Goal: Task Accomplishment & Management: Use online tool/utility

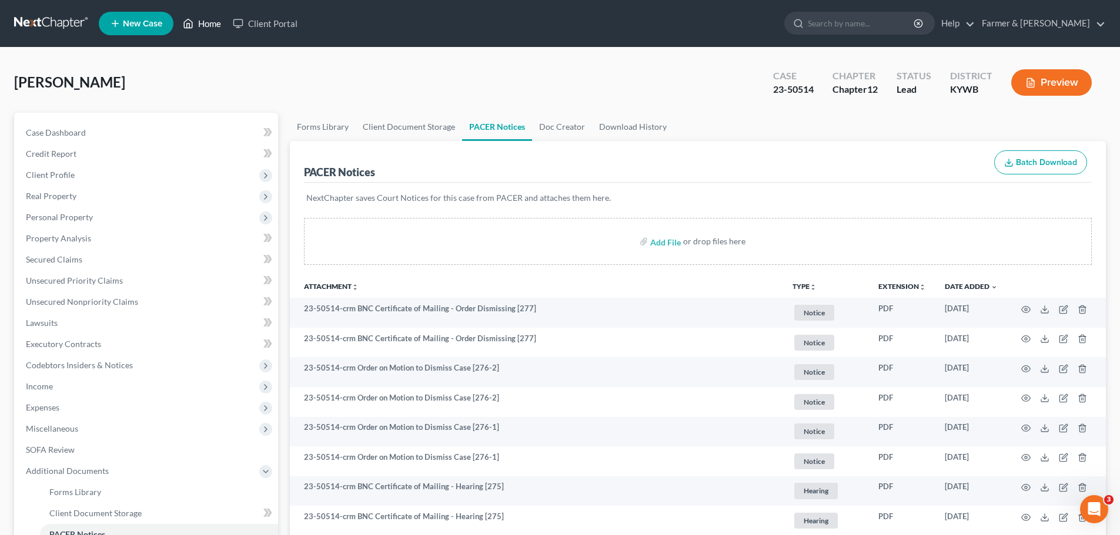
click at [209, 32] on link "Home" at bounding box center [202, 23] width 50 height 21
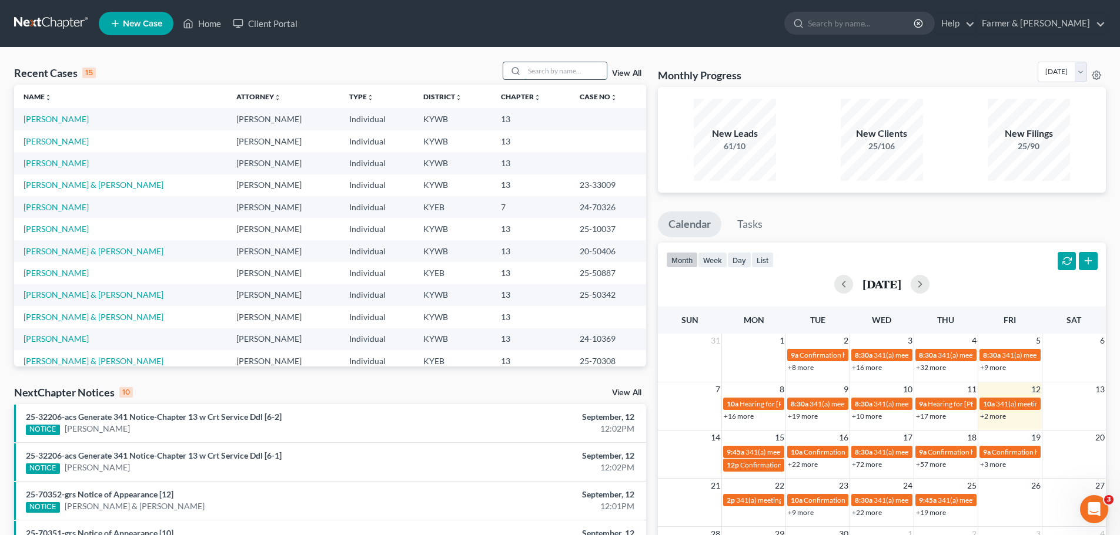
click at [537, 75] on input "search" at bounding box center [565, 70] width 82 height 17
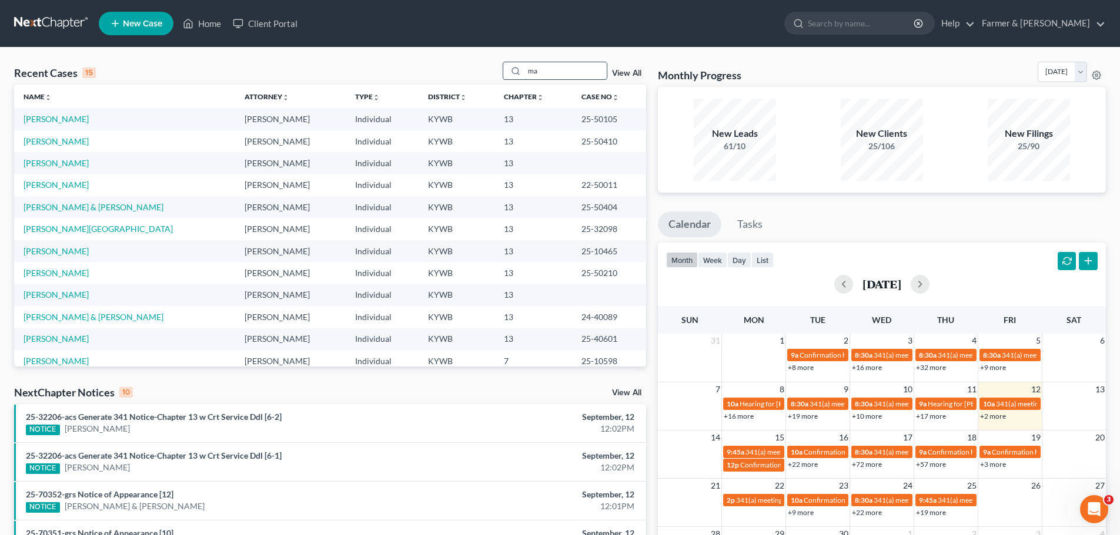
type input "m"
type input "gor"
click at [59, 120] on link "[PERSON_NAME]" at bounding box center [56, 119] width 65 height 10
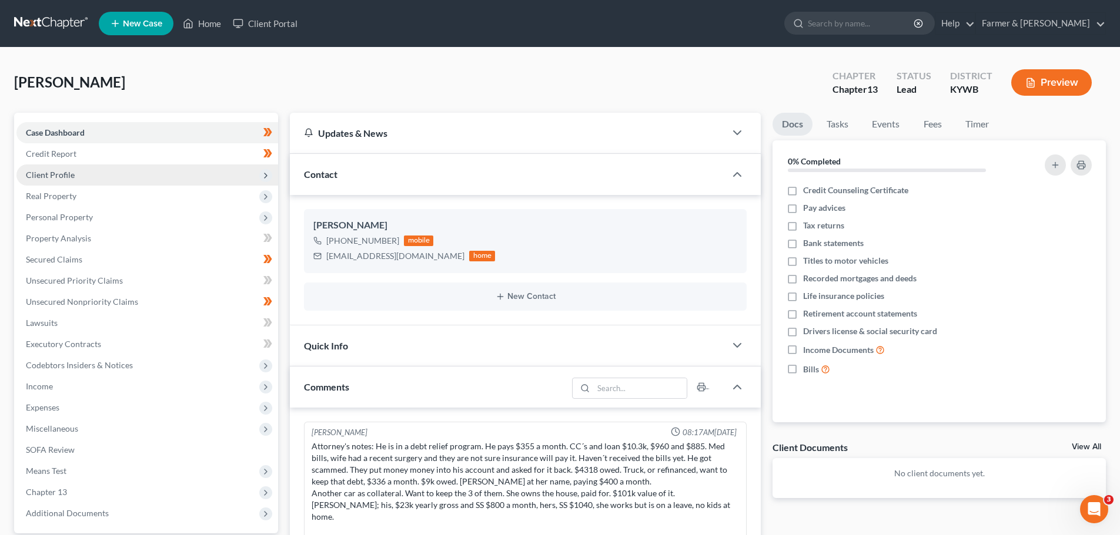
scroll to position [264, 0]
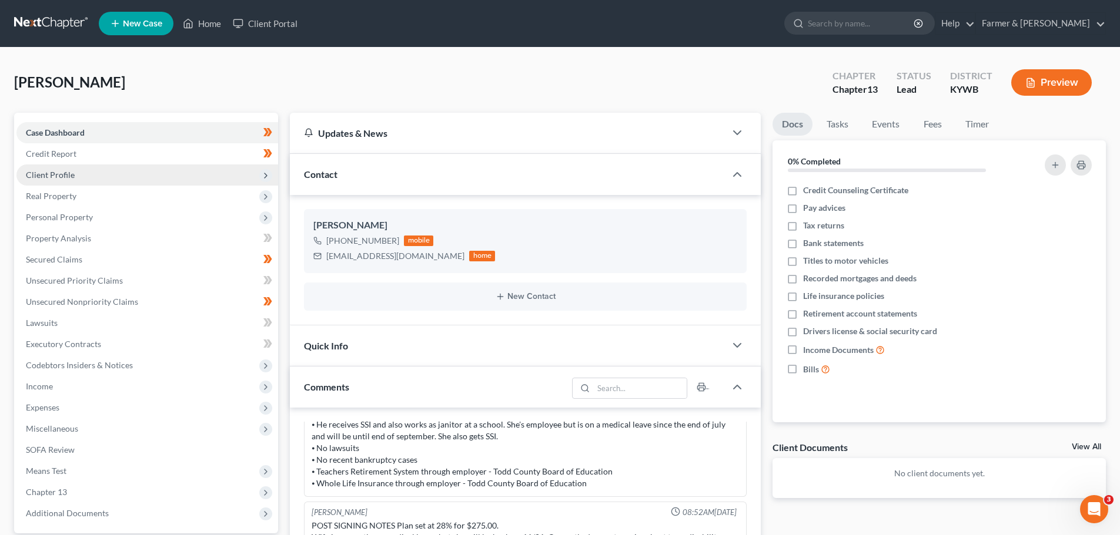
click at [61, 180] on span "Client Profile" at bounding box center [147, 175] width 262 height 21
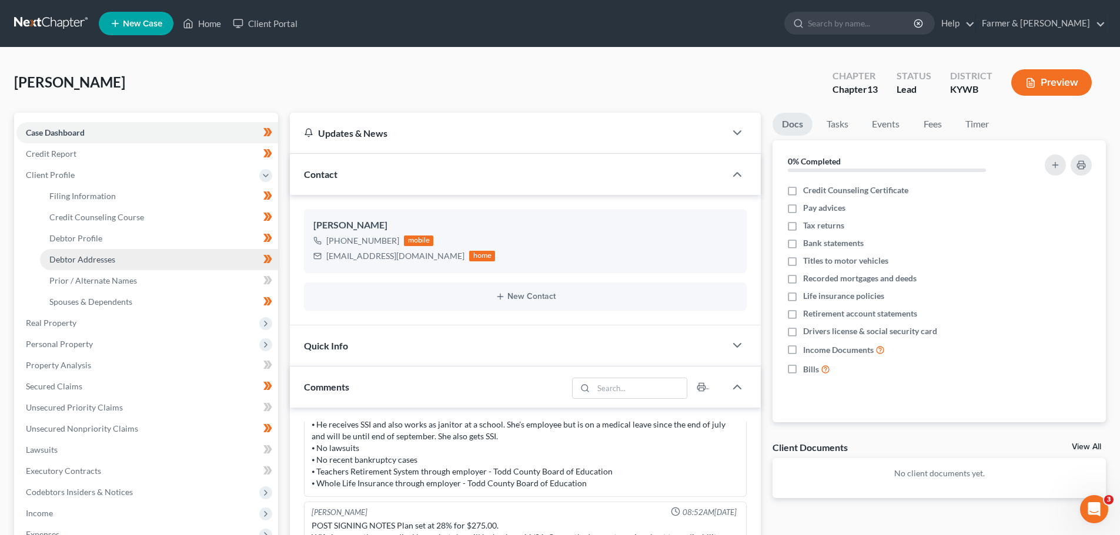
click at [84, 258] on span "Debtor Addresses" at bounding box center [82, 259] width 66 height 10
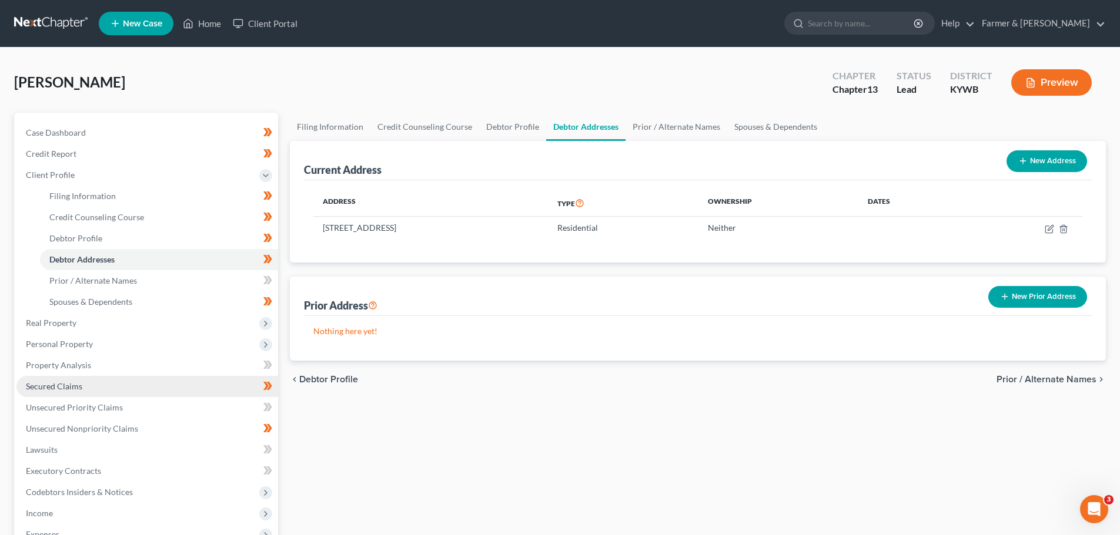
click at [78, 391] on link "Secured Claims" at bounding box center [147, 386] width 262 height 21
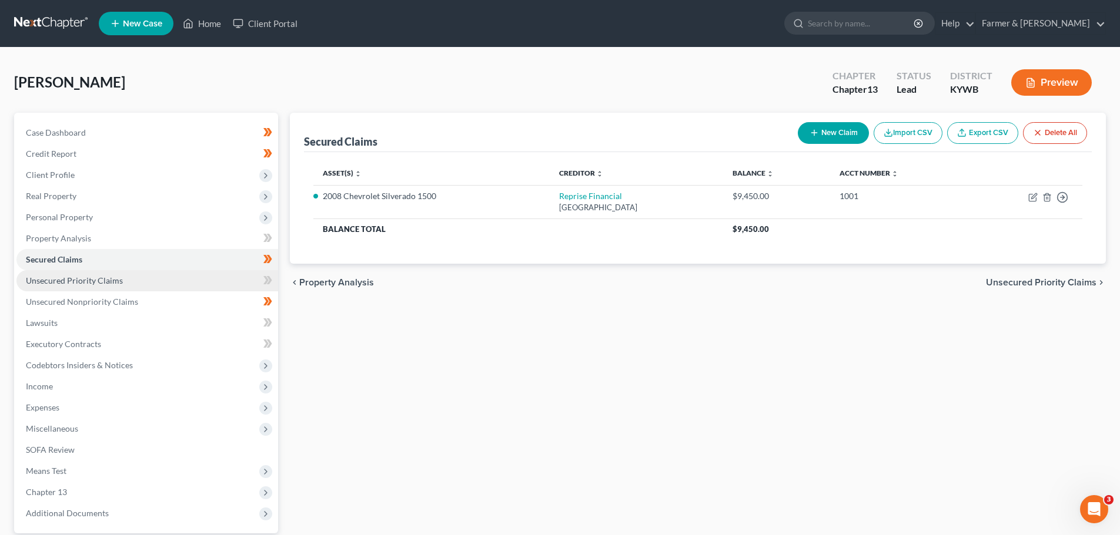
click at [89, 290] on link "Unsecured Priority Claims" at bounding box center [147, 280] width 262 height 21
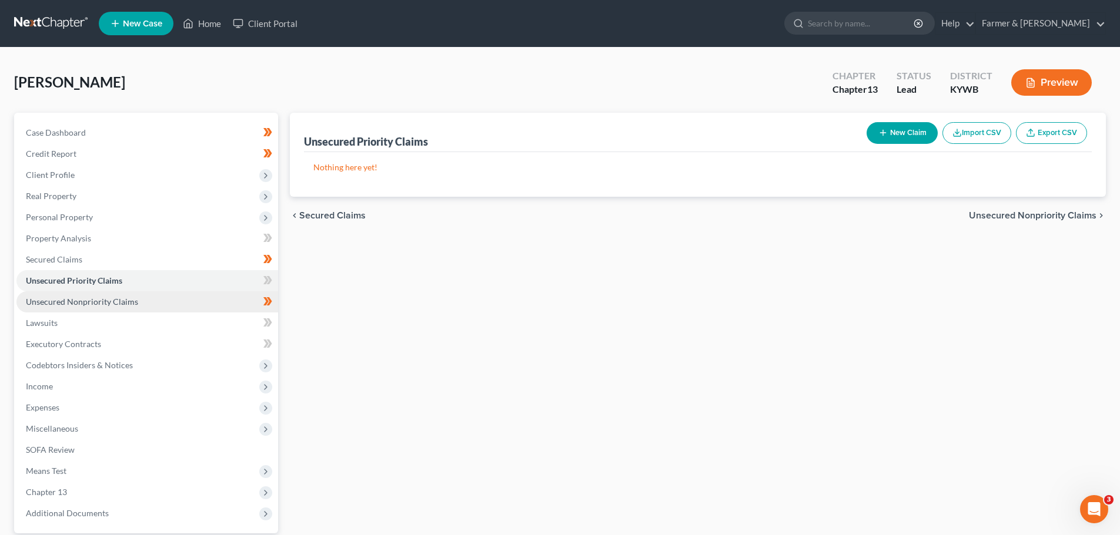
click at [89, 299] on span "Unsecured Nonpriority Claims" at bounding box center [82, 302] width 112 height 10
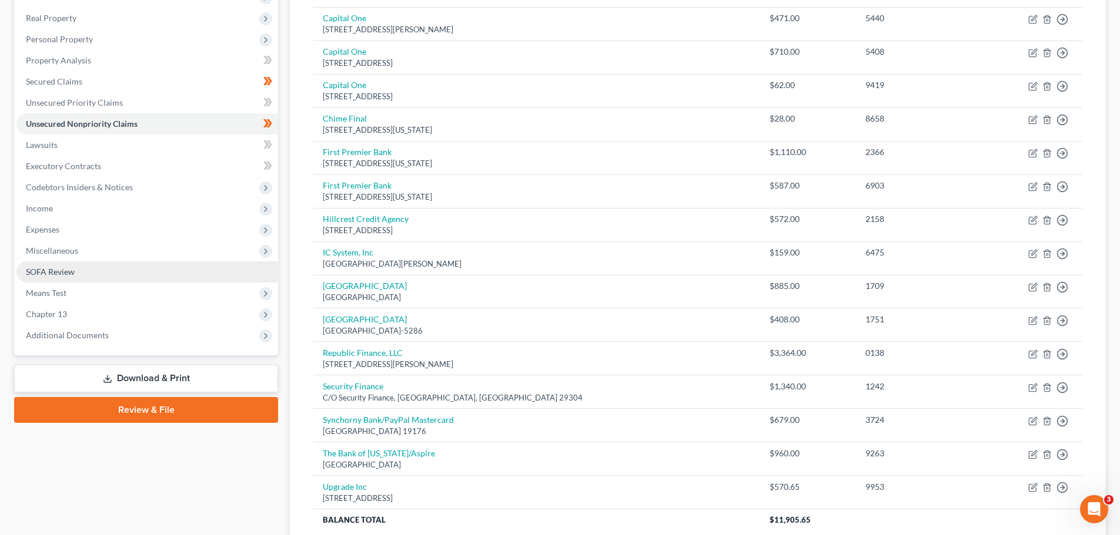
scroll to position [162, 0]
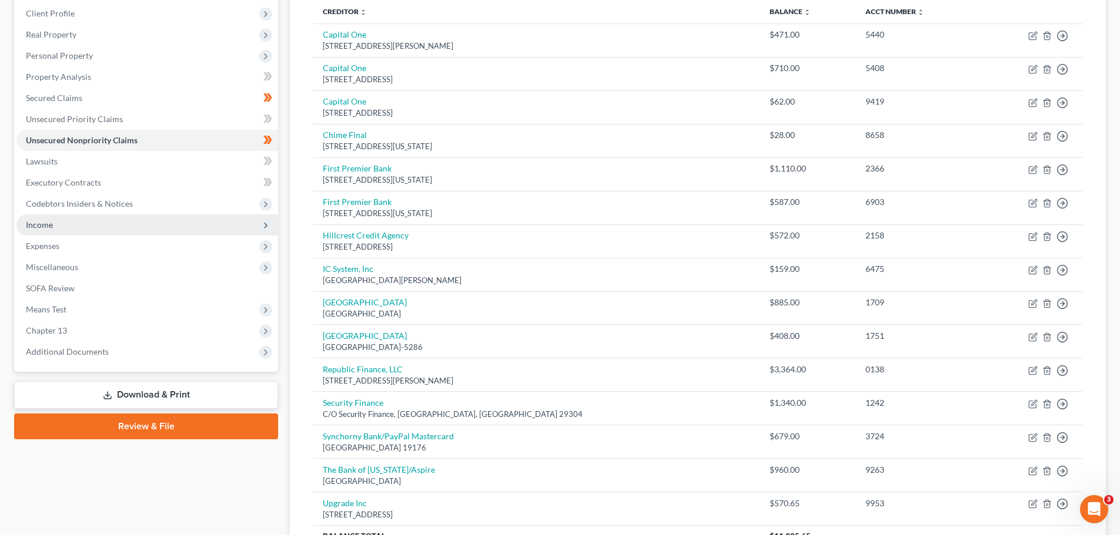
click at [45, 220] on span "Income" at bounding box center [39, 225] width 27 height 10
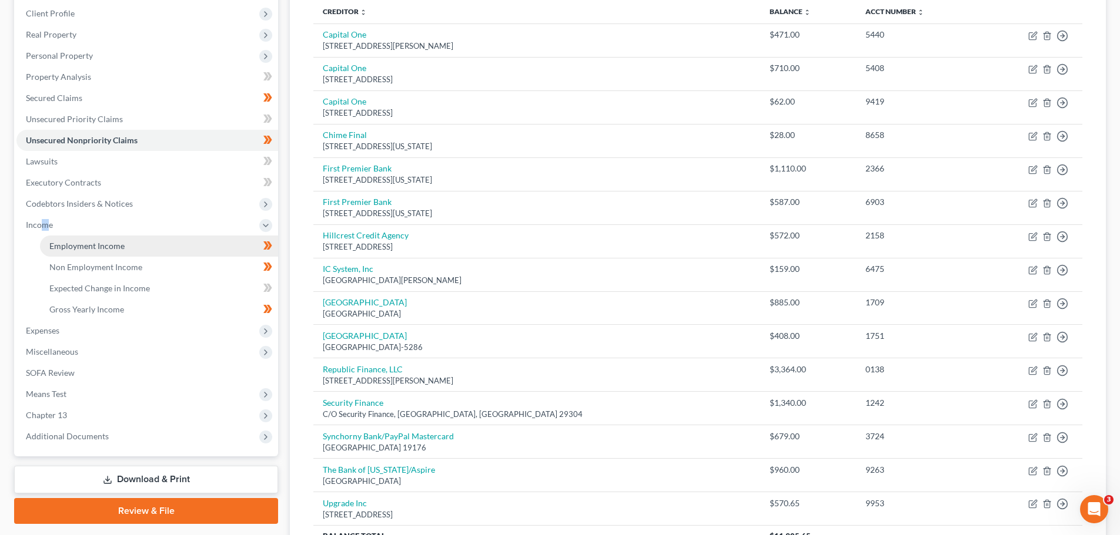
click at [97, 245] on span "Employment Income" at bounding box center [86, 246] width 75 height 10
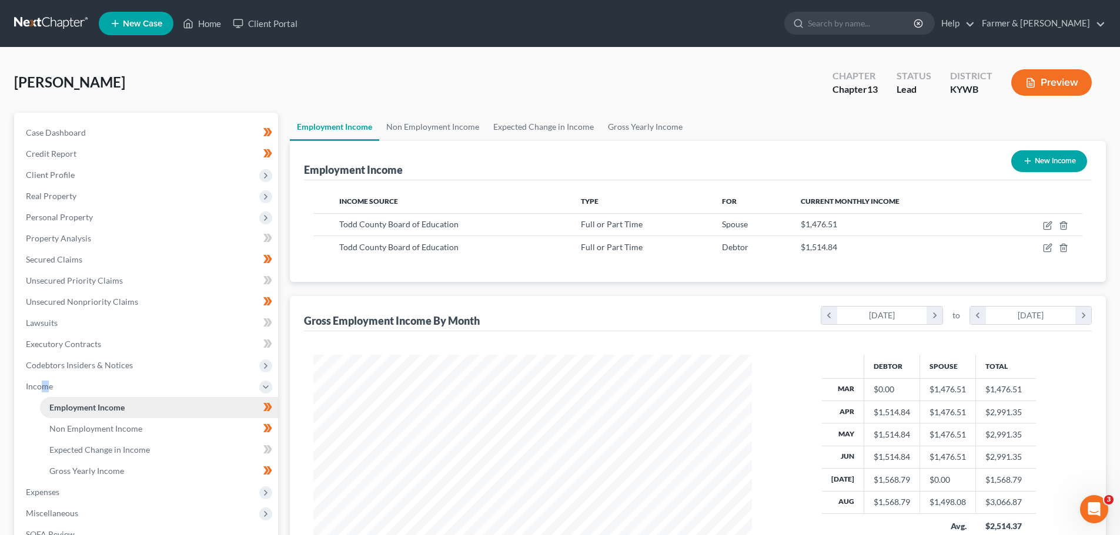
scroll to position [219, 462]
click at [65, 175] on span "Client Profile" at bounding box center [50, 175] width 49 height 10
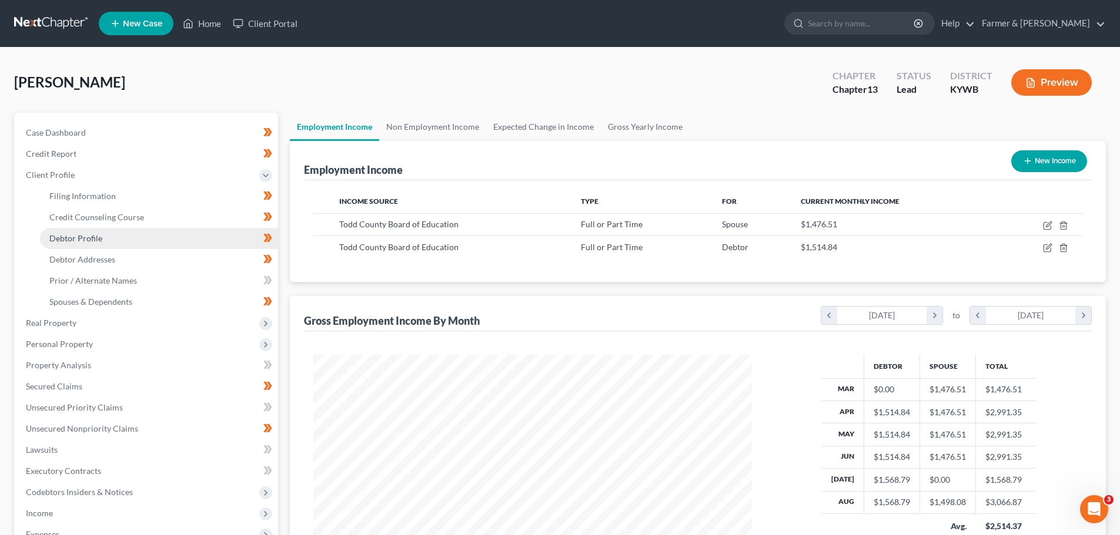
click at [83, 239] on span "Debtor Profile" at bounding box center [75, 238] width 53 height 10
select select "1"
select select "2"
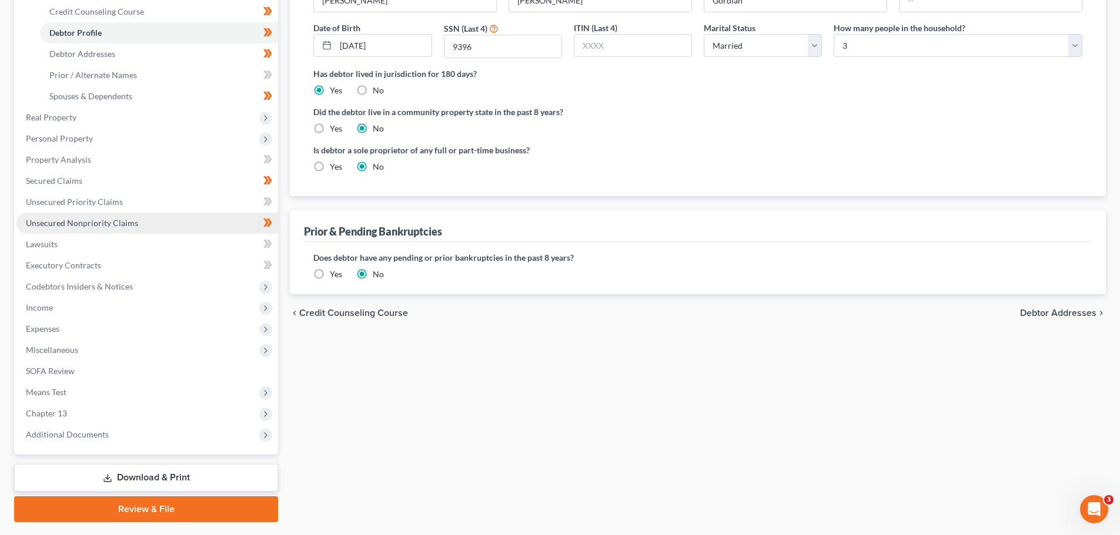
scroll to position [235, 0]
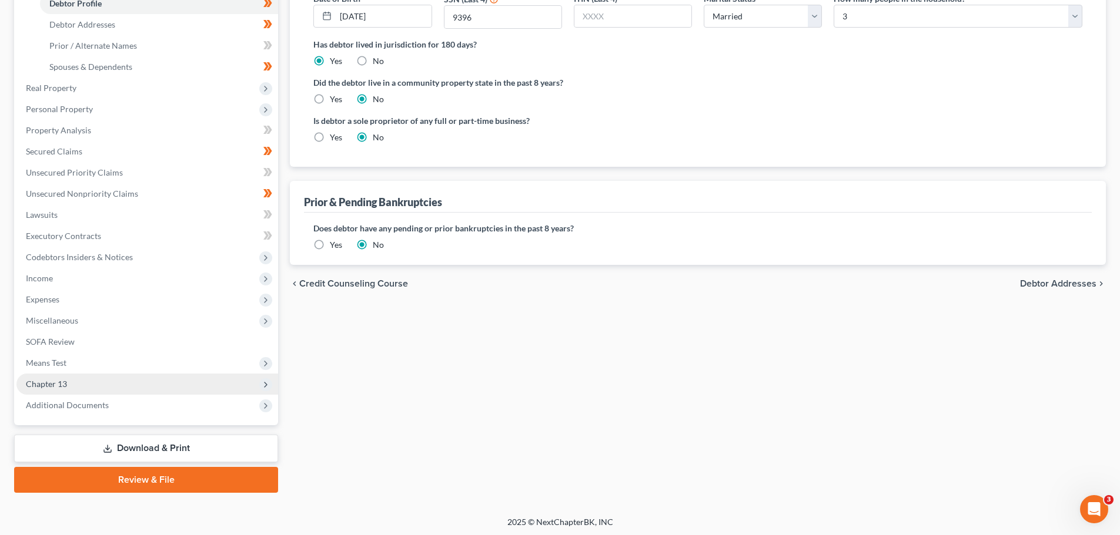
click at [72, 375] on span "Chapter 13" at bounding box center [147, 384] width 262 height 21
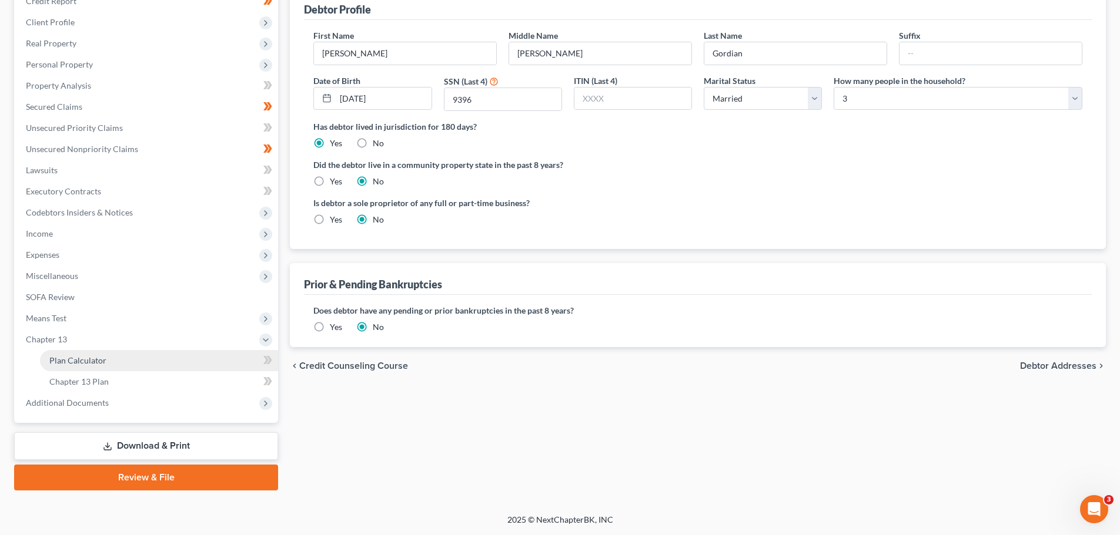
click at [102, 358] on span "Plan Calculator" at bounding box center [77, 361] width 57 height 10
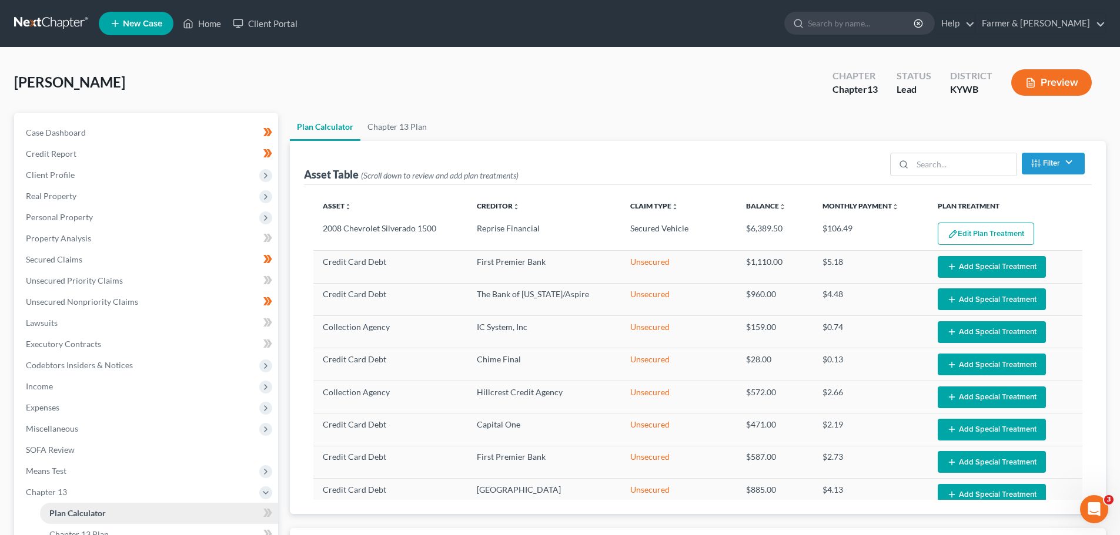
select select "59"
click at [72, 133] on span "Case Dashboard" at bounding box center [56, 133] width 60 height 10
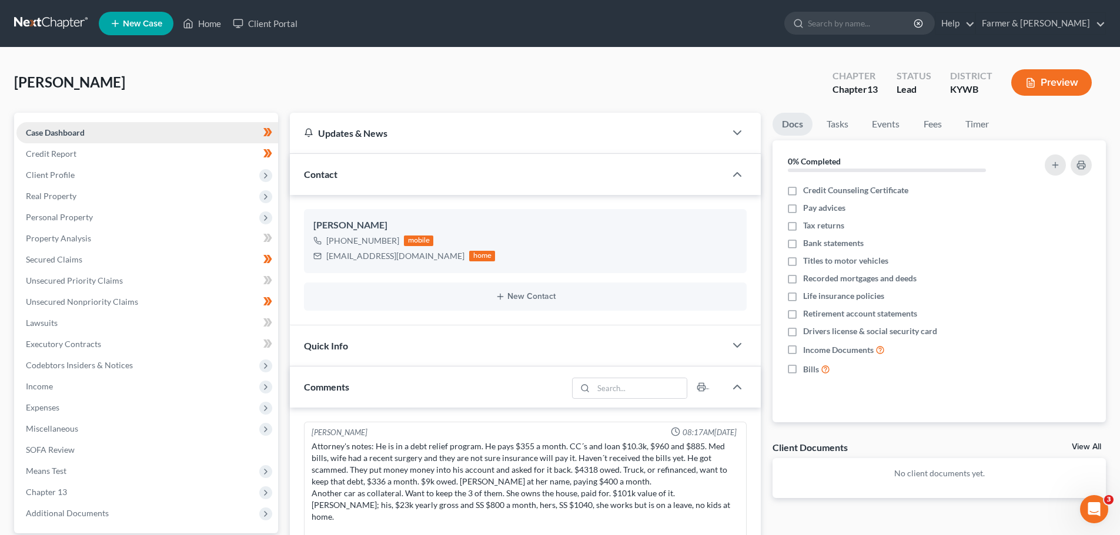
scroll to position [264, 0]
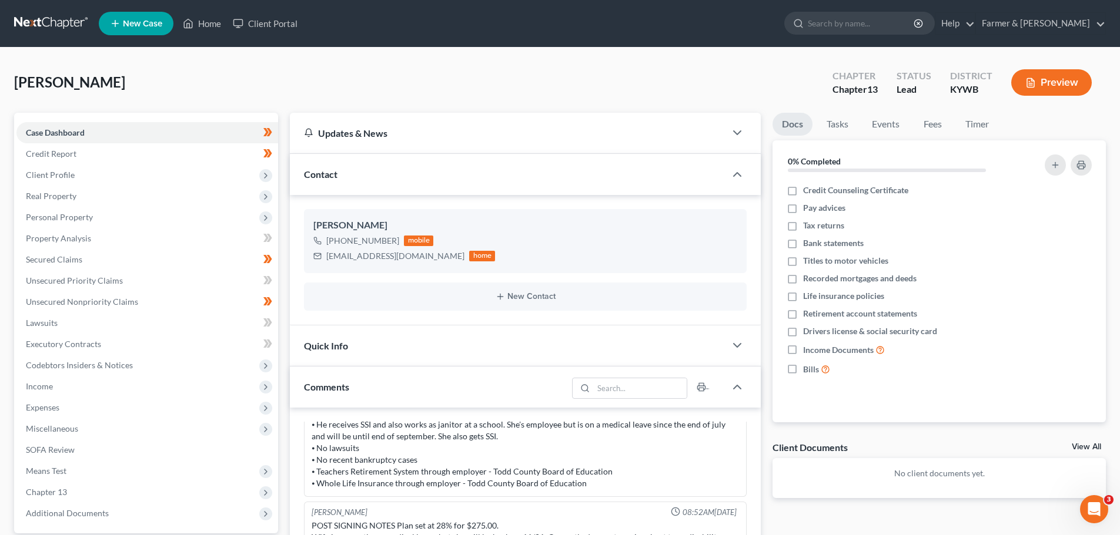
click at [280, 135] on div "Case Dashboard Payments Invoices Payments Payments Credit Report Client Profile" at bounding box center [146, 474] width 276 height 723
click at [210, 21] on link "Home" at bounding box center [202, 23] width 50 height 21
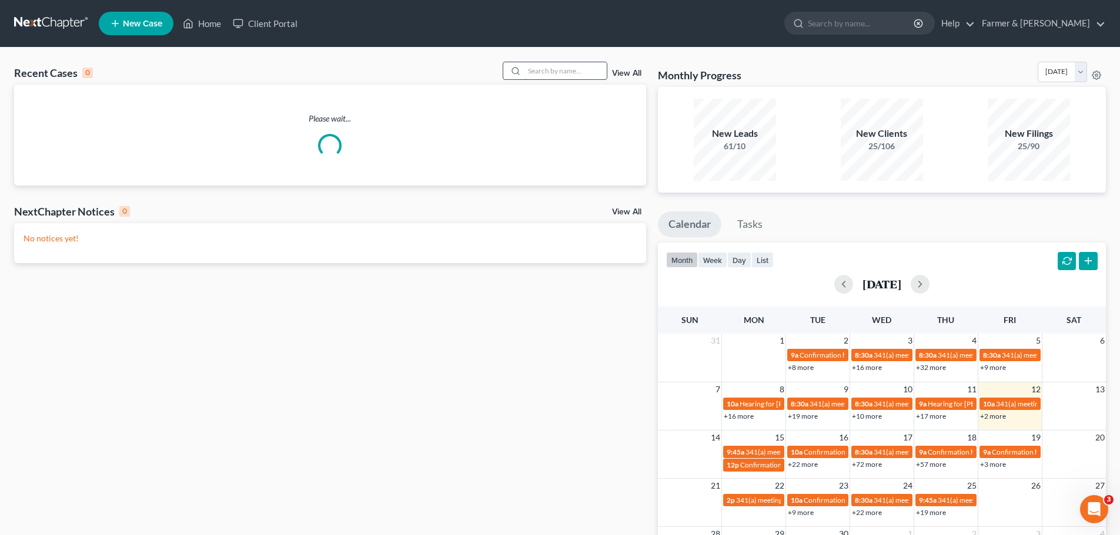
click at [542, 77] on input "search" at bounding box center [565, 70] width 82 height 17
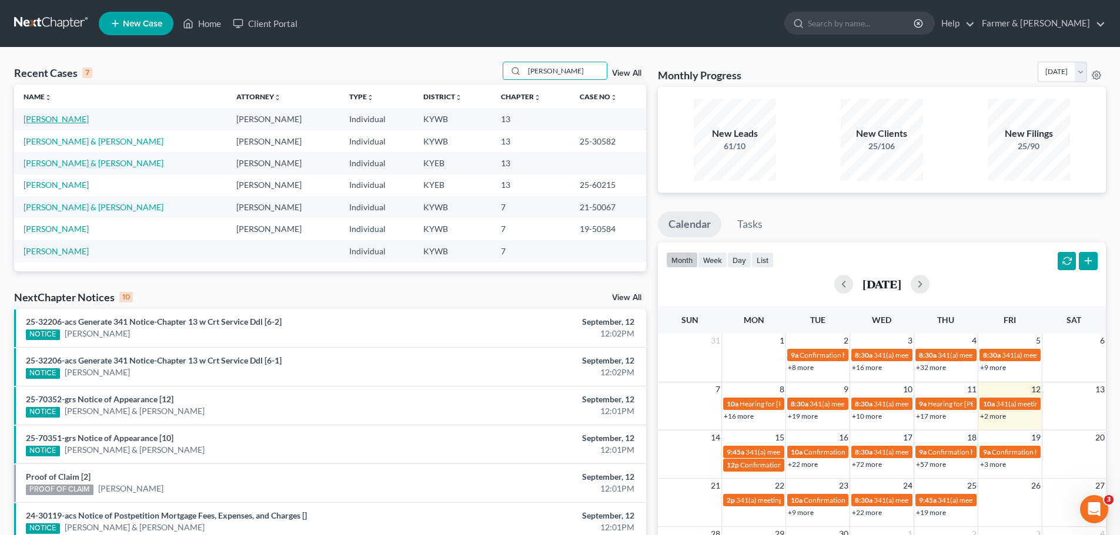
type input "[PERSON_NAME]"
click at [53, 124] on link "[PERSON_NAME]" at bounding box center [56, 119] width 65 height 10
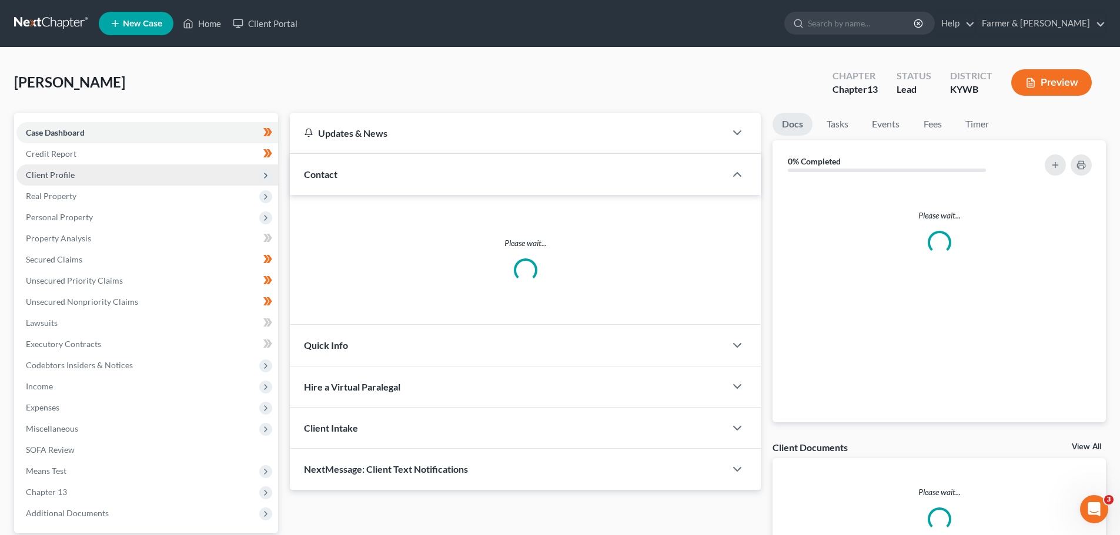
click at [50, 177] on span "Client Profile" at bounding box center [50, 175] width 49 height 10
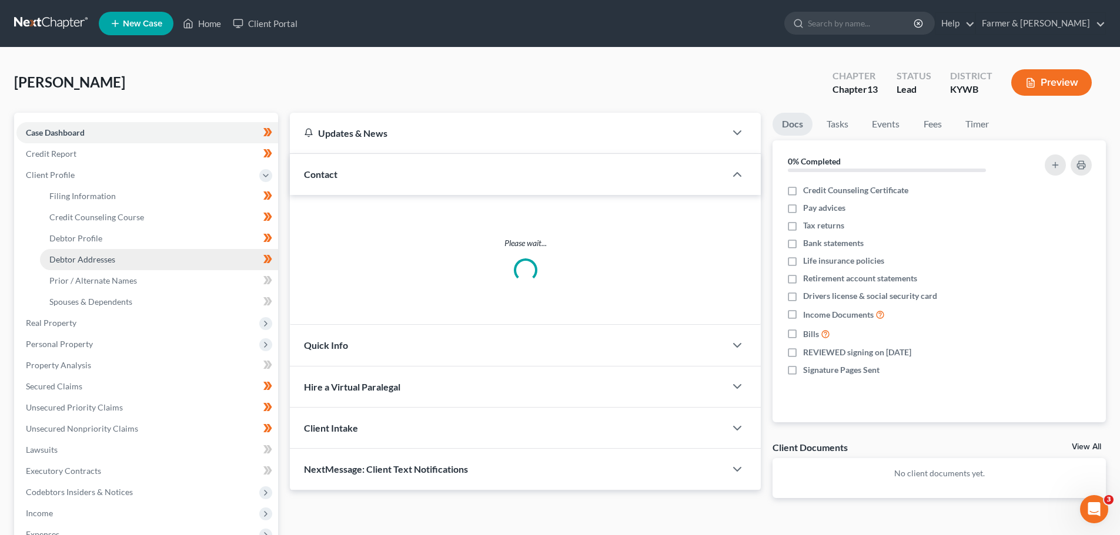
click at [62, 263] on span "Debtor Addresses" at bounding box center [82, 259] width 66 height 10
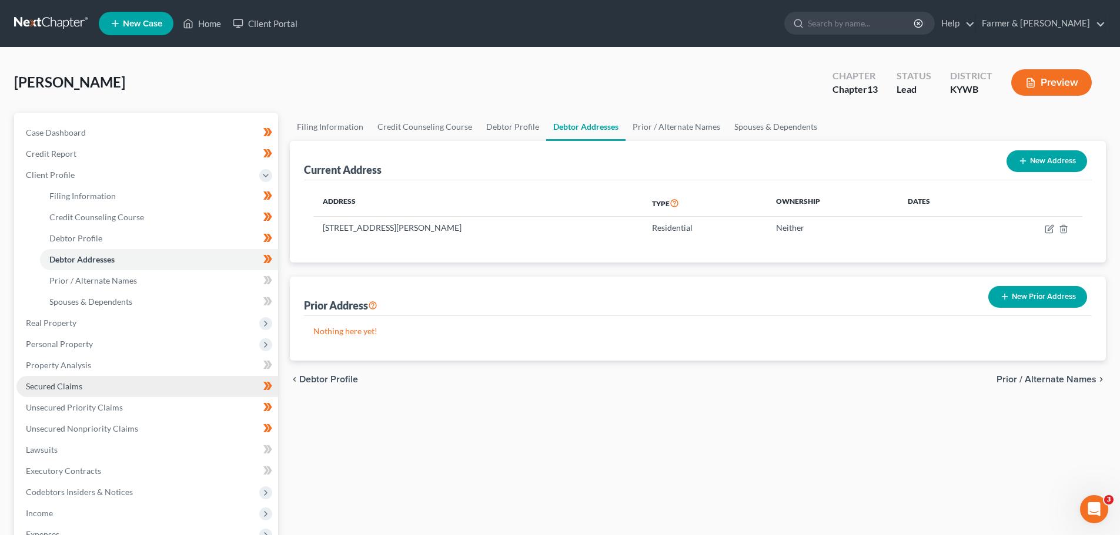
click at [75, 385] on span "Secured Claims" at bounding box center [54, 386] width 56 height 10
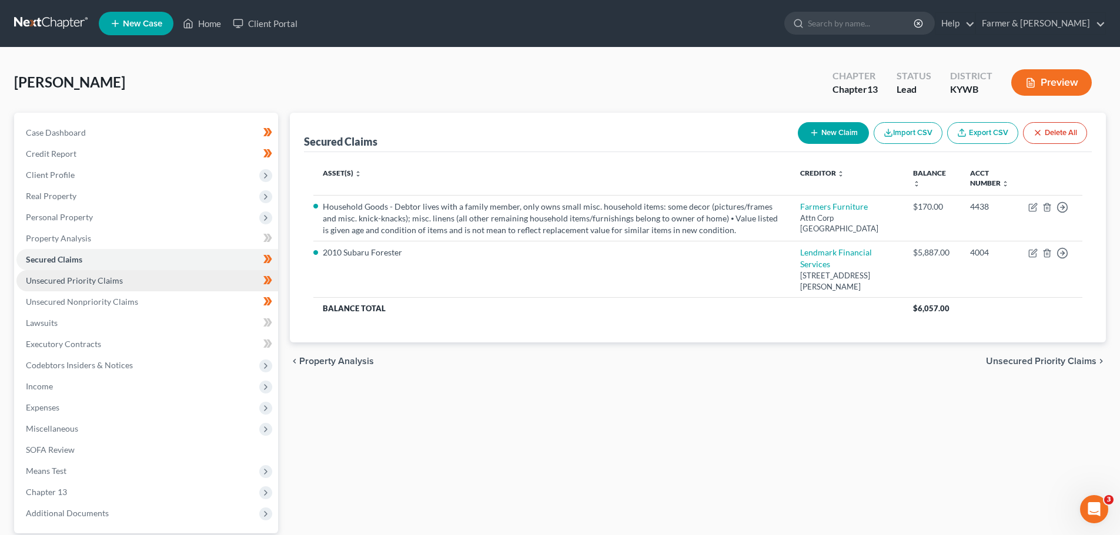
click at [88, 276] on span "Unsecured Priority Claims" at bounding box center [74, 281] width 97 height 10
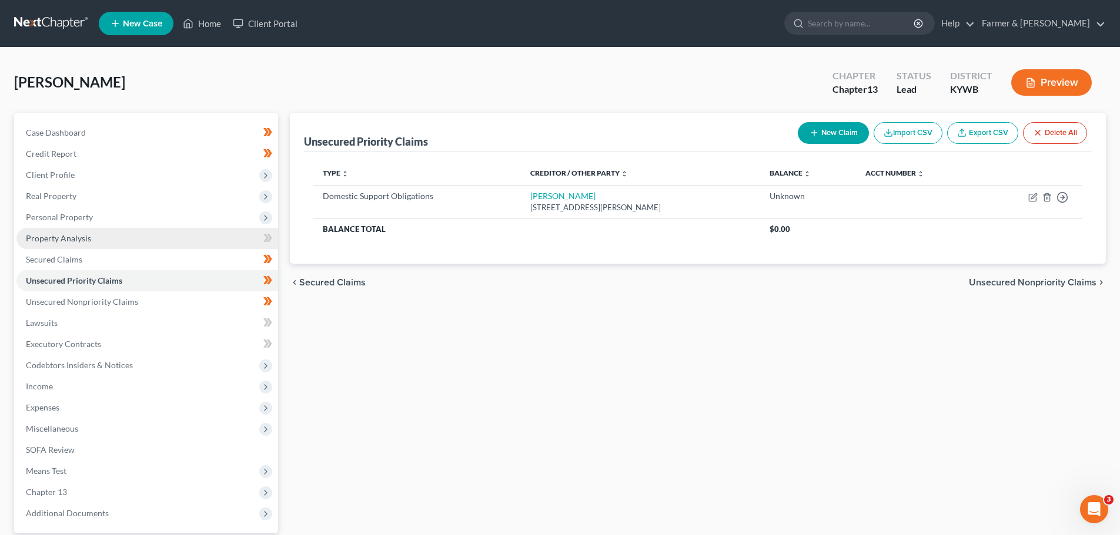
click at [45, 232] on link "Property Analysis" at bounding box center [147, 238] width 262 height 21
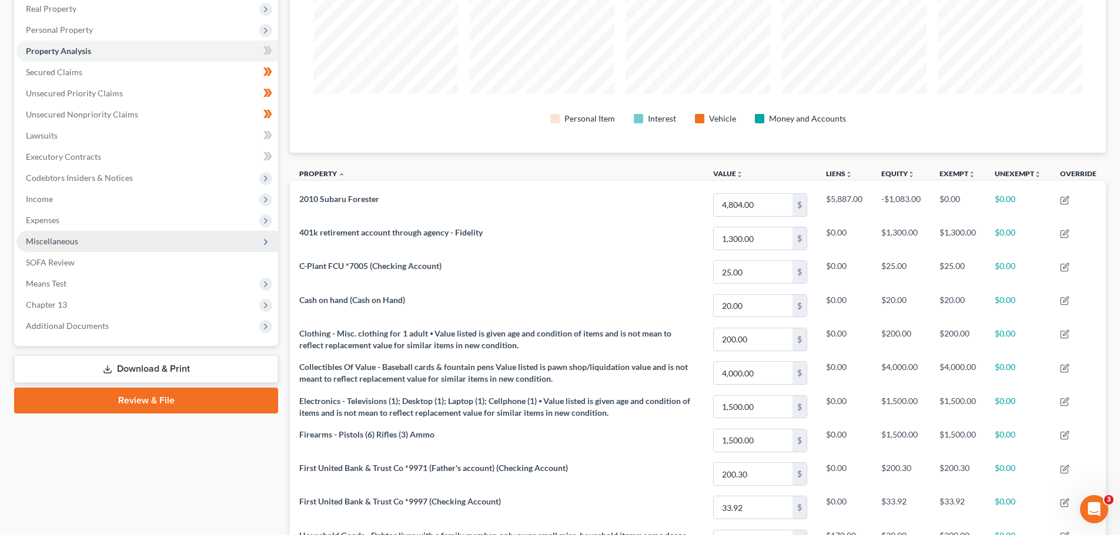
scroll to position [182, 0]
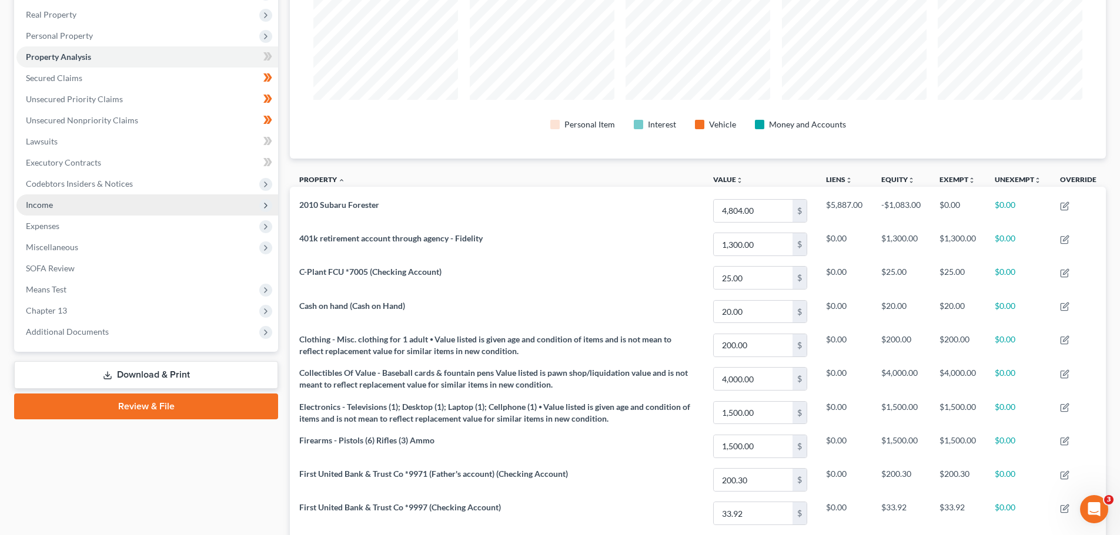
click at [41, 206] on span "Income" at bounding box center [39, 205] width 27 height 10
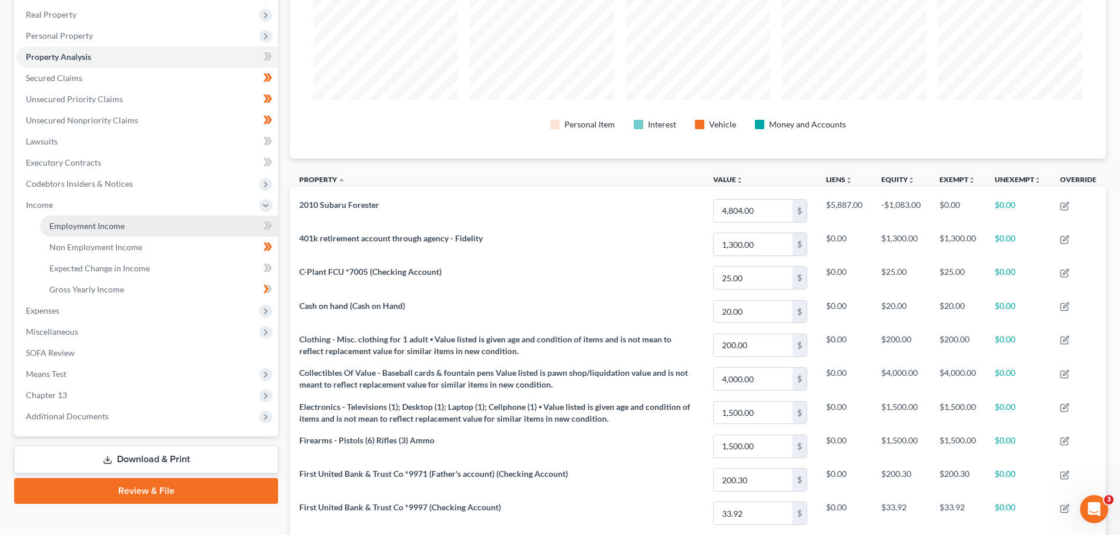
click at [71, 225] on span "Employment Income" at bounding box center [86, 226] width 75 height 10
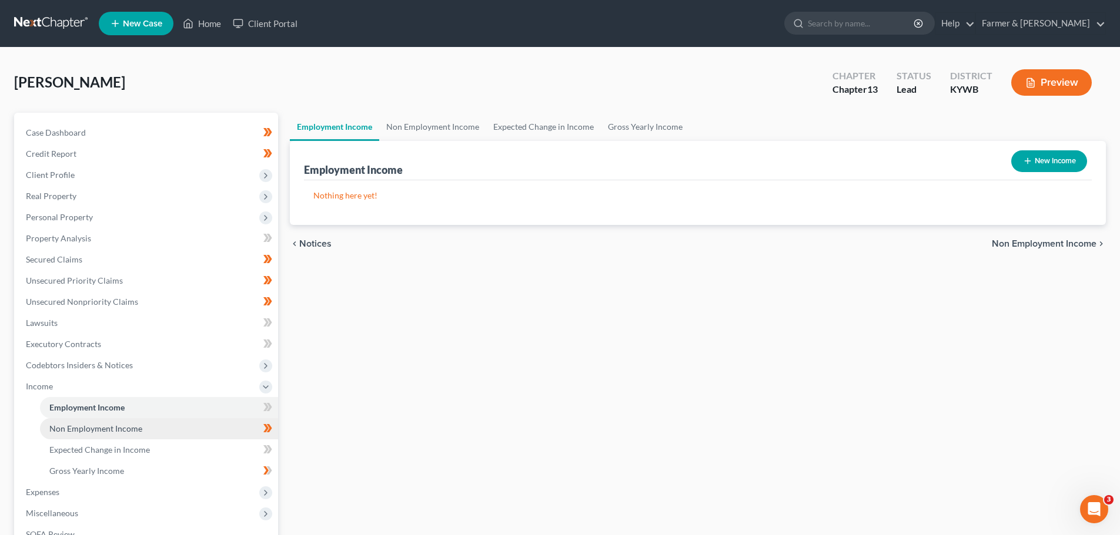
click at [105, 428] on span "Non Employment Income" at bounding box center [95, 429] width 93 height 10
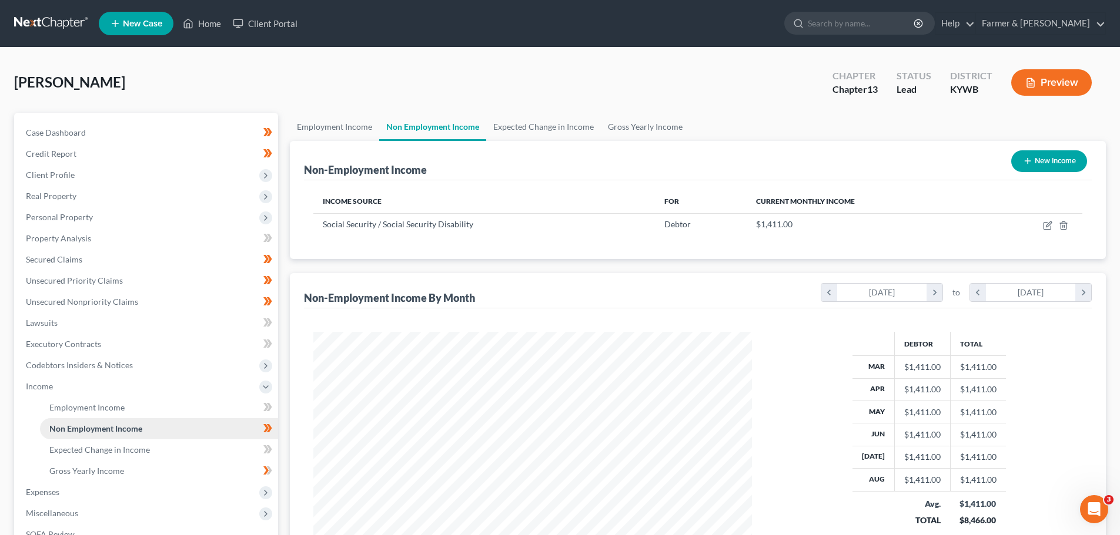
scroll to position [219, 462]
click at [82, 302] on span "Unsecured Nonpriority Claims" at bounding box center [82, 302] width 112 height 10
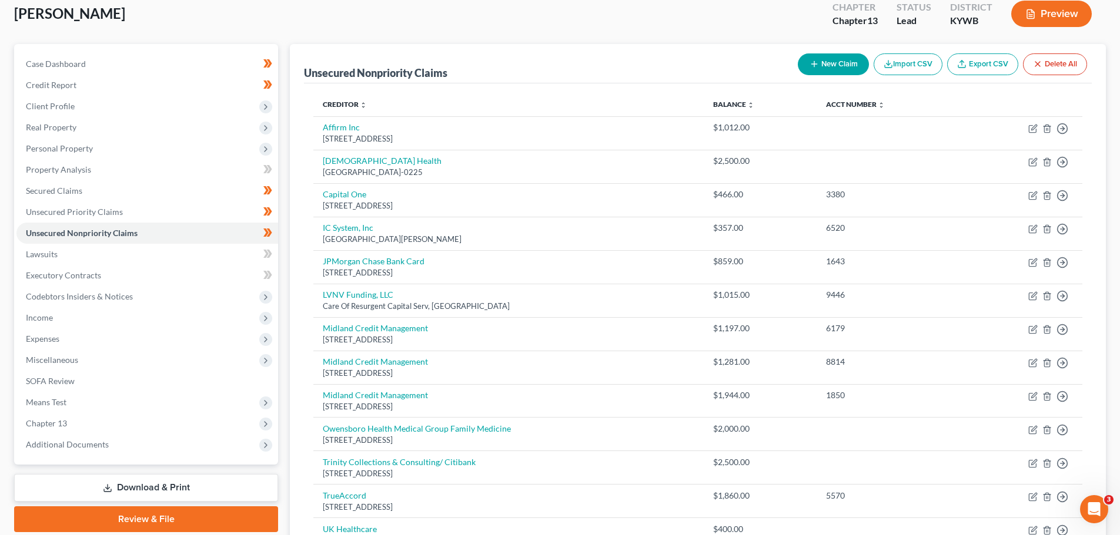
scroll to position [212, 0]
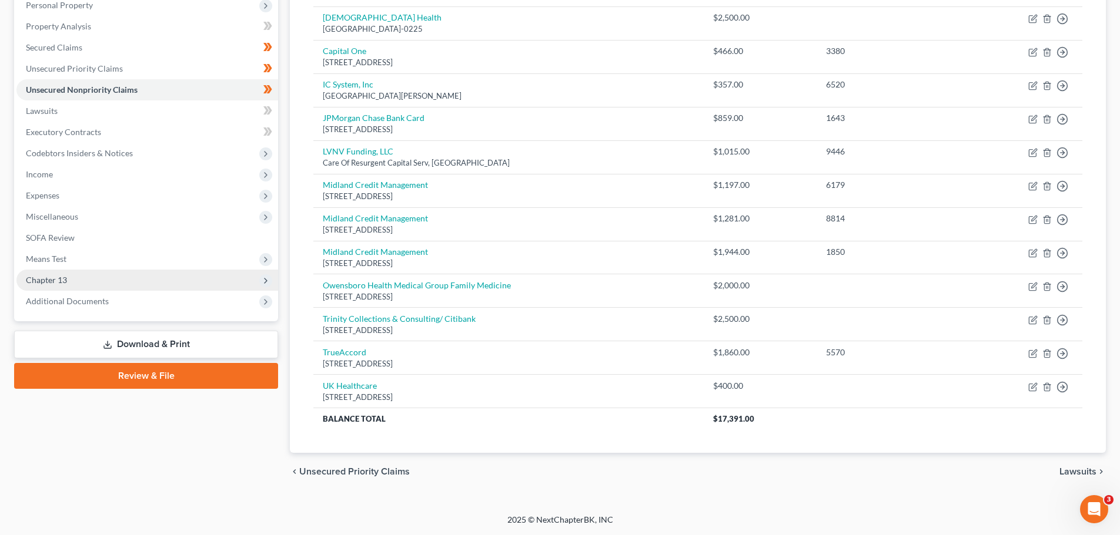
click at [73, 285] on span "Chapter 13" at bounding box center [147, 280] width 262 height 21
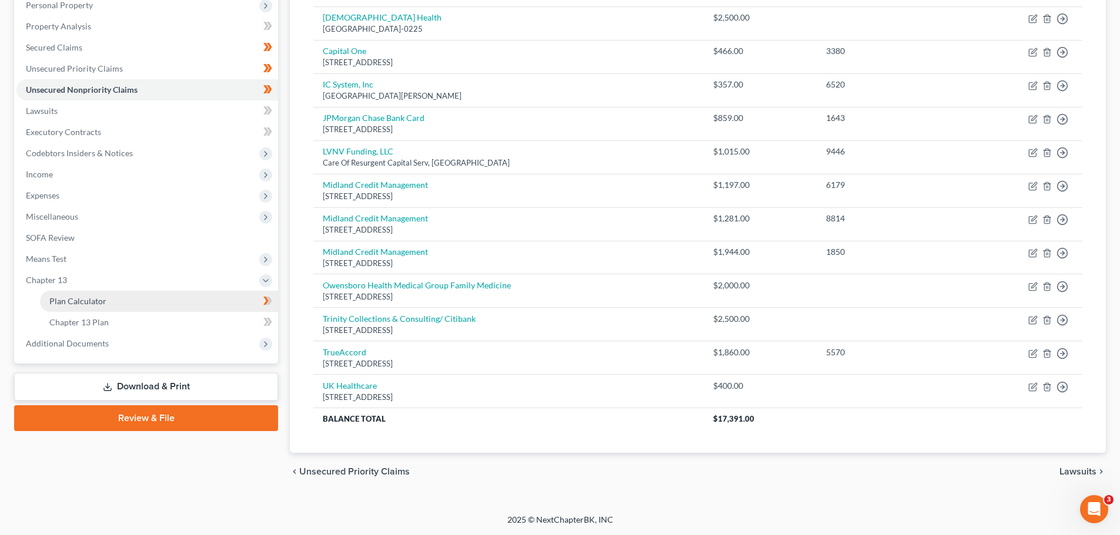
click at [78, 304] on span "Plan Calculator" at bounding box center [77, 301] width 57 height 10
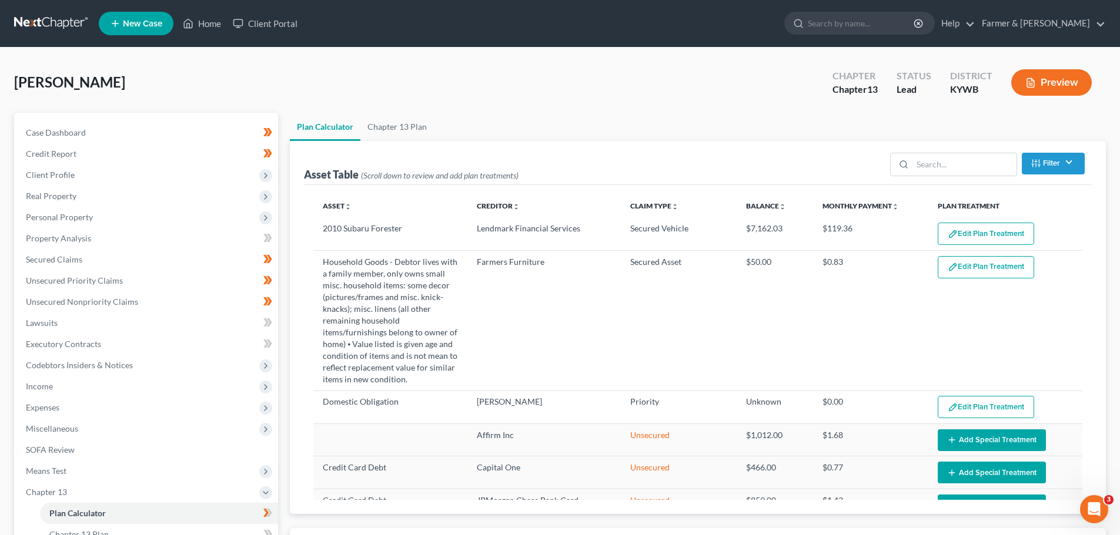
click at [284, 249] on div "Plan Calculator Chapter 13 Plan Asset Table (Scroll down to review and add plan…" at bounding box center [698, 417] width 828 height 609
select select "59"
click at [210, 21] on link "Home" at bounding box center [202, 23] width 50 height 21
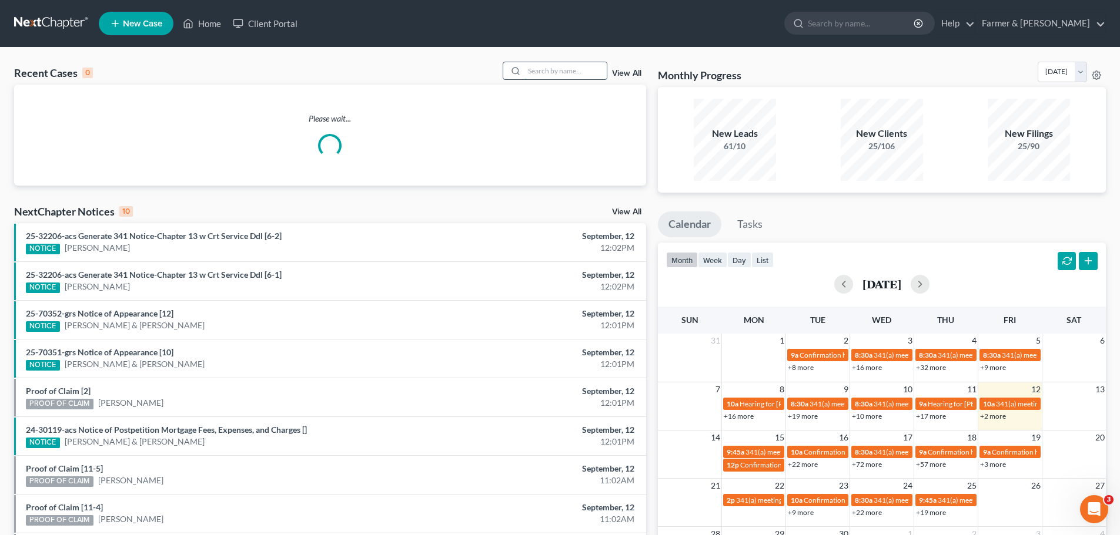
click at [545, 79] on input "search" at bounding box center [565, 70] width 82 height 17
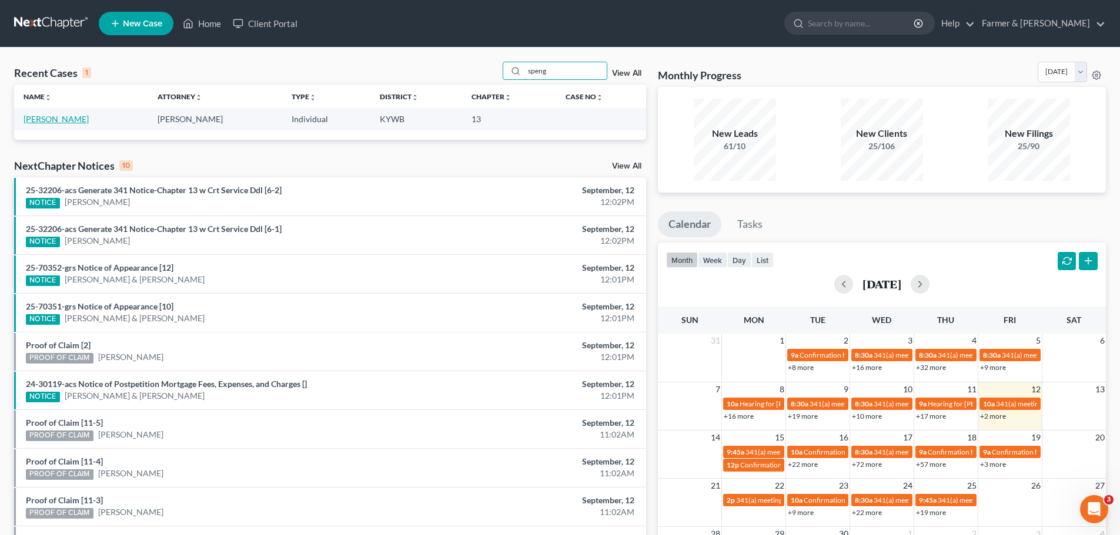
type input "speng"
click at [58, 122] on link "[PERSON_NAME]" at bounding box center [56, 119] width 65 height 10
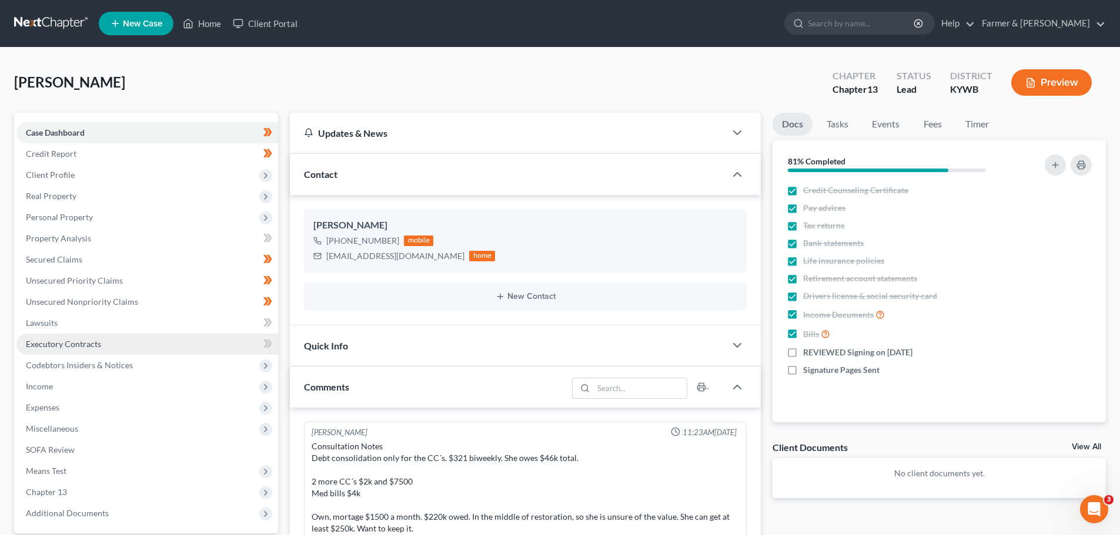
scroll to position [394, 0]
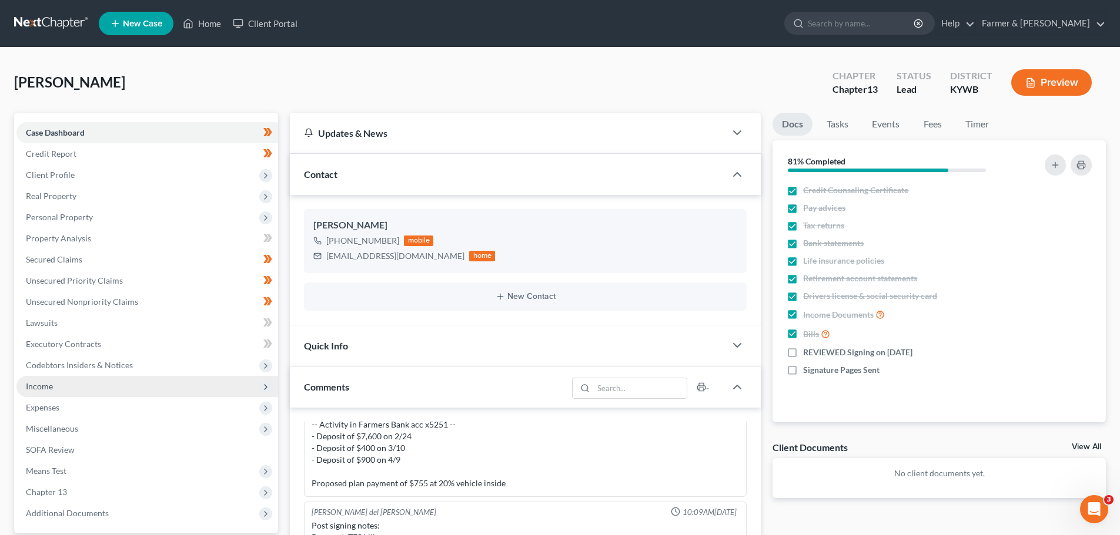
click at [71, 391] on span "Income" at bounding box center [147, 386] width 262 height 21
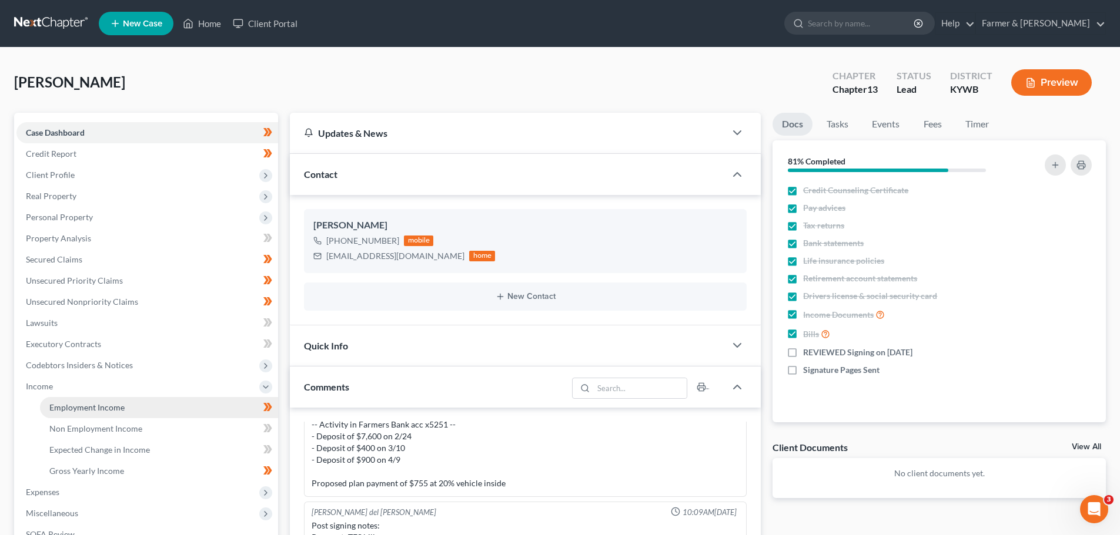
click at [88, 405] on span "Employment Income" at bounding box center [86, 408] width 75 height 10
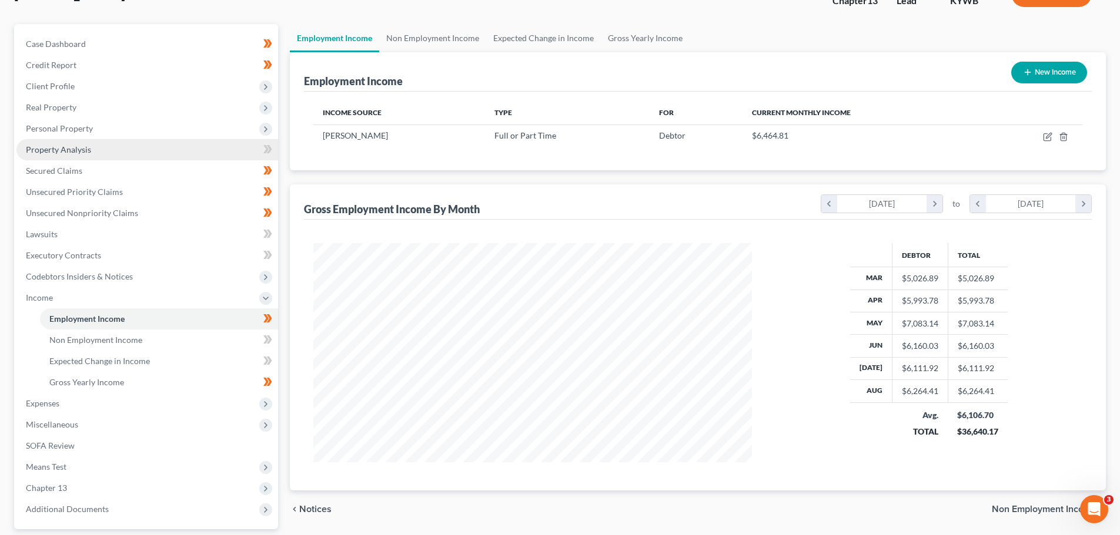
scroll to position [118, 0]
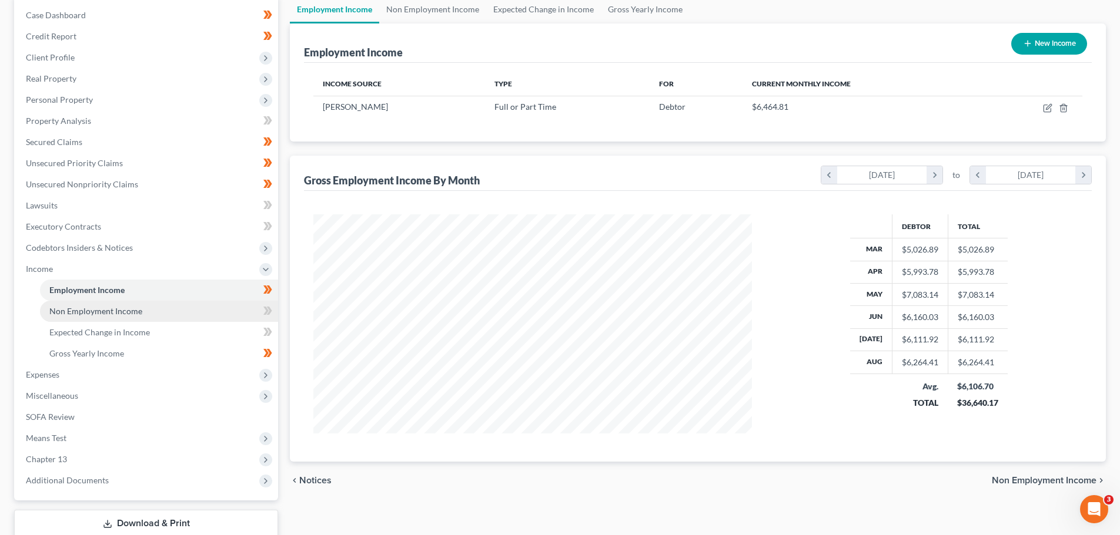
click at [109, 313] on span "Non Employment Income" at bounding box center [95, 311] width 93 height 10
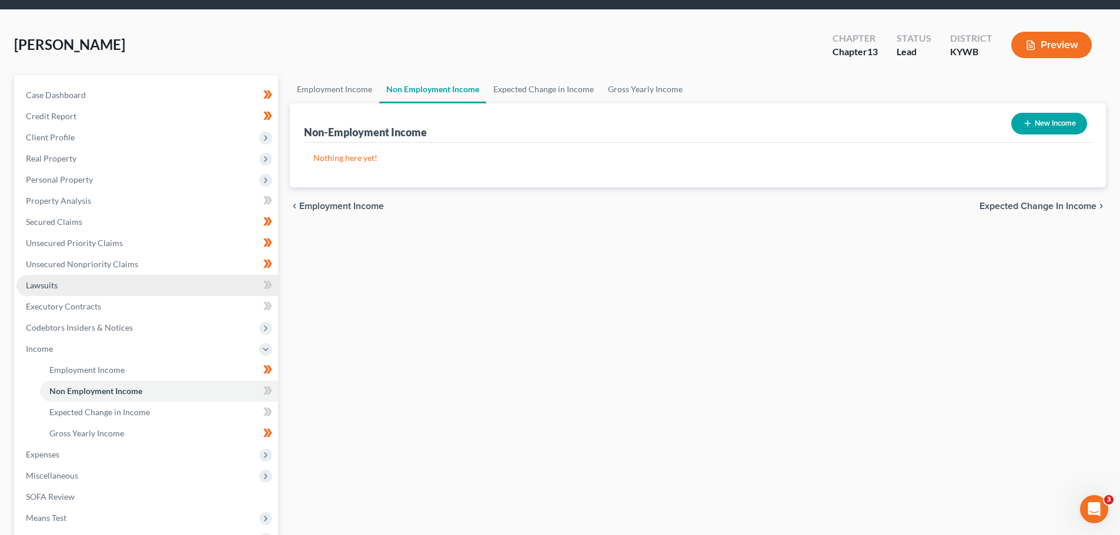
scroll to position [59, 0]
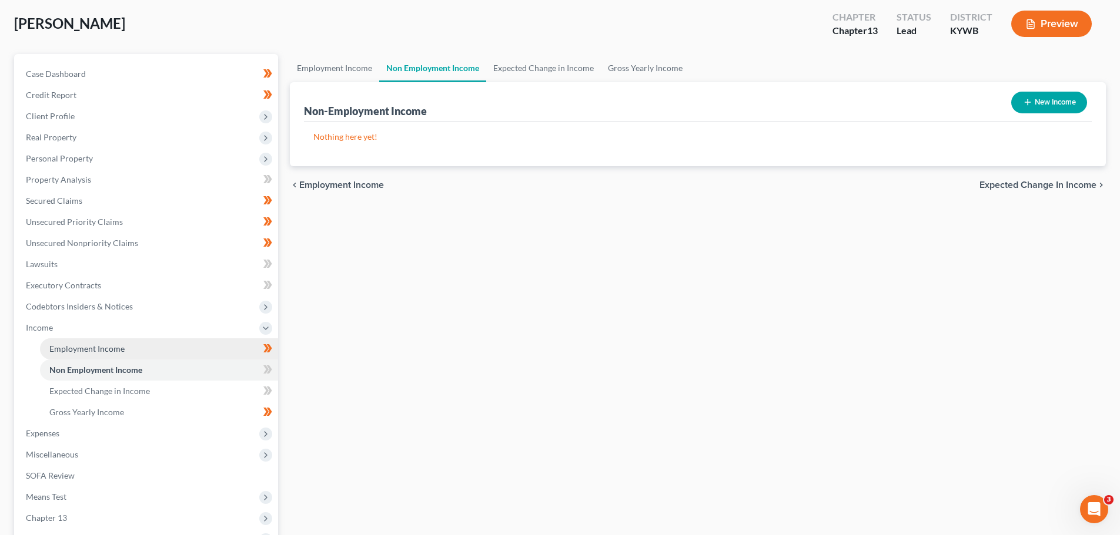
click at [96, 352] on span "Employment Income" at bounding box center [86, 349] width 75 height 10
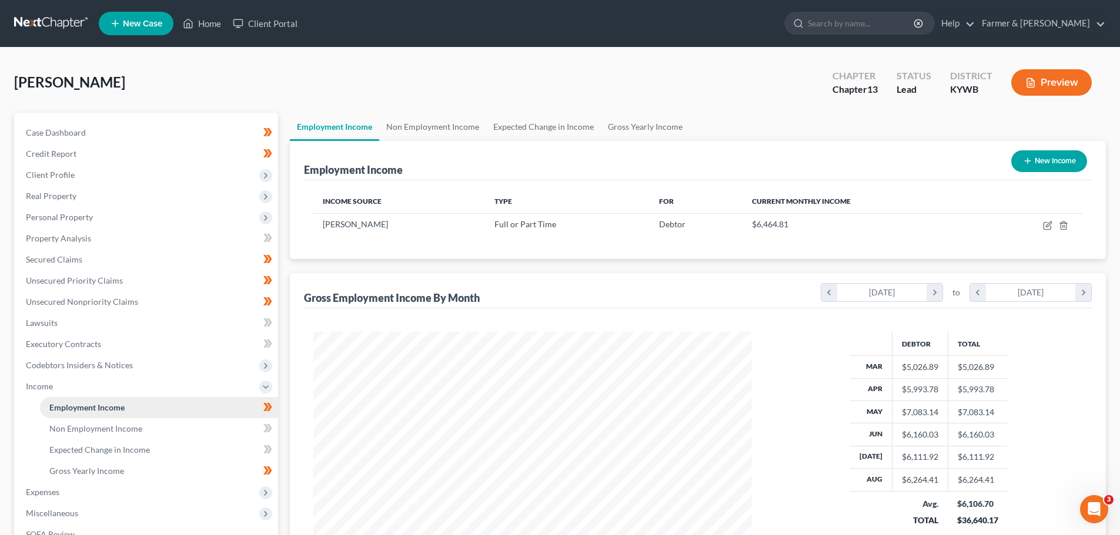
scroll to position [219, 462]
click at [71, 233] on span "Property Analysis" at bounding box center [58, 238] width 65 height 10
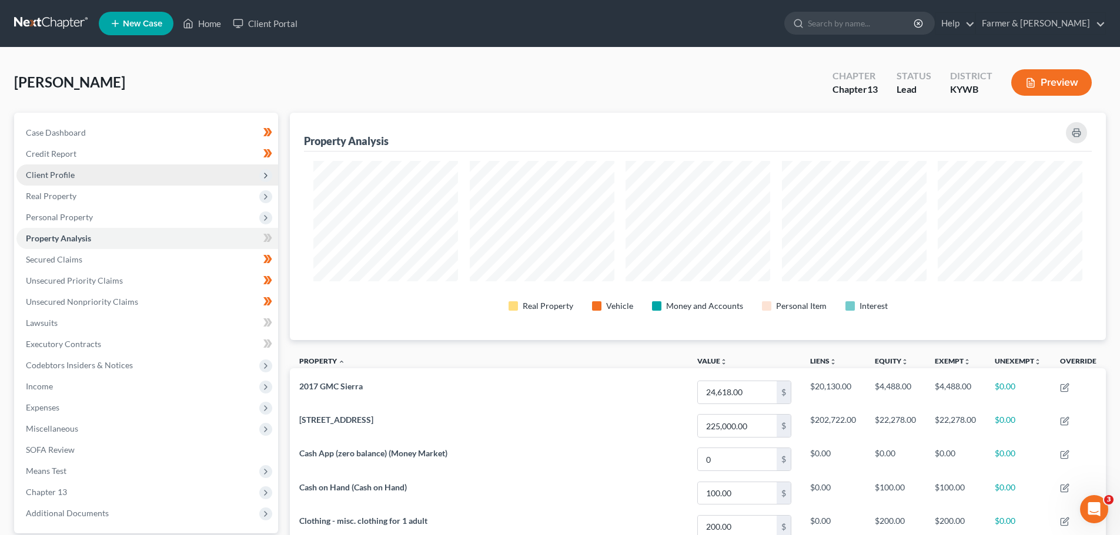
click at [60, 176] on span "Client Profile" at bounding box center [50, 175] width 49 height 10
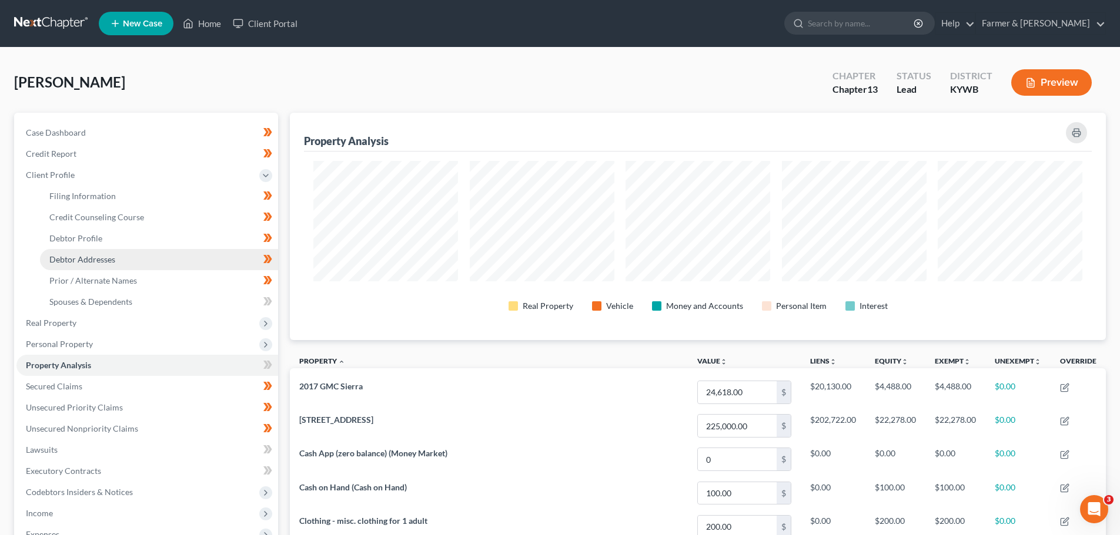
click at [89, 263] on span "Debtor Addresses" at bounding box center [82, 259] width 66 height 10
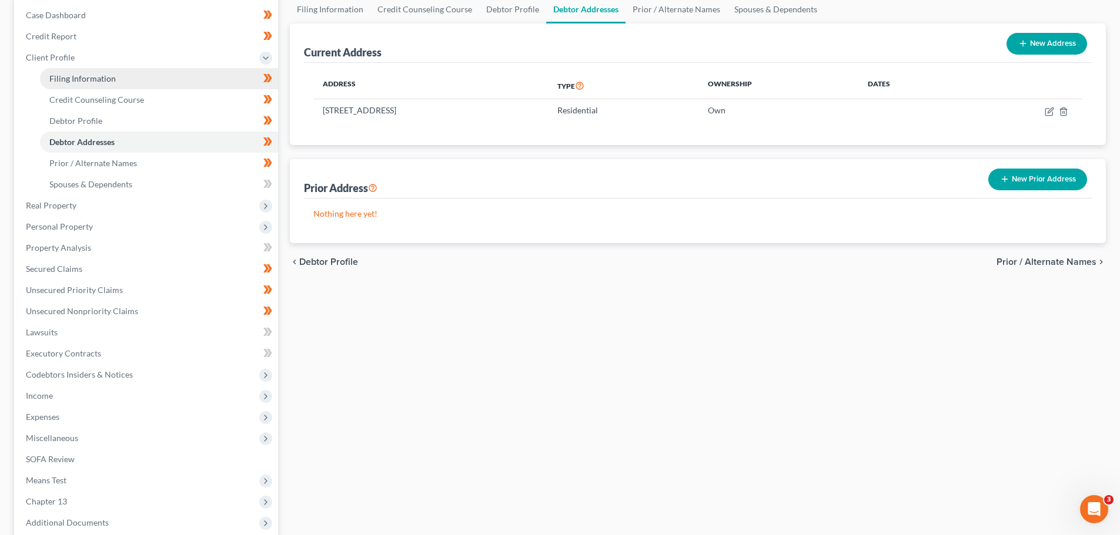
scroll to position [176, 0]
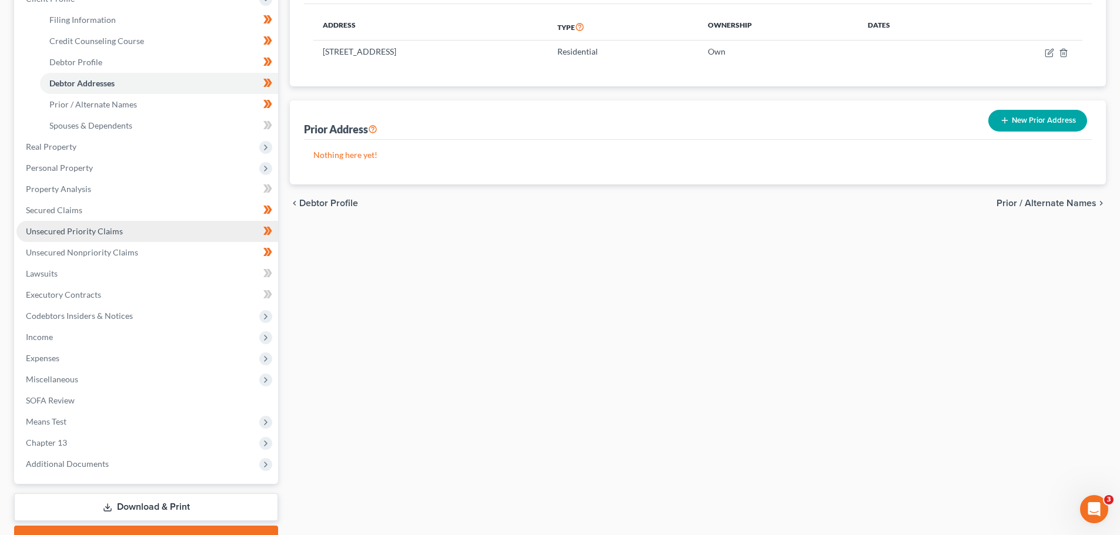
click at [119, 240] on link "Unsecured Priority Claims" at bounding box center [147, 231] width 262 height 21
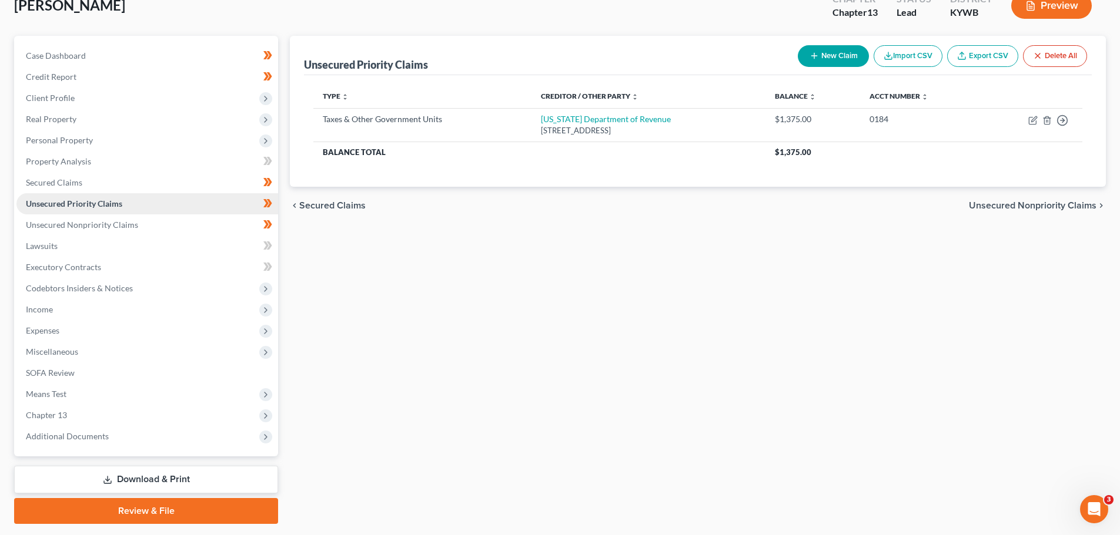
scroll to position [110, 0]
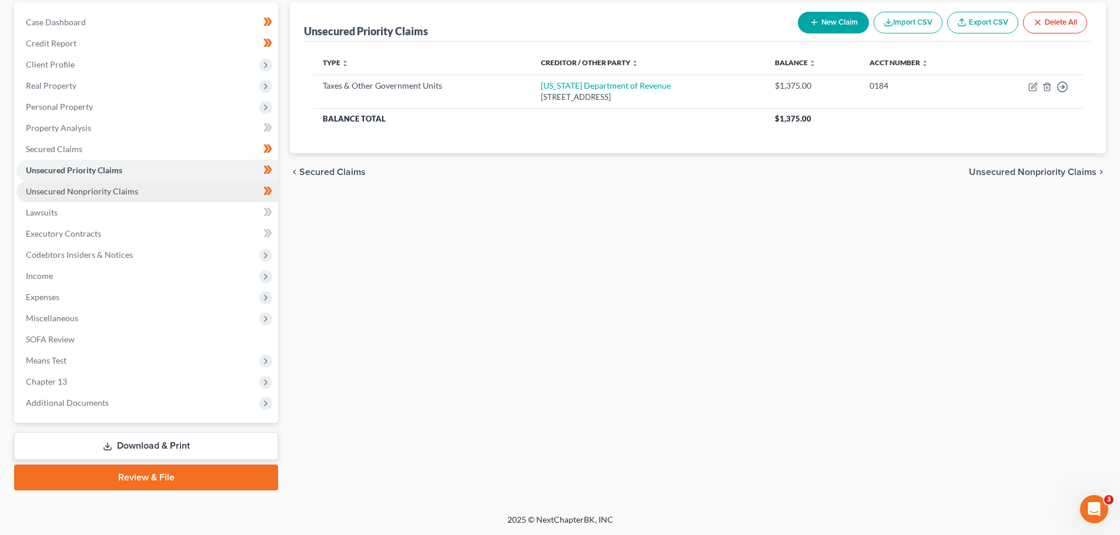
click at [118, 199] on link "Unsecured Nonpriority Claims" at bounding box center [147, 191] width 262 height 21
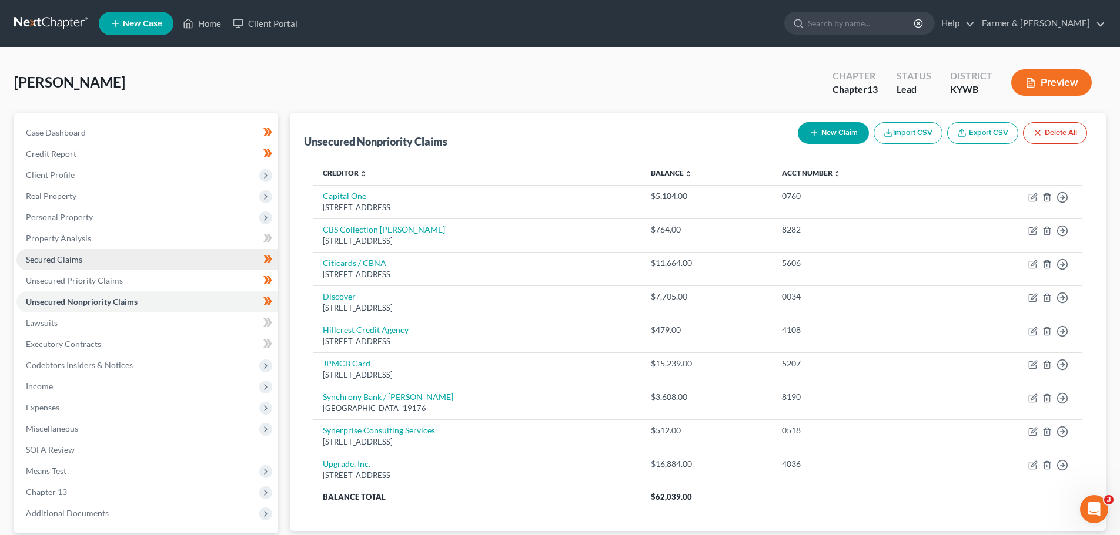
scroll to position [59, 0]
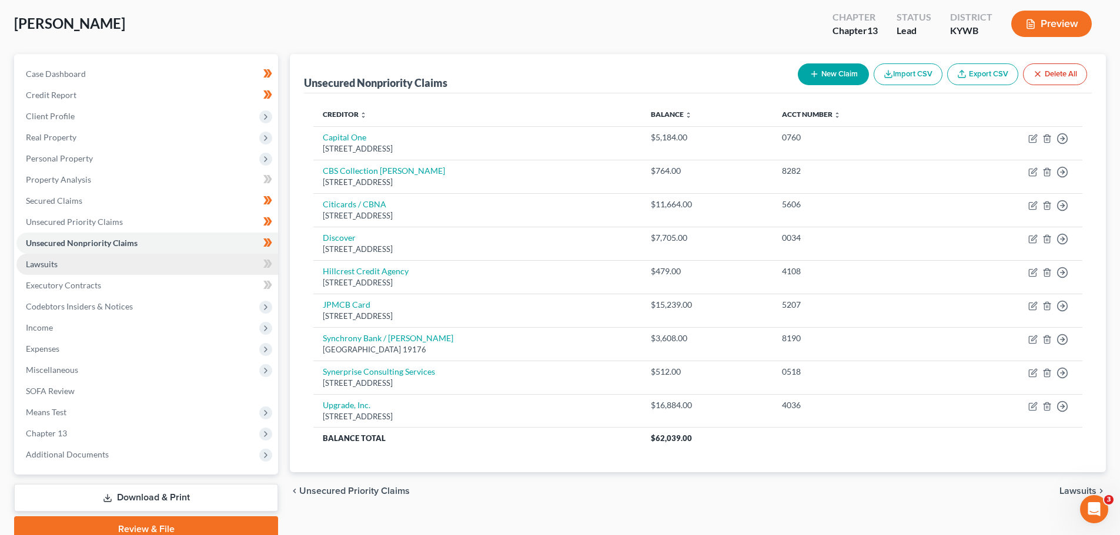
click at [39, 267] on span "Lawsuits" at bounding box center [42, 264] width 32 height 10
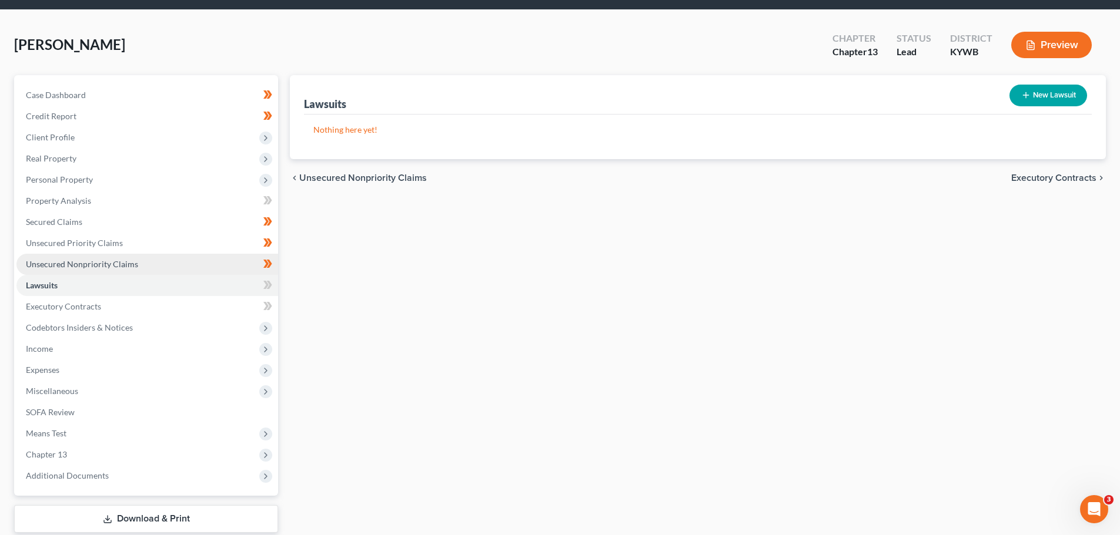
scroll to position [59, 0]
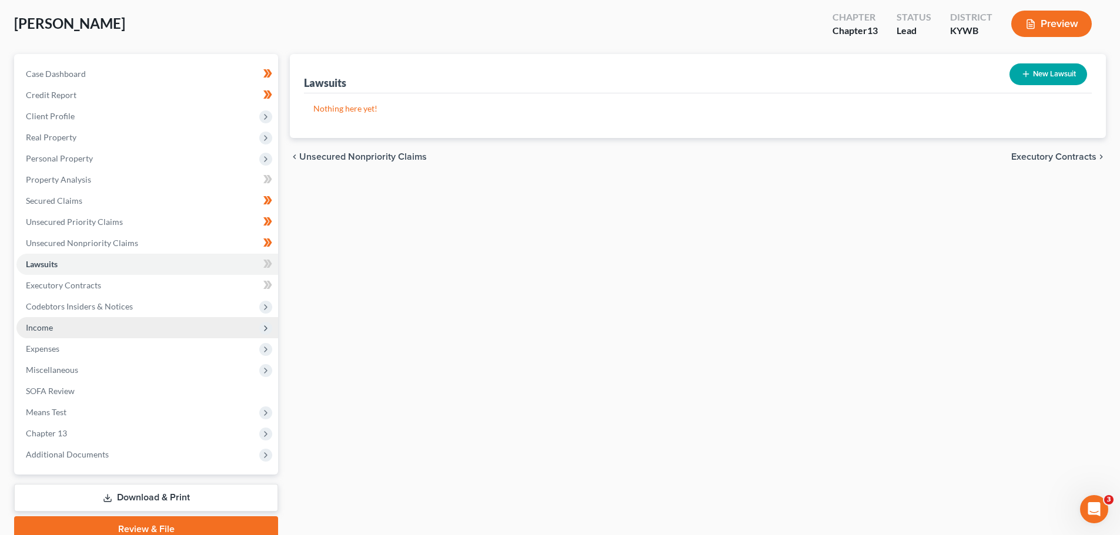
click at [99, 332] on span "Income" at bounding box center [147, 327] width 262 height 21
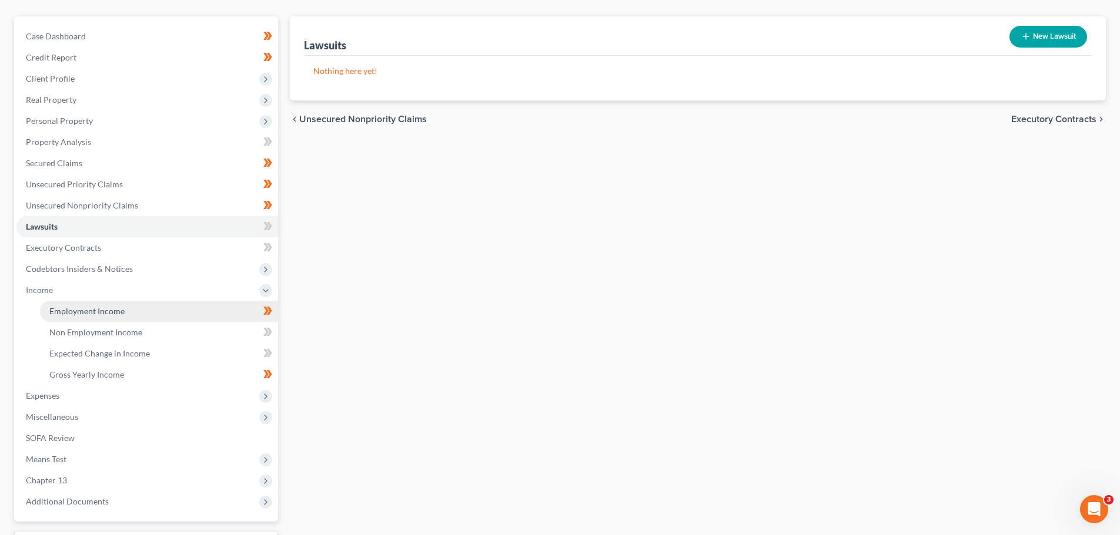
scroll to position [118, 0]
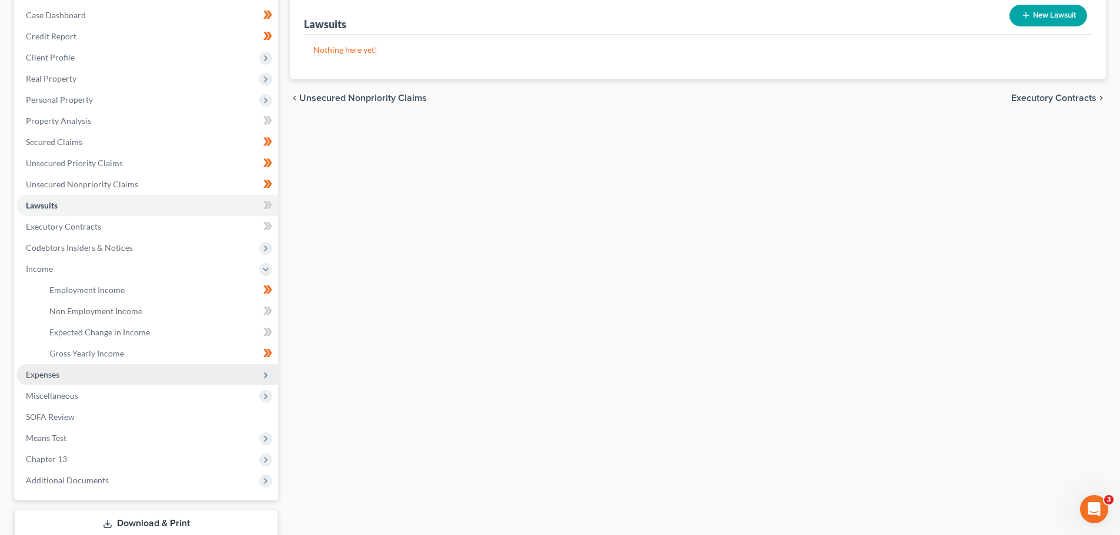
click at [62, 379] on span "Expenses" at bounding box center [147, 374] width 262 height 21
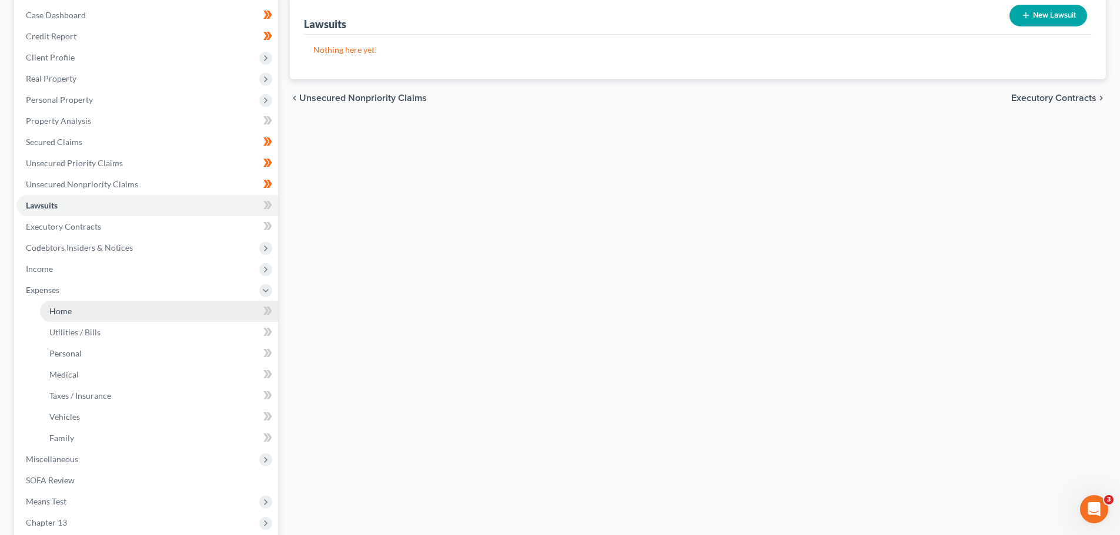
click at [89, 316] on link "Home" at bounding box center [159, 311] width 238 height 21
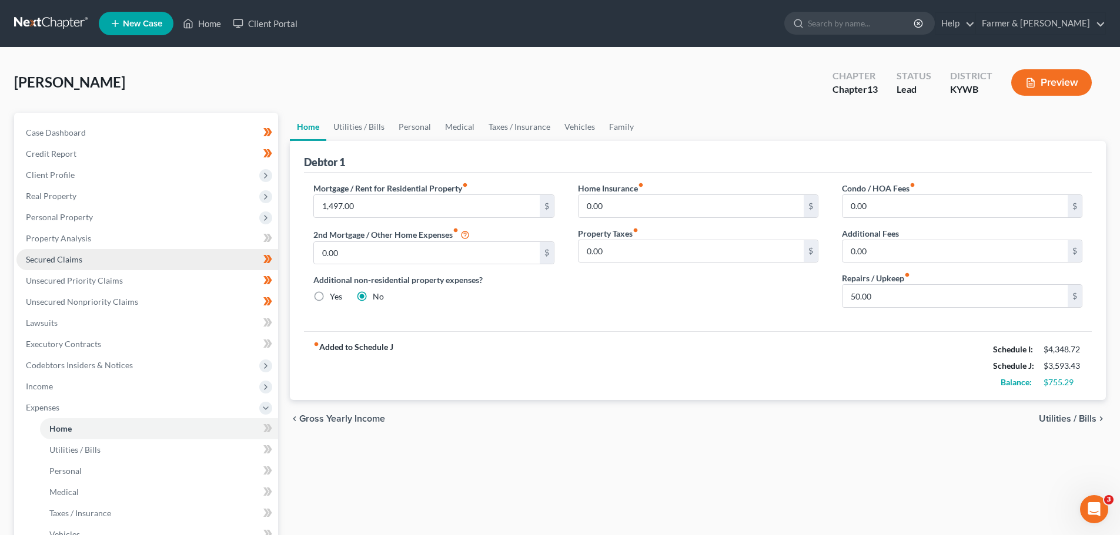
click at [105, 258] on link "Secured Claims" at bounding box center [147, 259] width 262 height 21
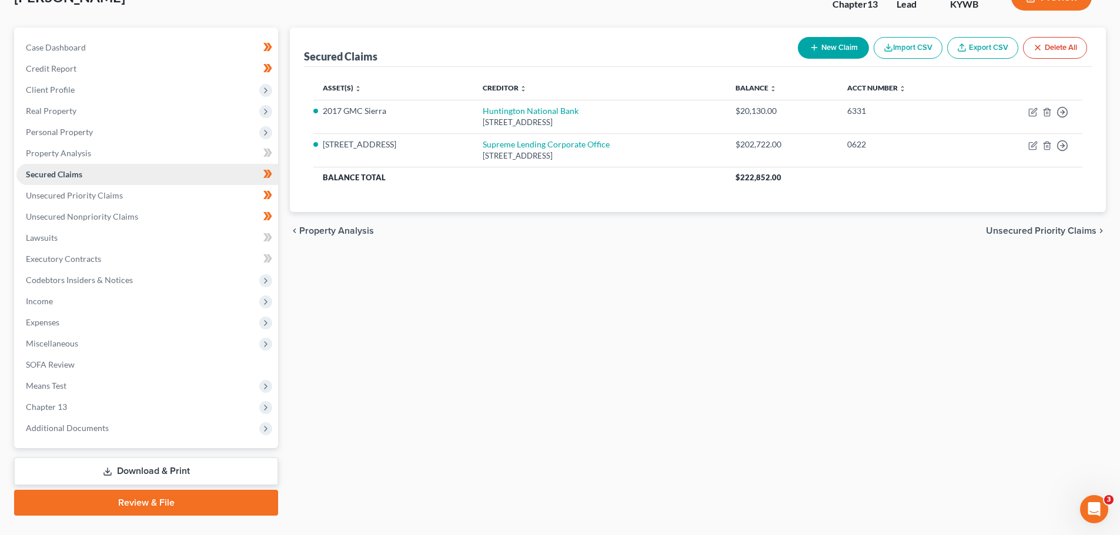
scroll to position [110, 0]
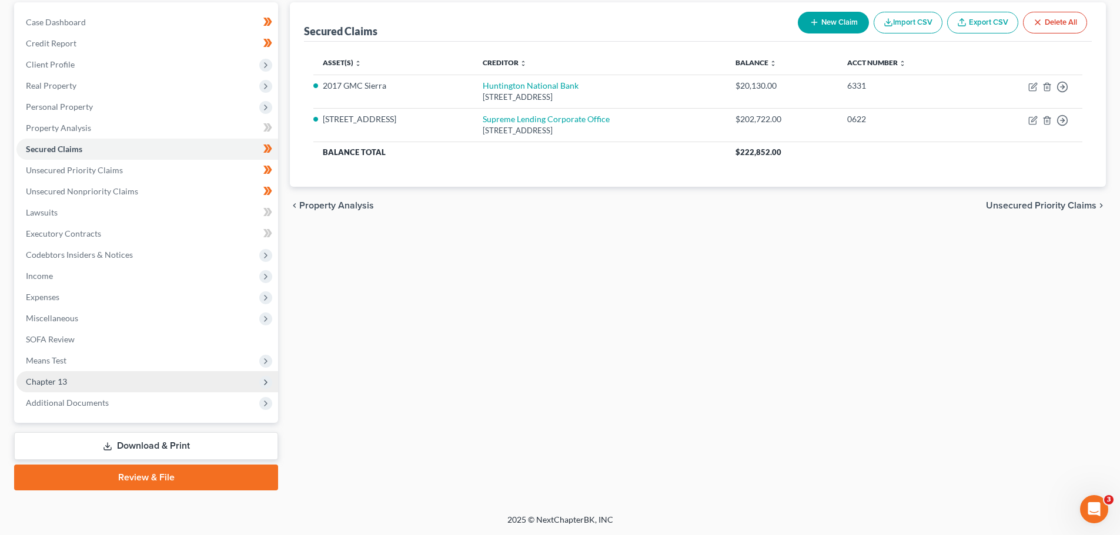
click at [106, 387] on span "Chapter 13" at bounding box center [147, 381] width 262 height 21
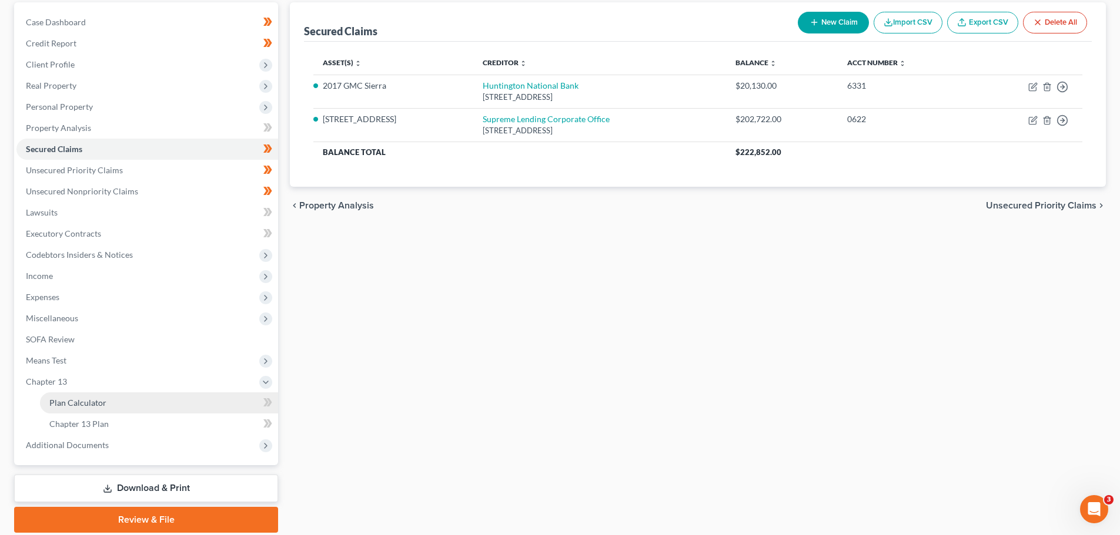
click at [103, 397] on link "Plan Calculator" at bounding box center [159, 403] width 238 height 21
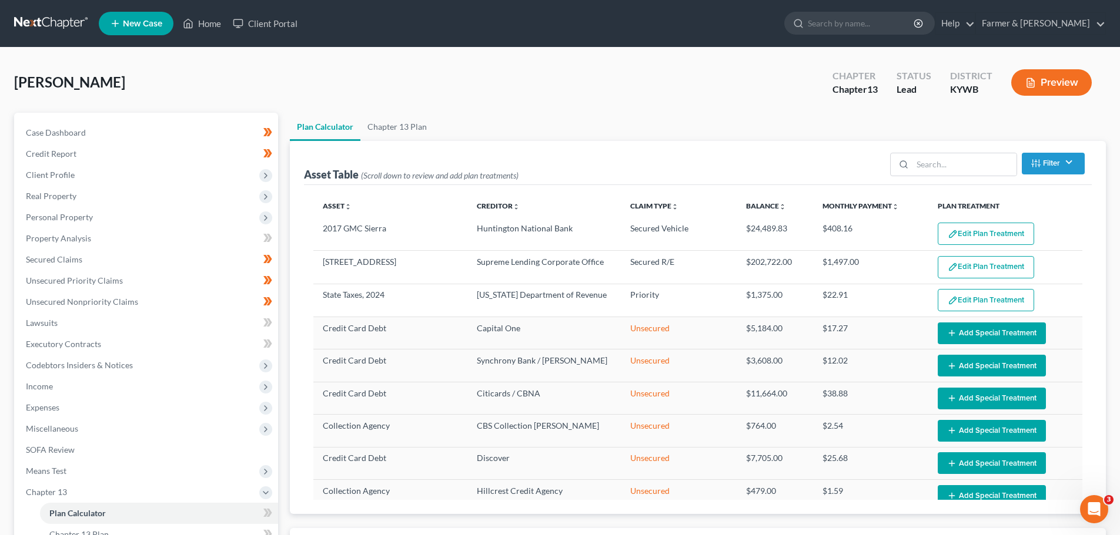
select select "59"
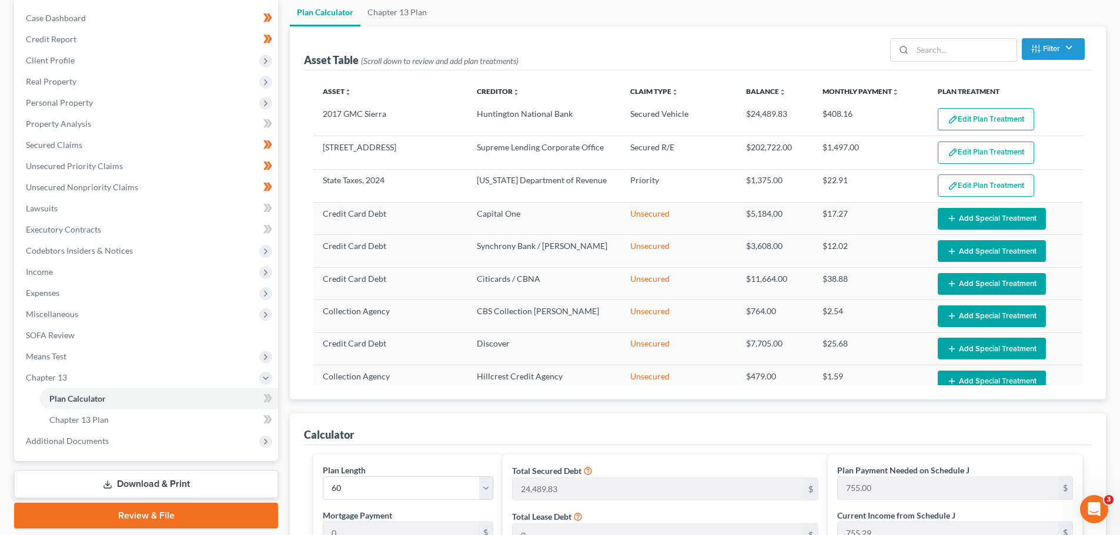
scroll to position [118, 0]
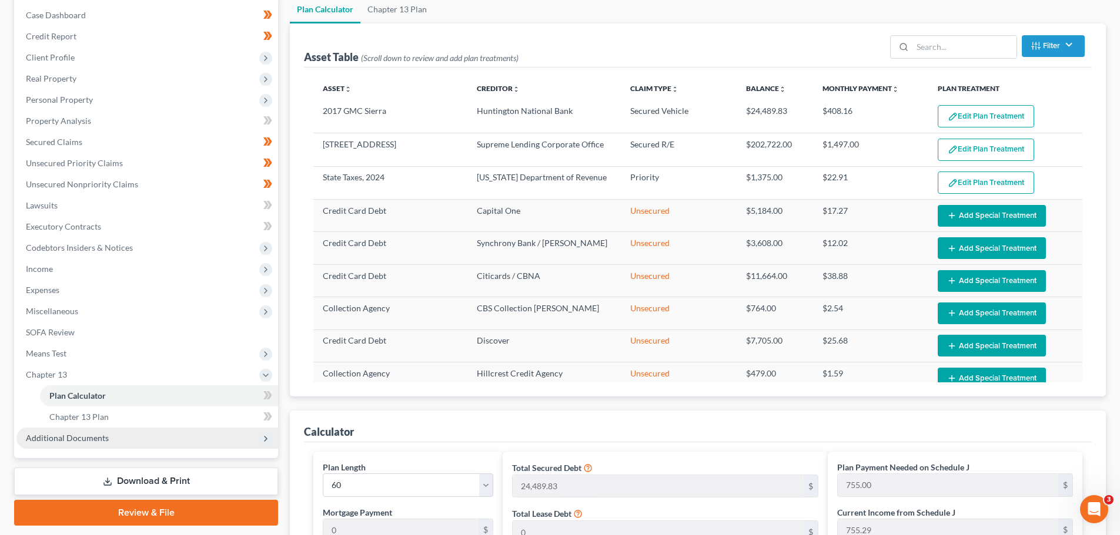
click at [58, 443] on span "Additional Documents" at bounding box center [147, 438] width 262 height 21
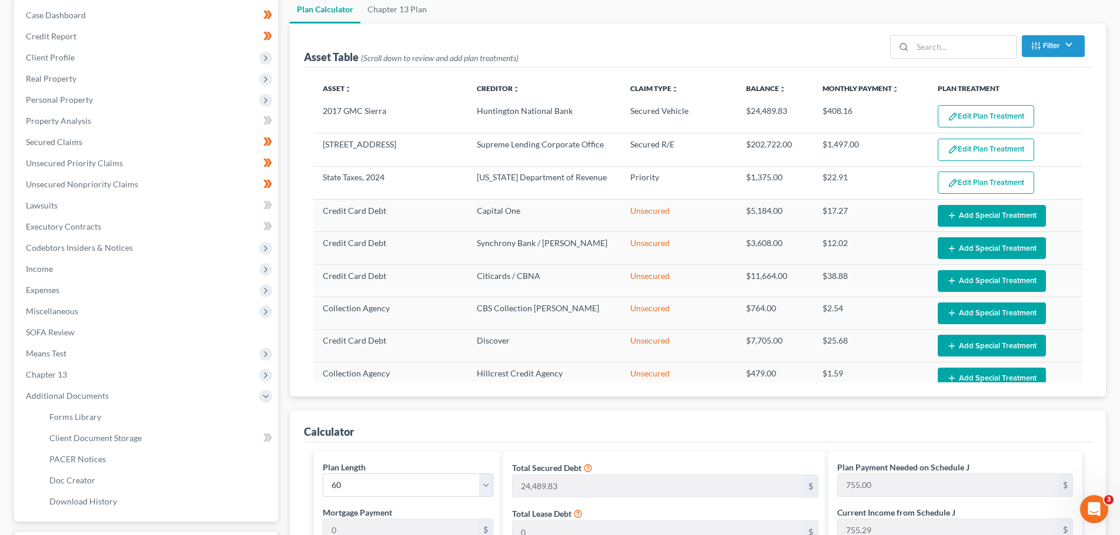
click at [281, 405] on div "Case Dashboard Payments Invoices Payments Payments Credit Report Client Profile" at bounding box center [146, 488] width 276 height 986
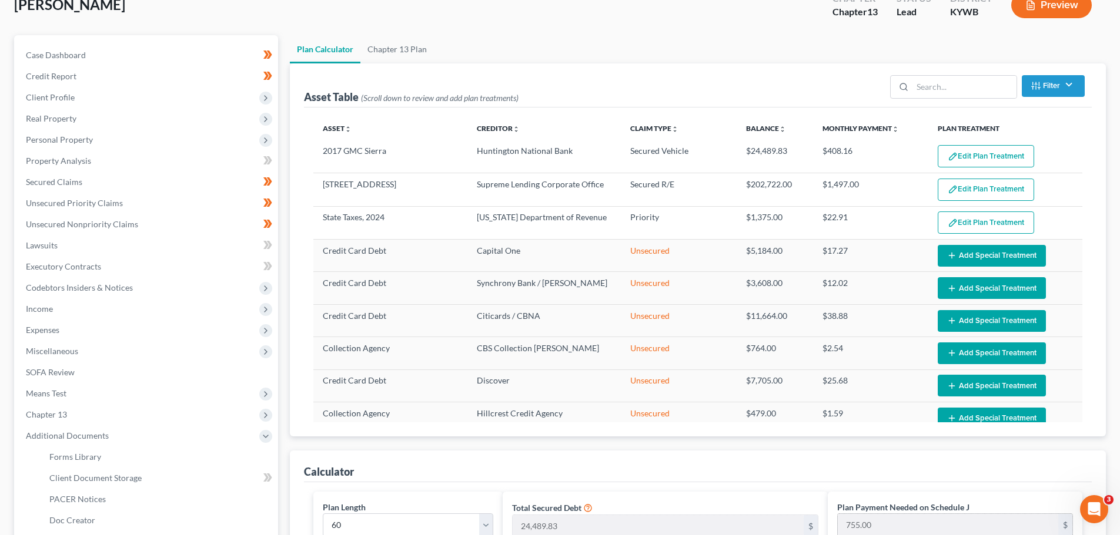
scroll to position [59, 0]
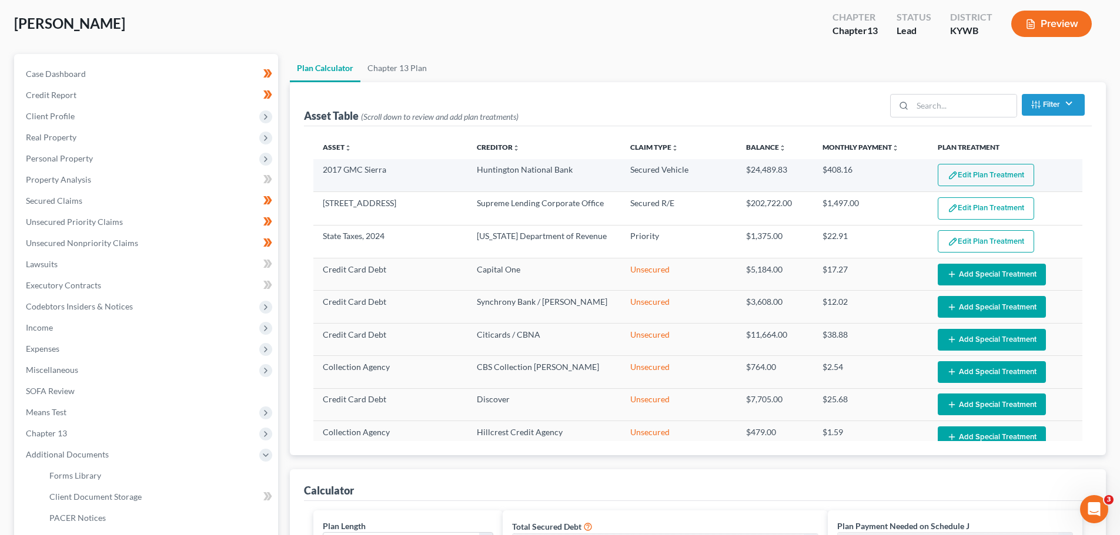
click at [974, 172] on button "Edit Plan Treatment" at bounding box center [985, 175] width 96 height 22
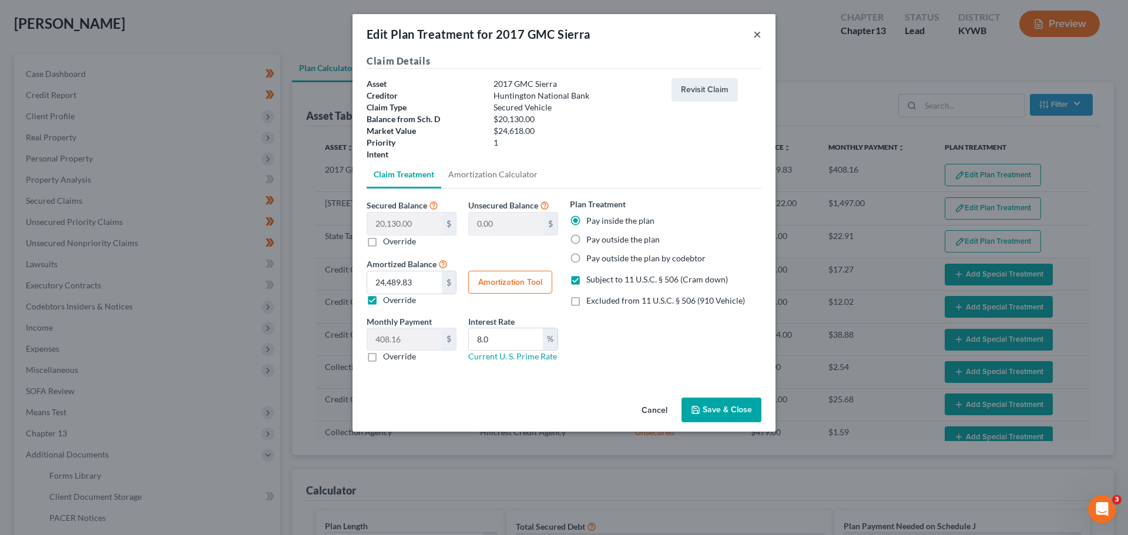
click at [756, 35] on button "×" at bounding box center [757, 34] width 8 height 14
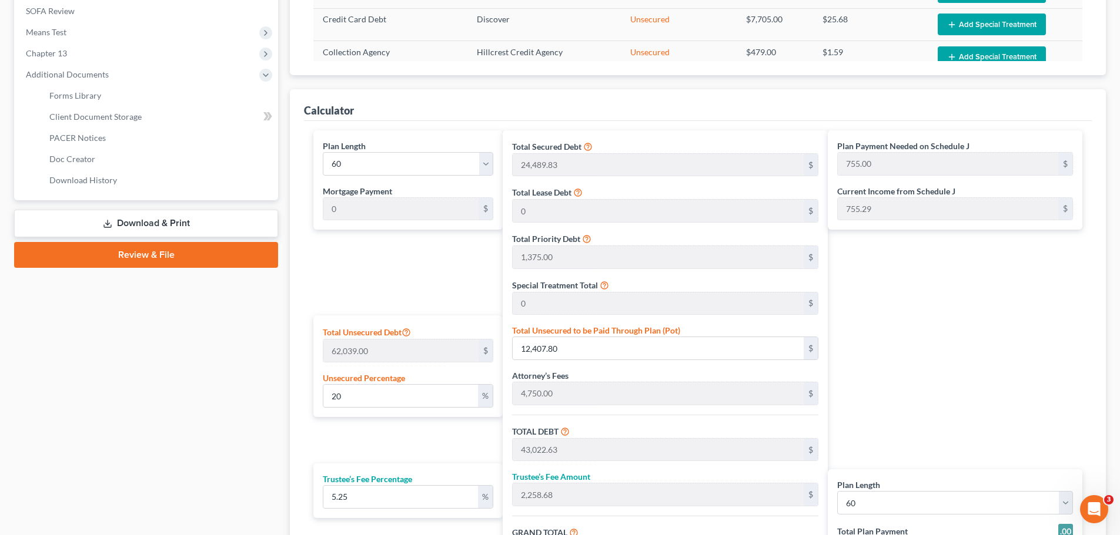
scroll to position [213, 0]
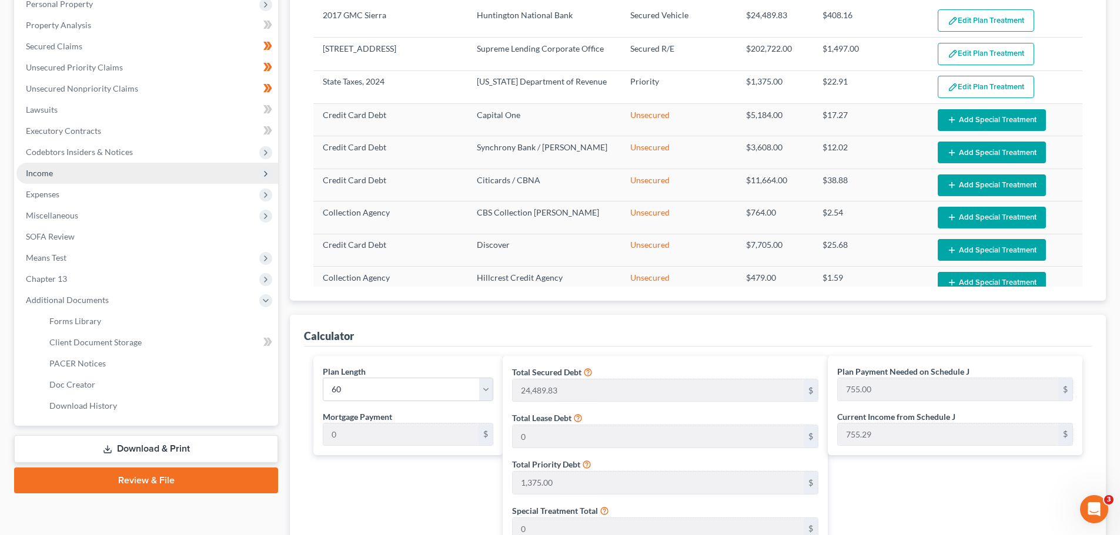
click at [92, 183] on span "Income" at bounding box center [147, 173] width 262 height 21
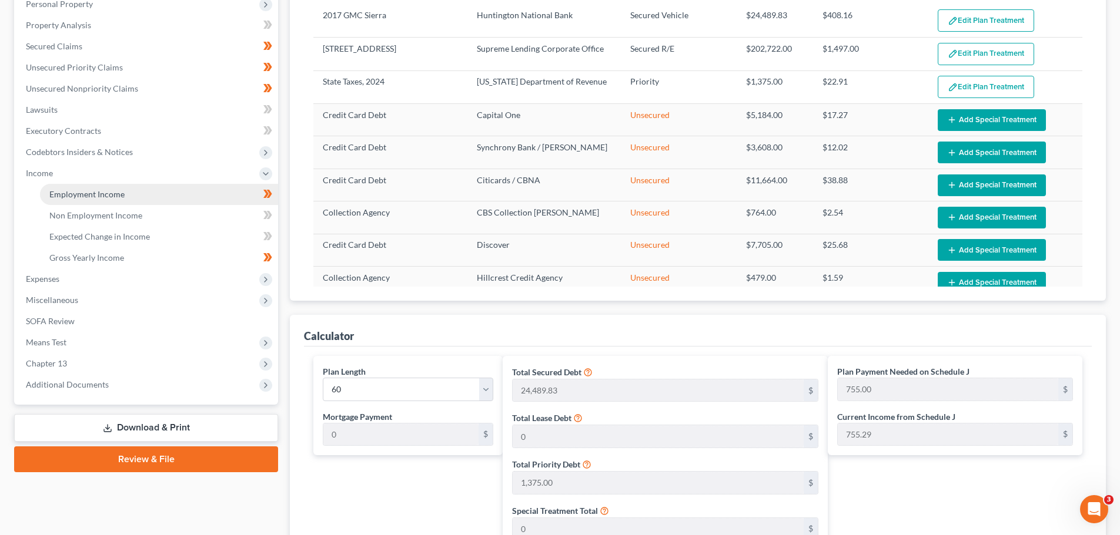
click at [102, 197] on span "Employment Income" at bounding box center [86, 194] width 75 height 10
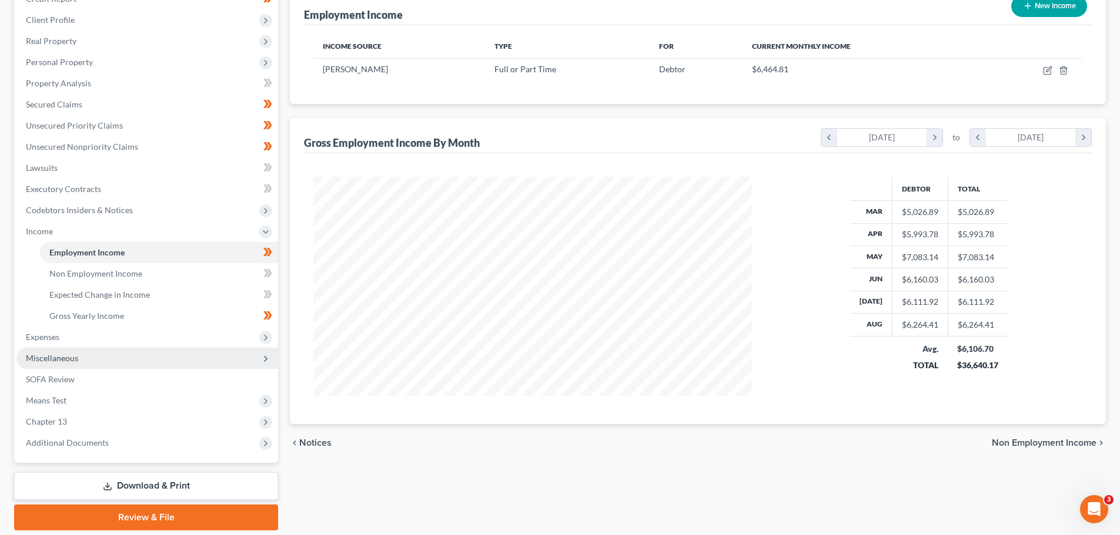
scroll to position [176, 0]
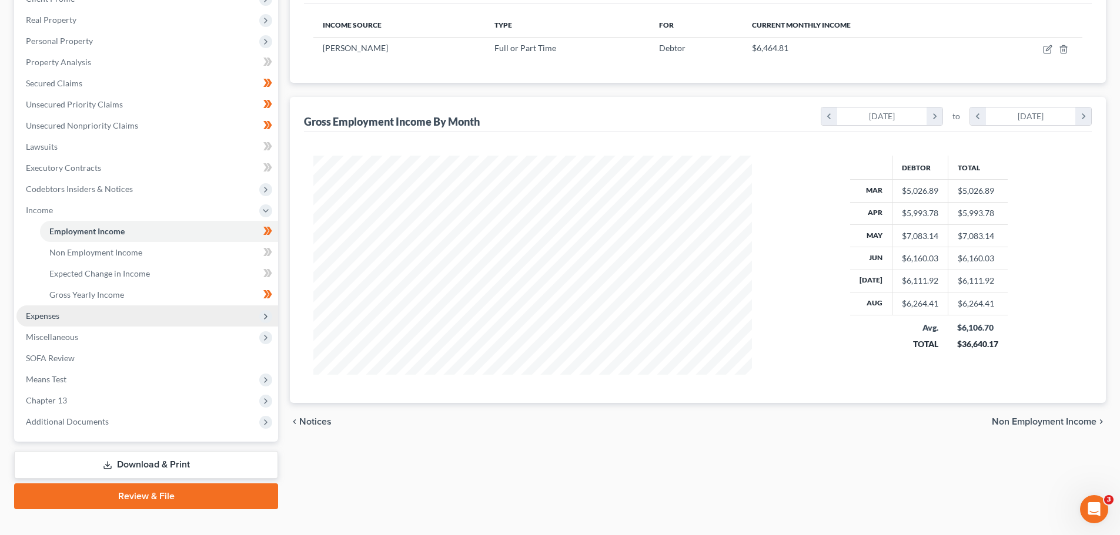
click at [95, 317] on span "Expenses" at bounding box center [147, 316] width 262 height 21
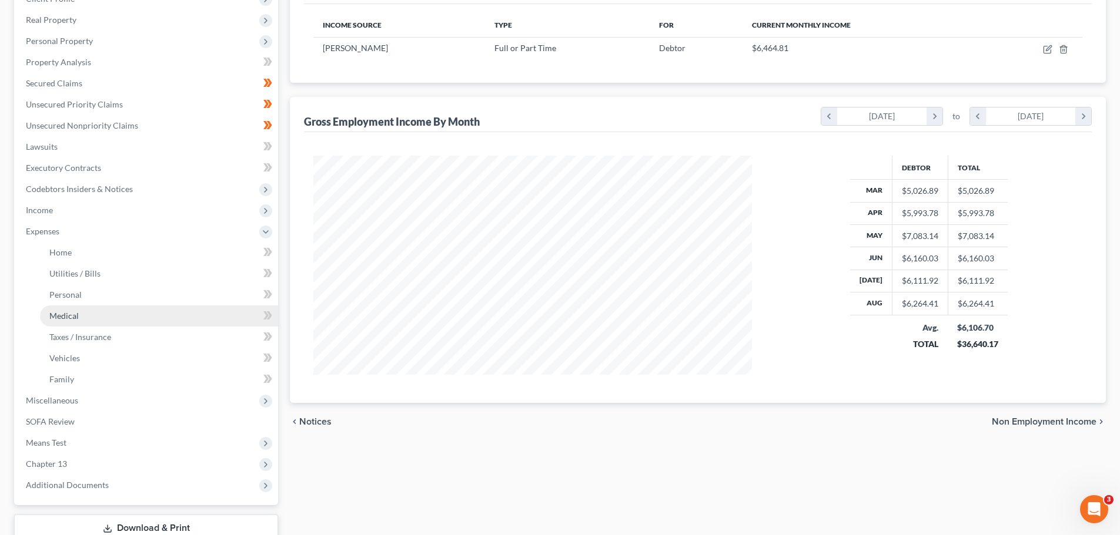
click at [95, 318] on link "Medical" at bounding box center [159, 316] width 238 height 21
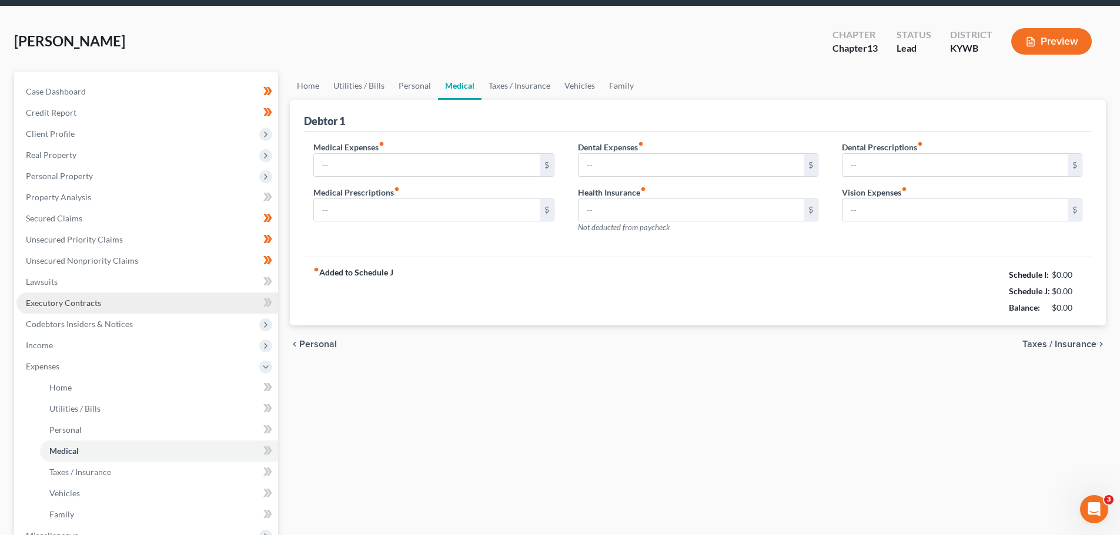
type input "100.00"
type input "50.00"
type input "0.00"
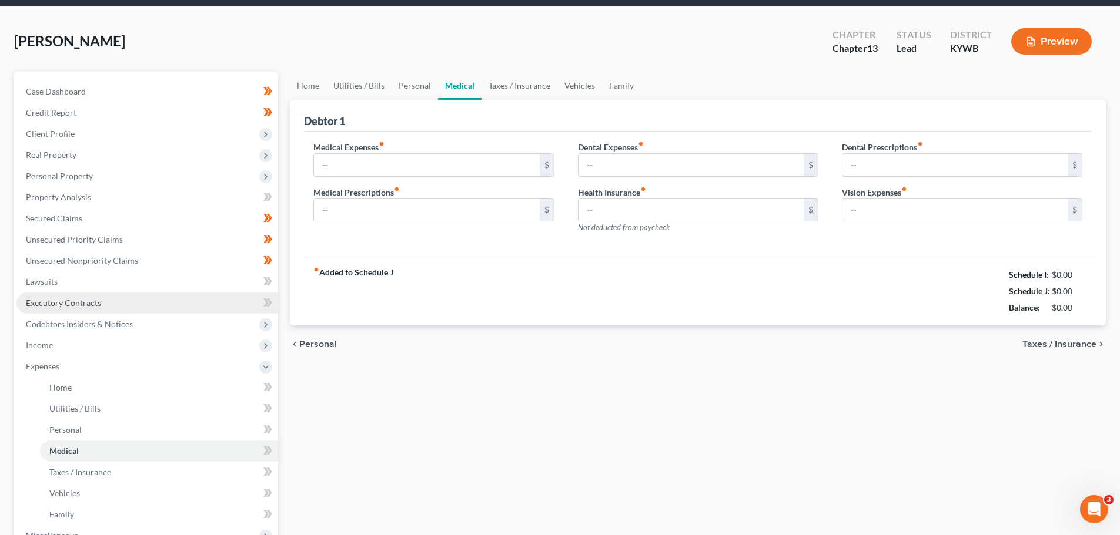
type input "0.00"
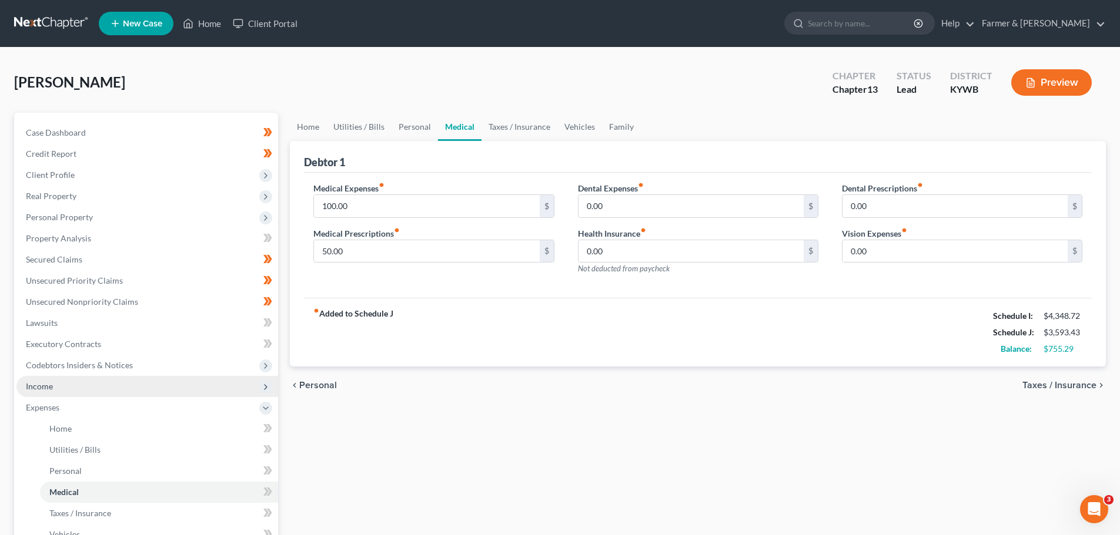
click at [60, 383] on span "Income" at bounding box center [147, 386] width 262 height 21
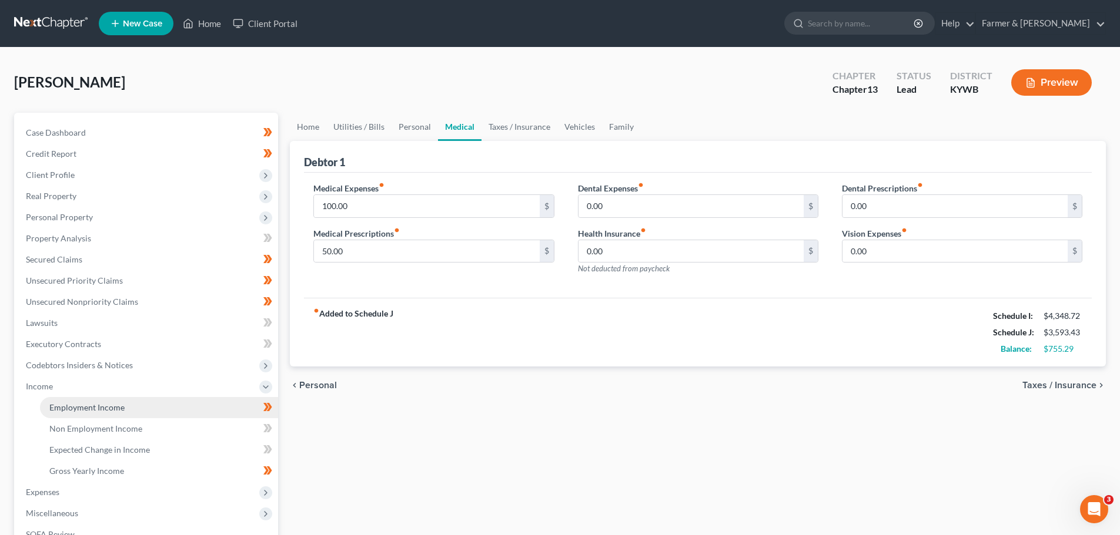
click at [98, 404] on span "Employment Income" at bounding box center [86, 408] width 75 height 10
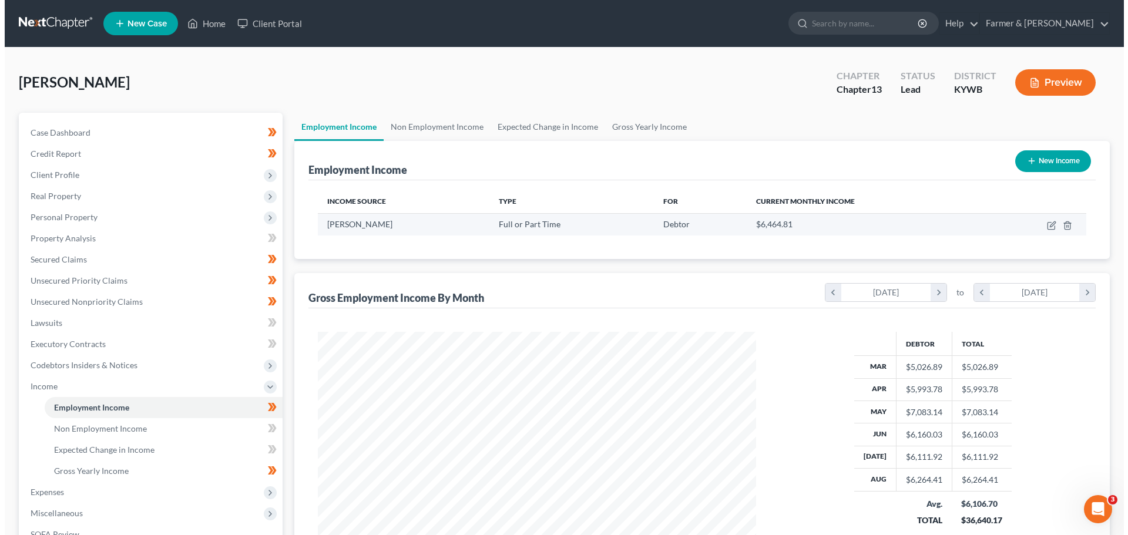
scroll to position [219, 462]
click at [1047, 230] on td at bounding box center [1032, 224] width 100 height 22
click at [1047, 227] on icon "button" at bounding box center [1047, 225] width 9 height 9
select select "0"
select select "18"
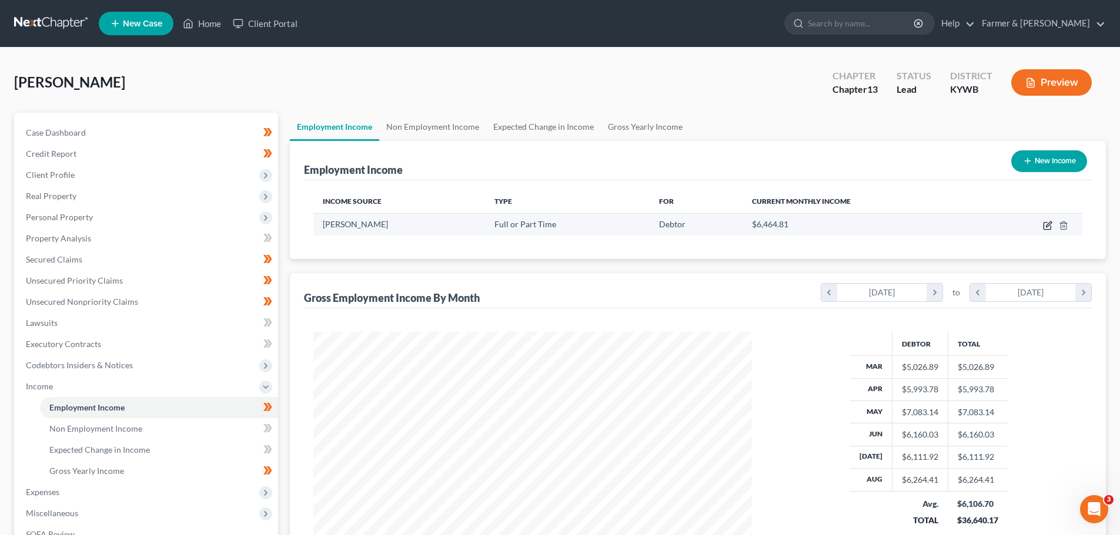
select select "3"
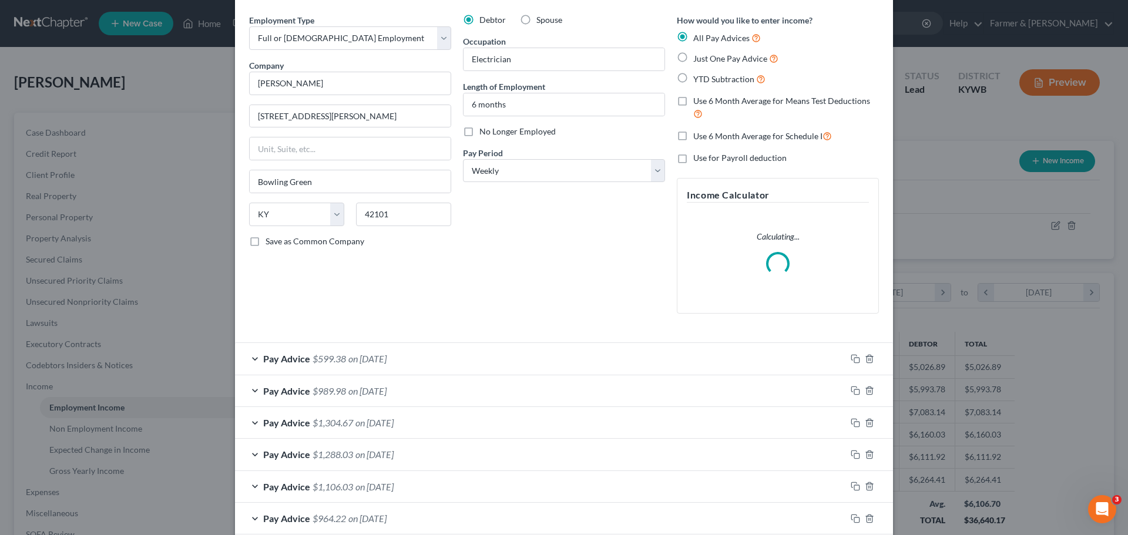
scroll to position [118, 0]
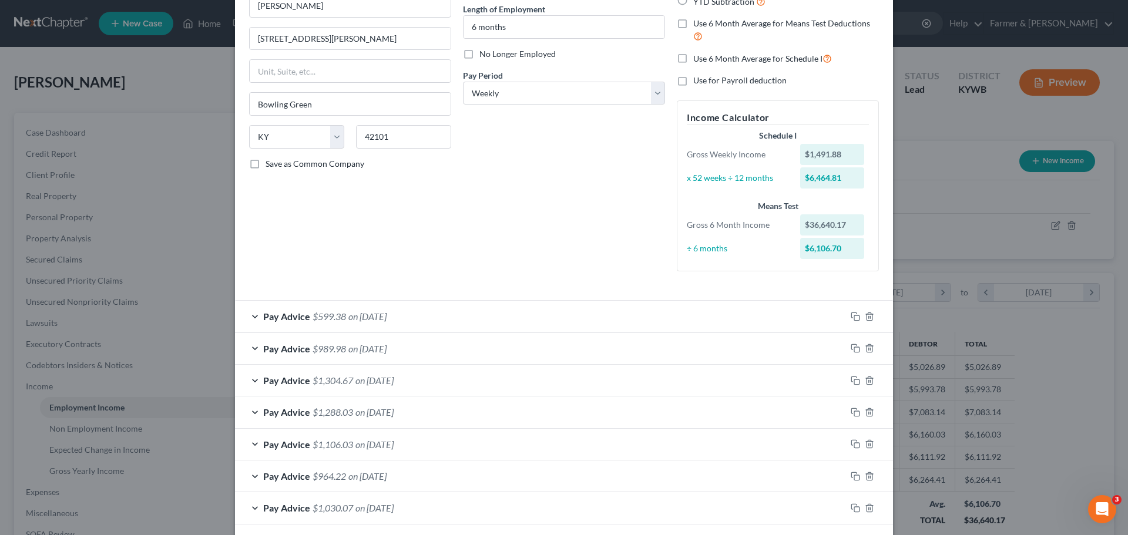
click at [378, 376] on span "on [DATE]" at bounding box center [375, 380] width 38 height 11
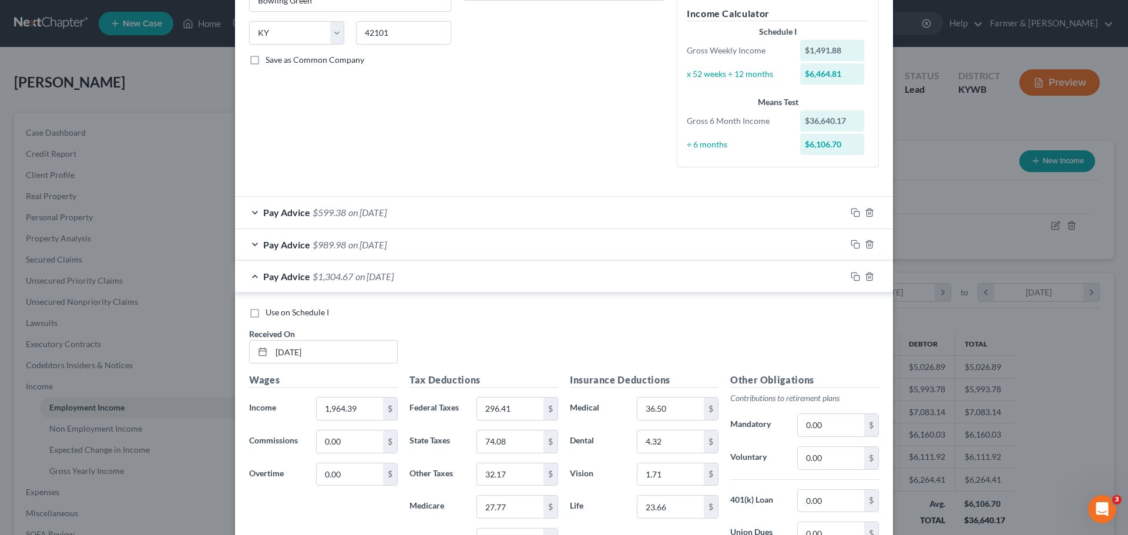
scroll to position [235, 0]
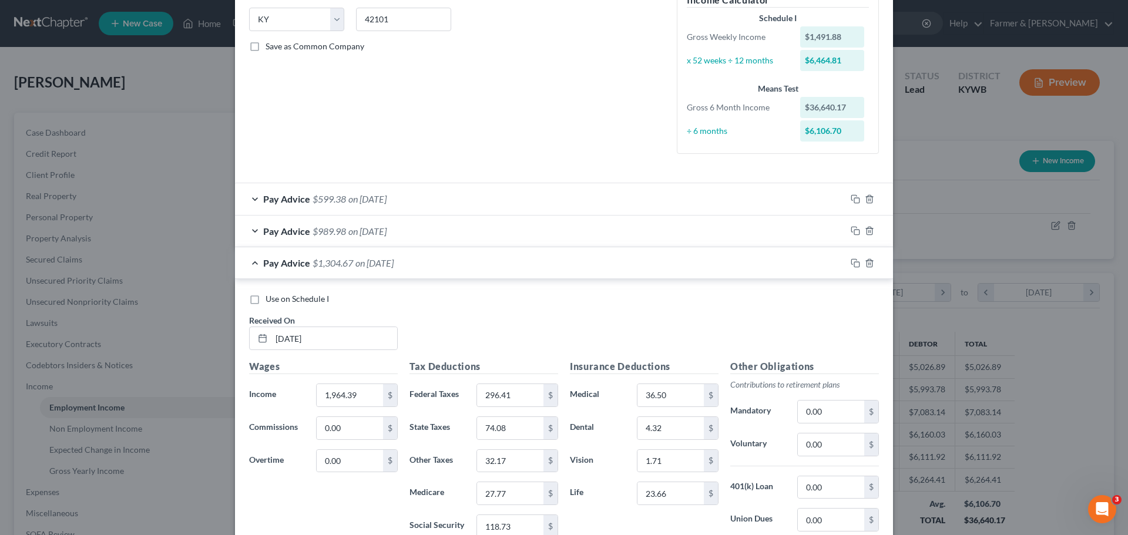
click at [246, 225] on div "Pay Advice $989.98 on [DATE]" at bounding box center [540, 231] width 611 height 31
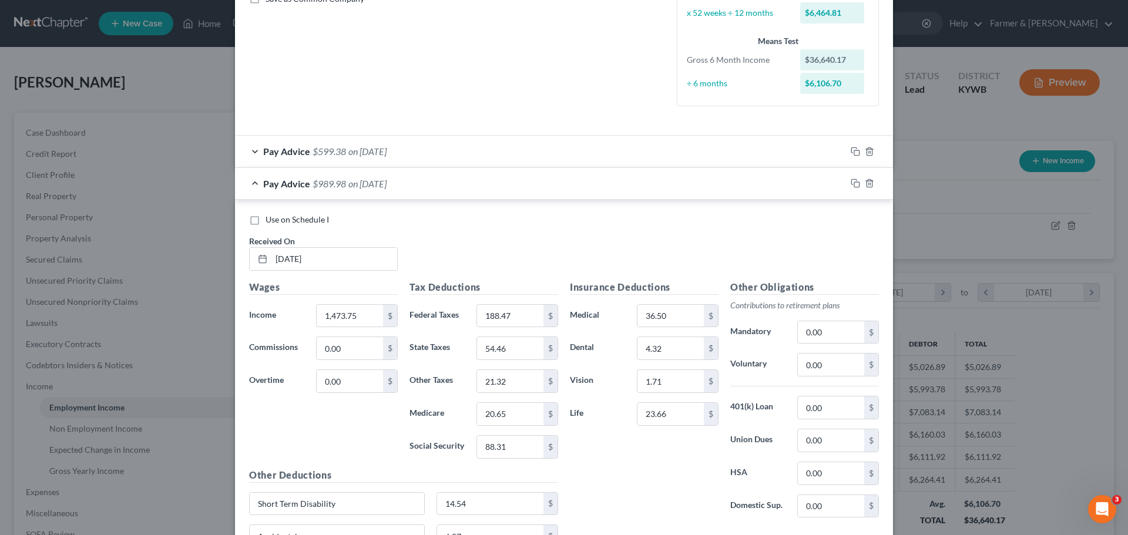
scroll to position [353, 0]
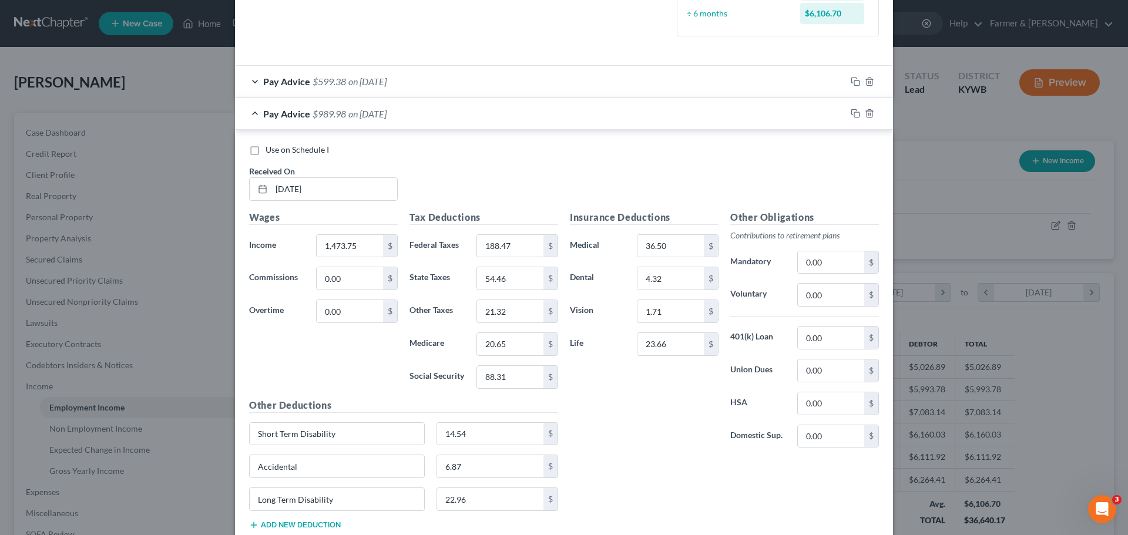
click at [249, 113] on div "Pay Advice $989.98 on [DATE]" at bounding box center [540, 113] width 611 height 31
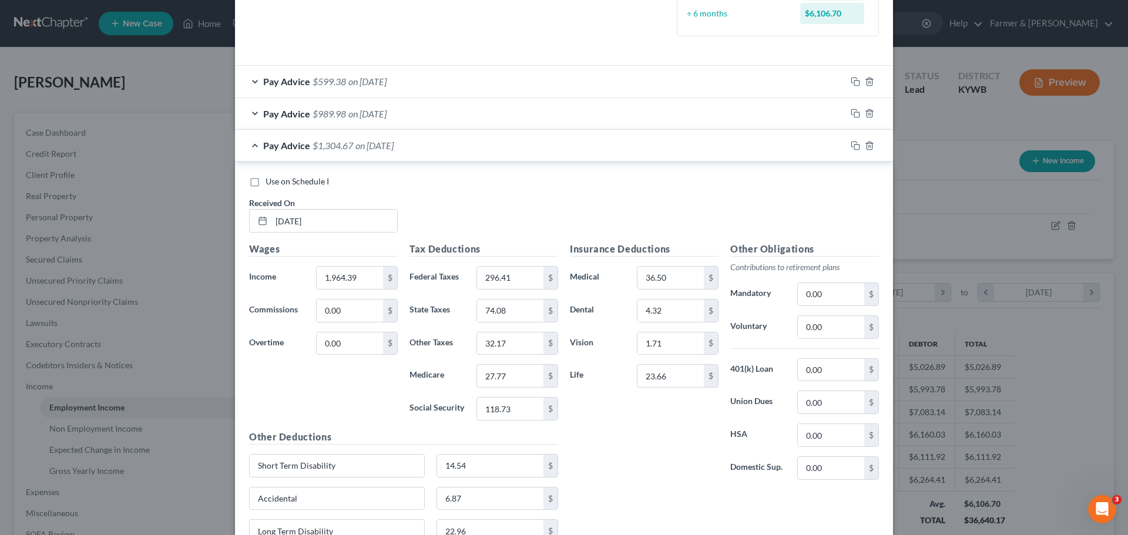
click at [250, 146] on div "Pay Advice $1,304.67 on [DATE]" at bounding box center [540, 145] width 611 height 31
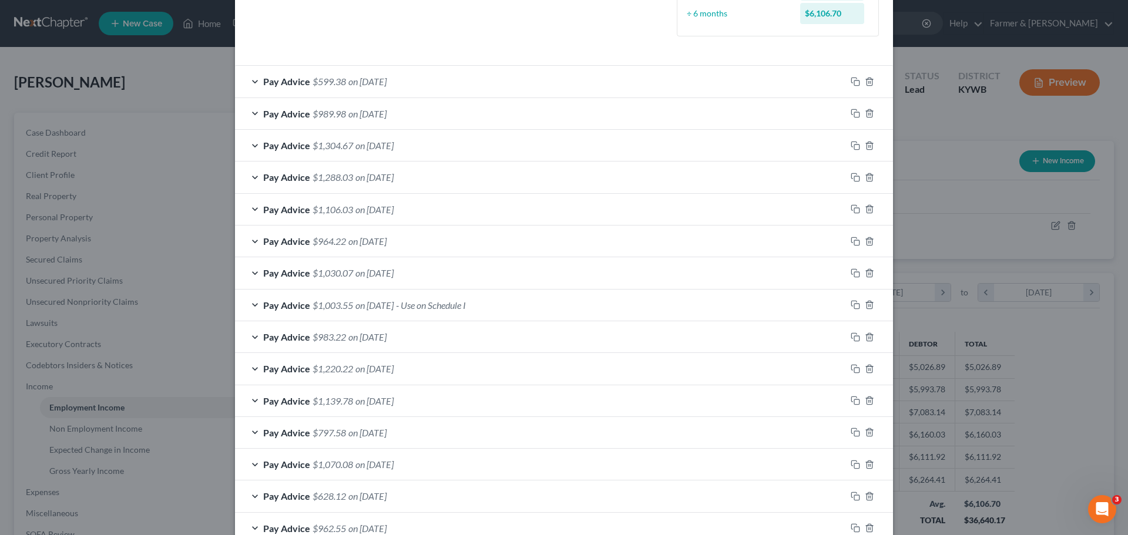
click at [250, 270] on div "Pay Advice $1,030.07 on [DATE]" at bounding box center [540, 272] width 611 height 31
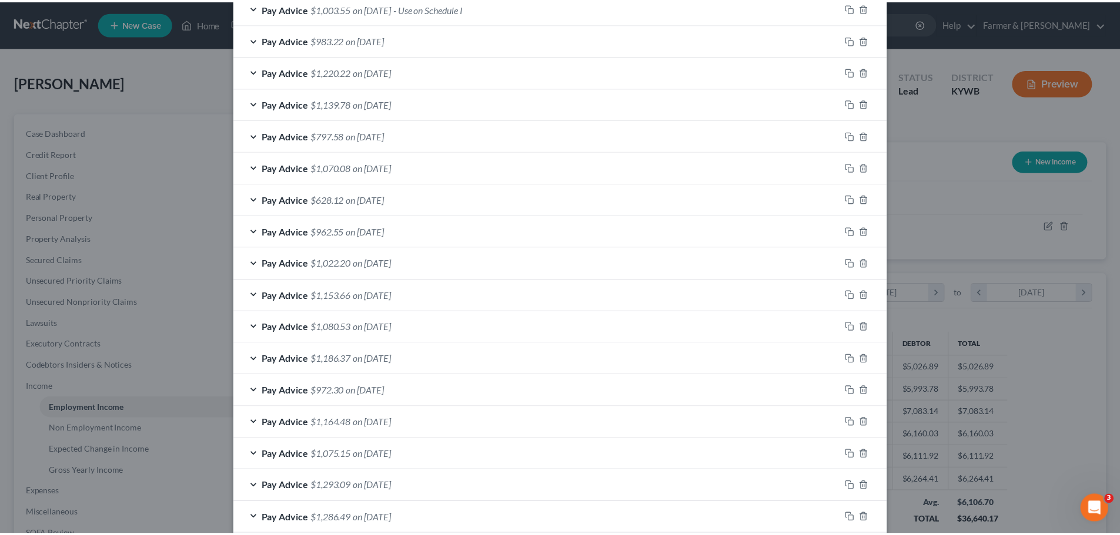
scroll to position [1134, 0]
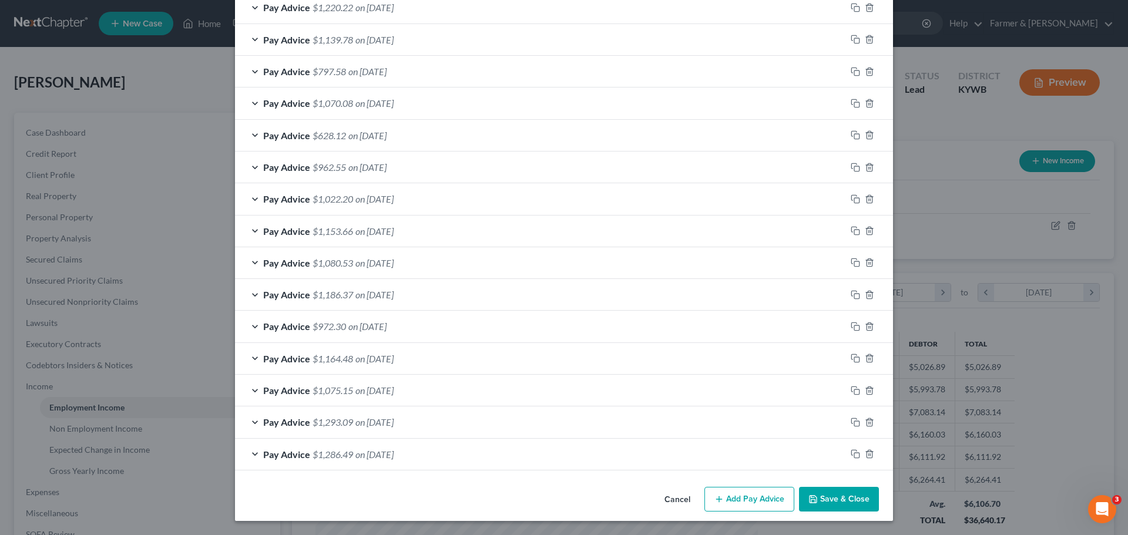
click at [673, 501] on button "Cancel" at bounding box center [677, 500] width 45 height 24
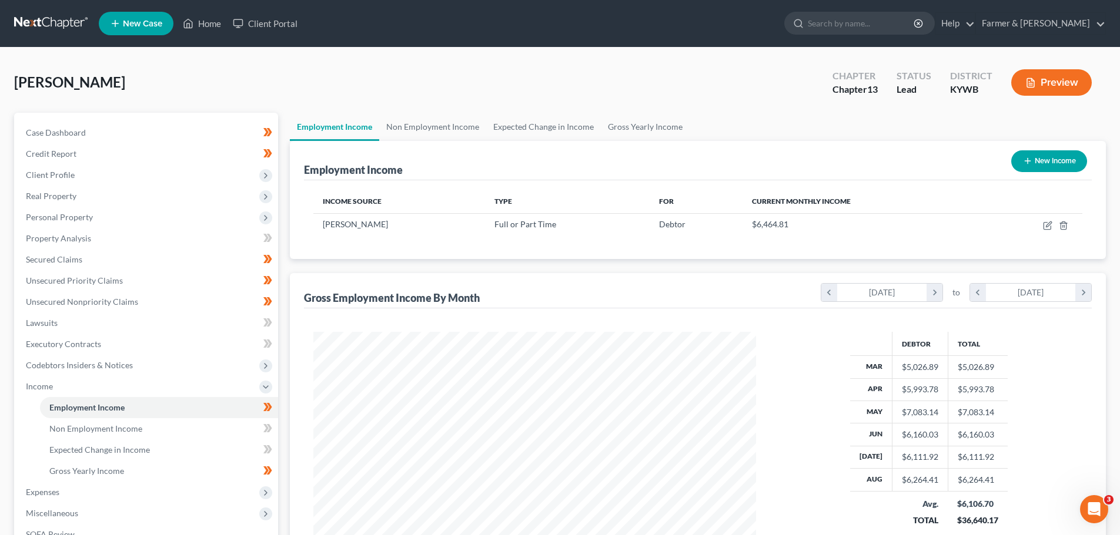
scroll to position [587500, 587257]
click at [206, 19] on link "Home" at bounding box center [202, 23] width 50 height 21
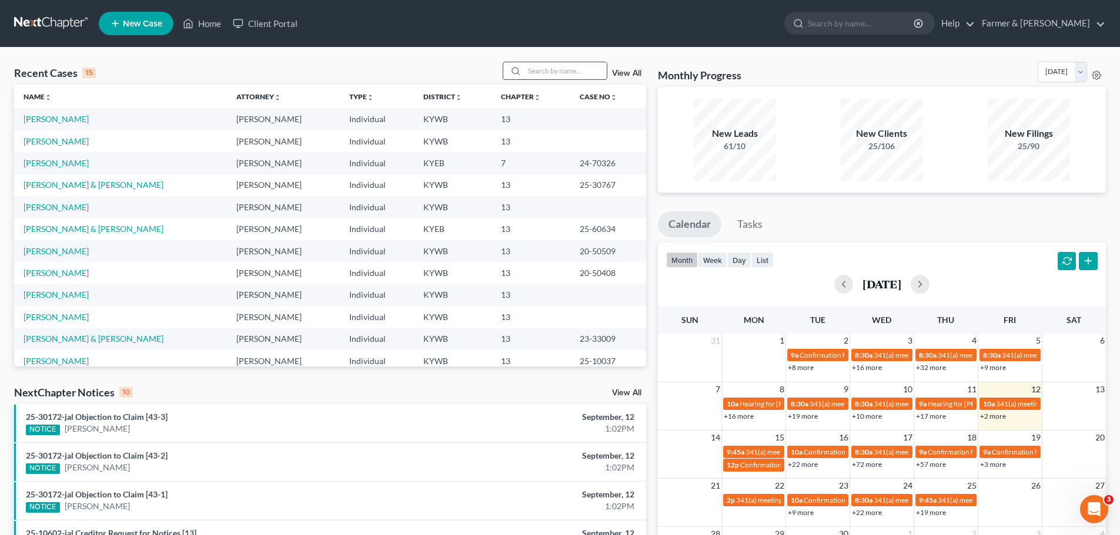
click at [553, 67] on input "search" at bounding box center [565, 70] width 82 height 17
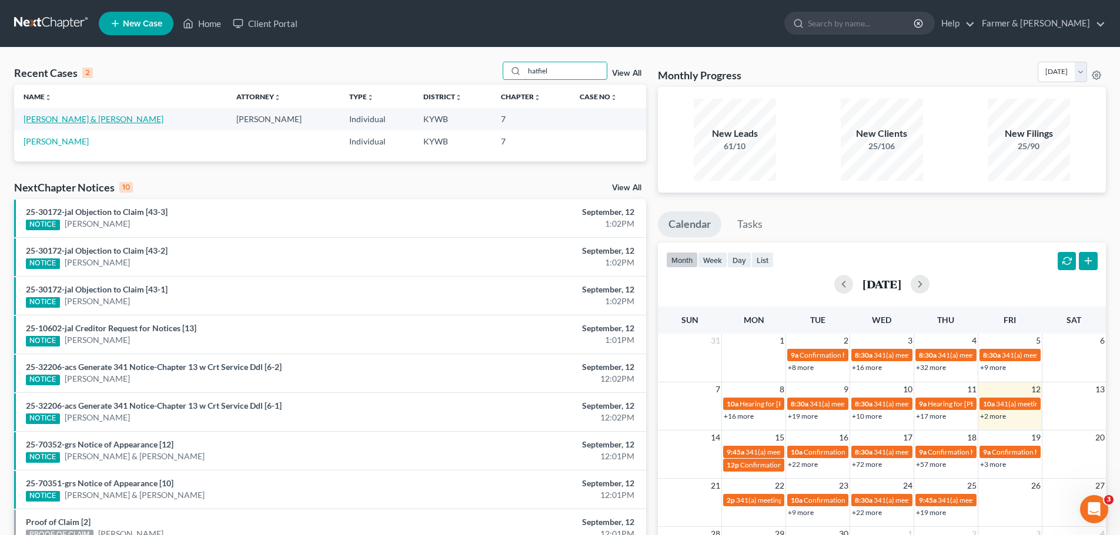
type input "hatfiel"
click at [45, 115] on link "[PERSON_NAME] & [PERSON_NAME]" at bounding box center [94, 119] width 140 height 10
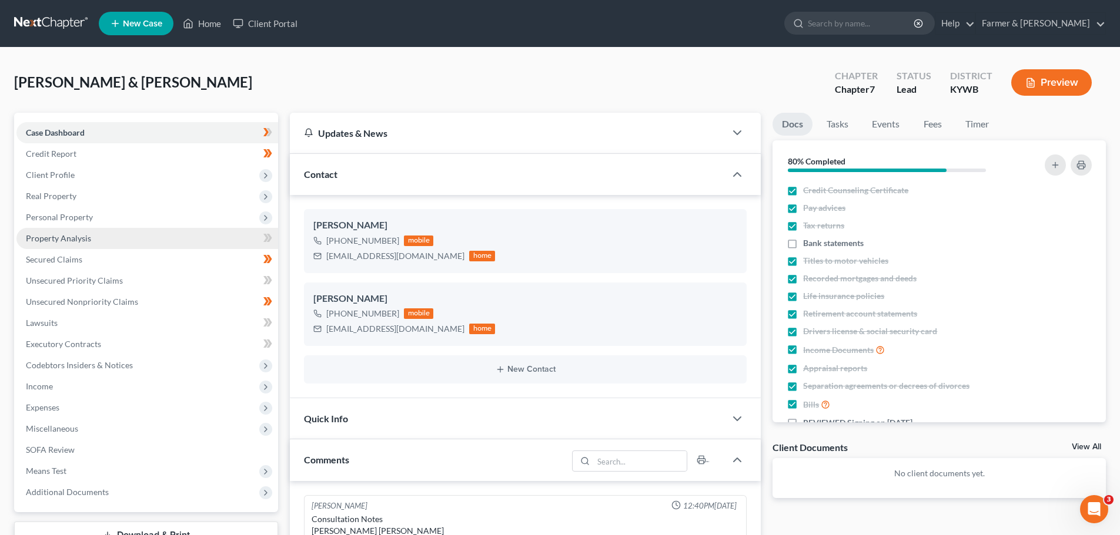
scroll to position [109, 0]
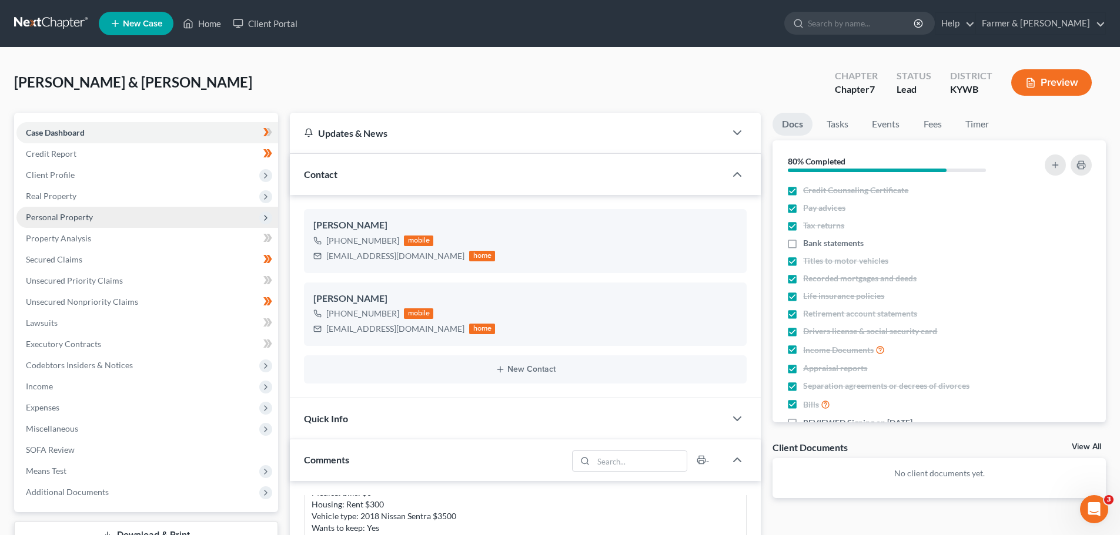
click at [53, 217] on span "Personal Property" at bounding box center [59, 217] width 67 height 10
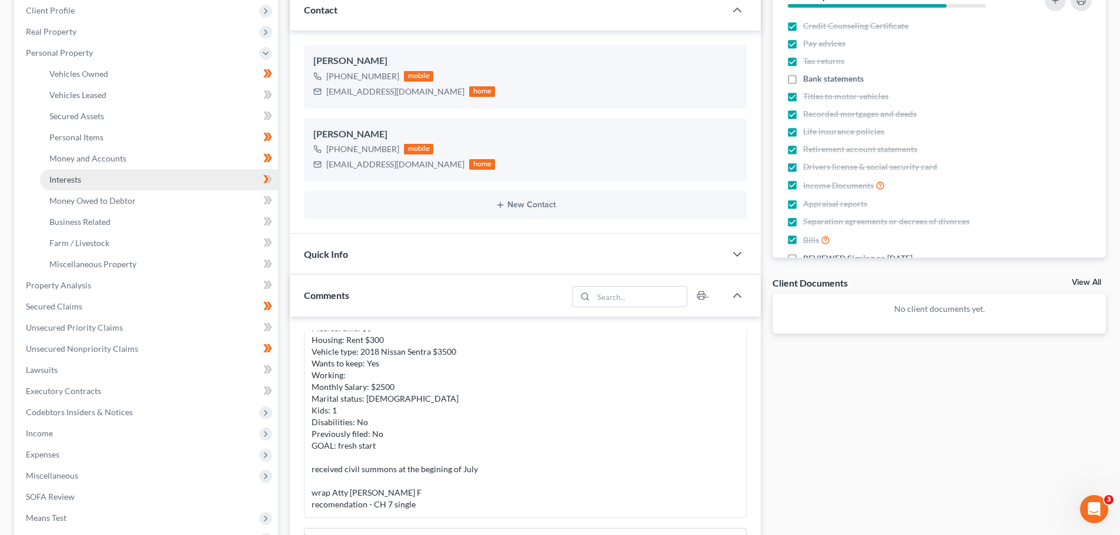
scroll to position [176, 0]
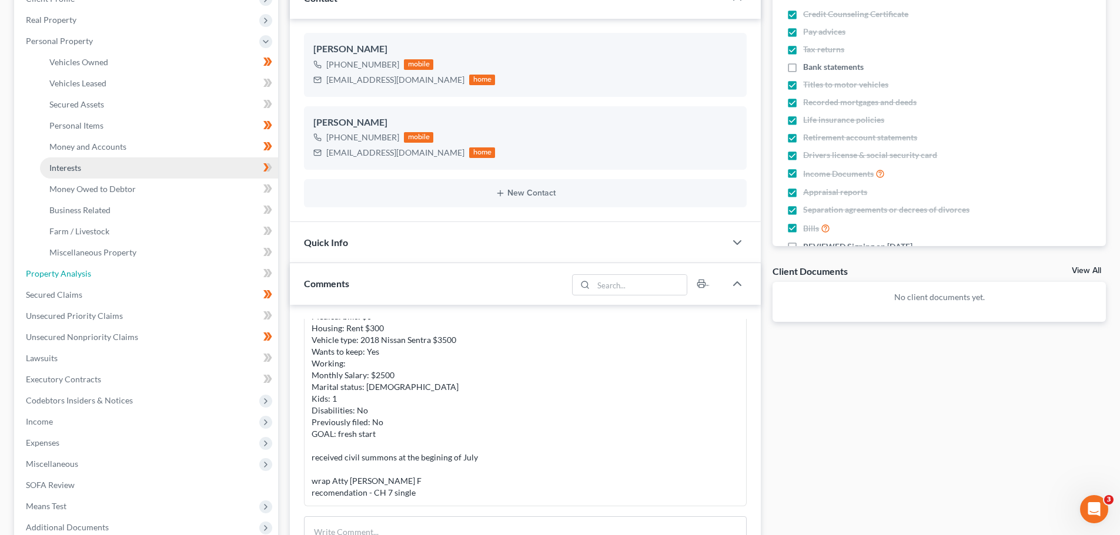
click at [61, 270] on span "Property Analysis" at bounding box center [58, 274] width 65 height 10
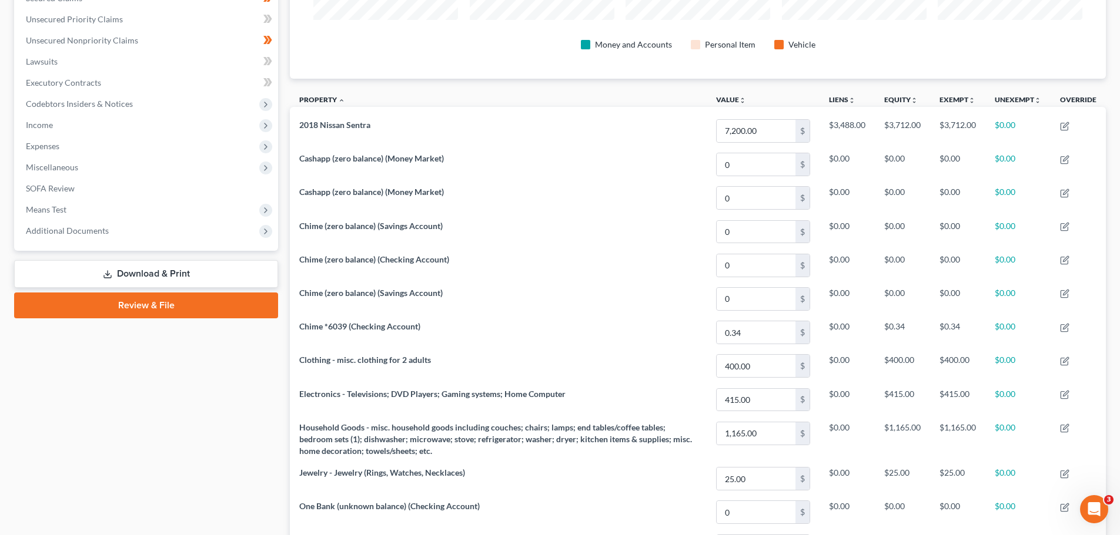
scroll to position [203, 0]
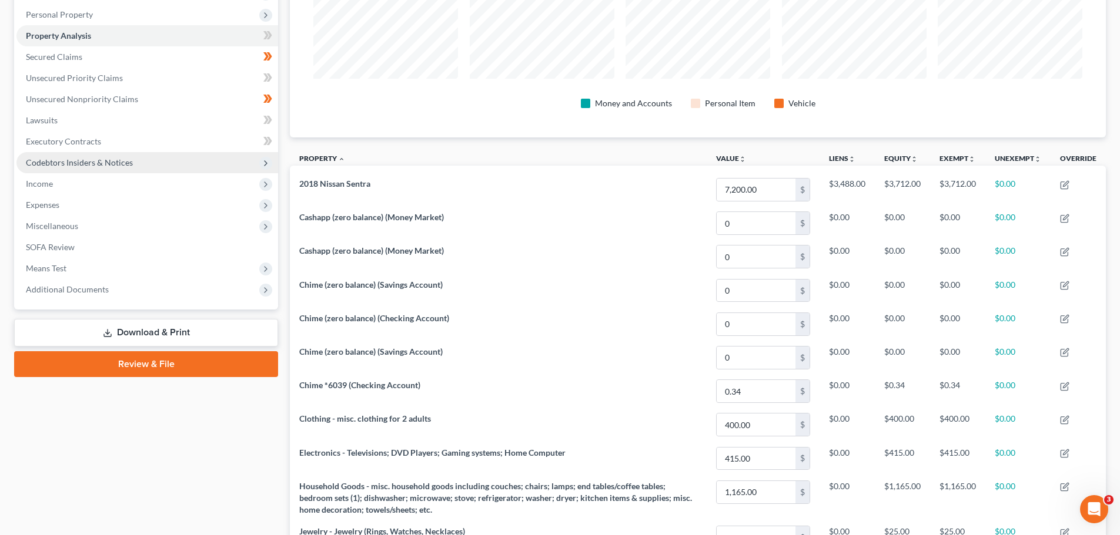
click at [189, 167] on span "Codebtors Insiders & Notices" at bounding box center [147, 162] width 262 height 21
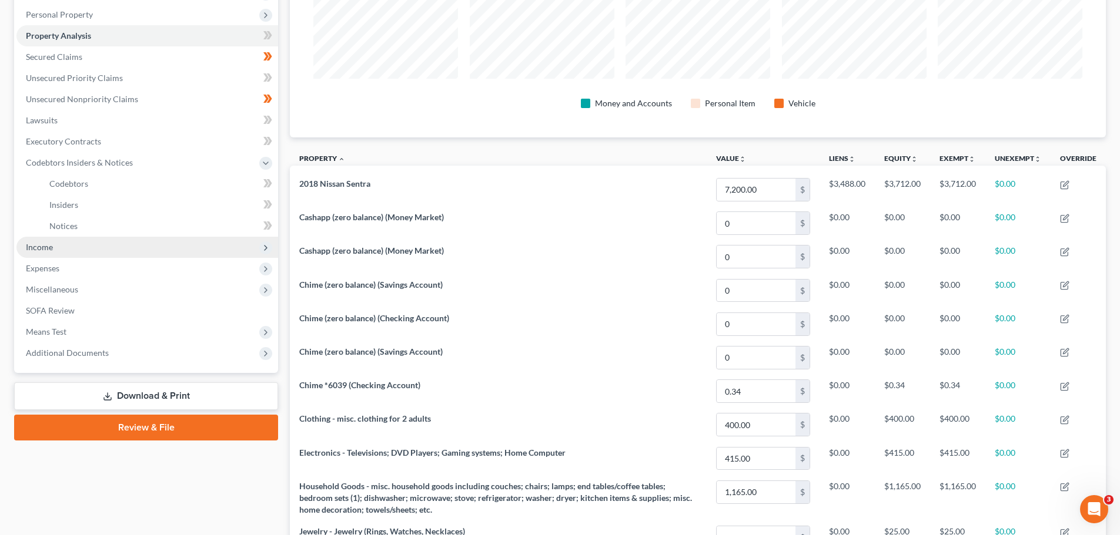
click at [62, 252] on span "Income" at bounding box center [147, 247] width 262 height 21
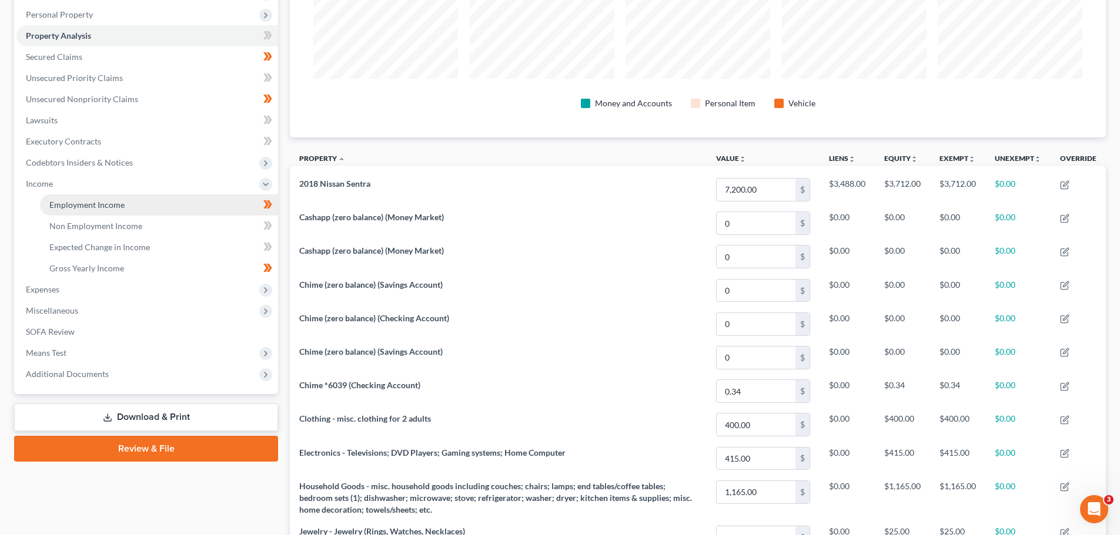
click at [78, 201] on span "Employment Income" at bounding box center [86, 205] width 75 height 10
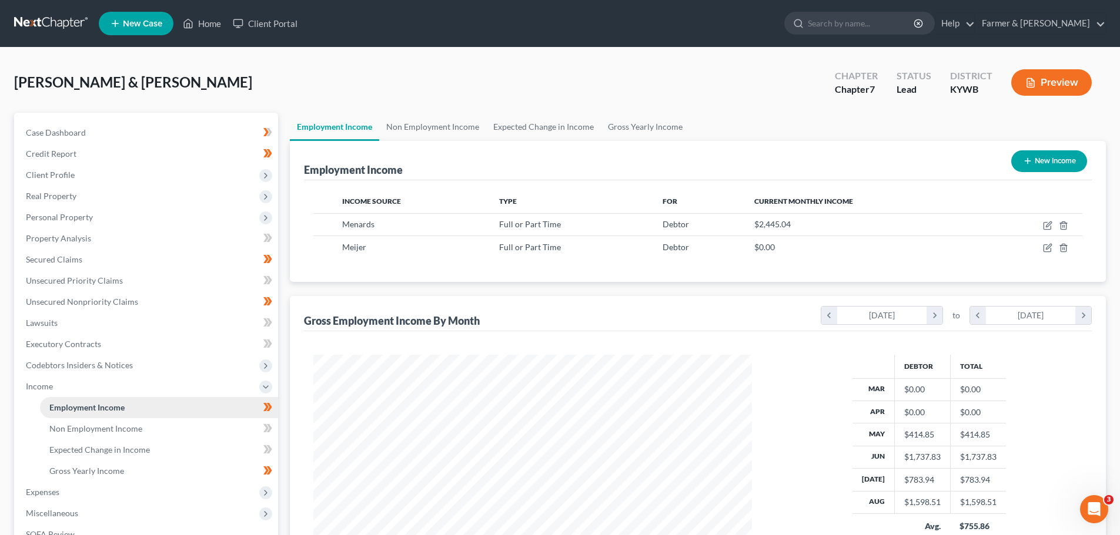
scroll to position [219, 462]
click at [207, 24] on link "Home" at bounding box center [202, 23] width 50 height 21
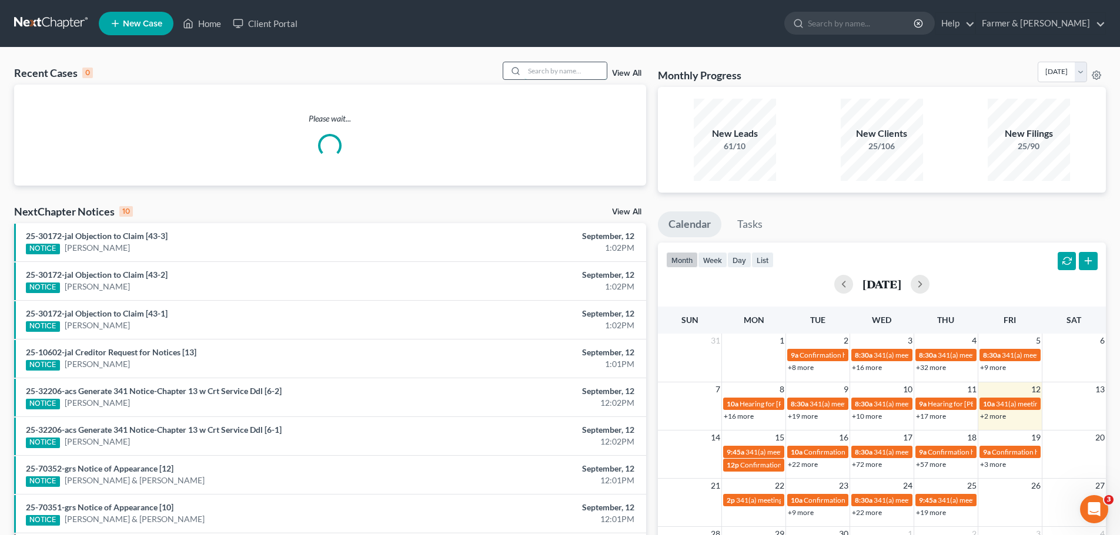
click at [537, 73] on input "search" at bounding box center [565, 70] width 82 height 17
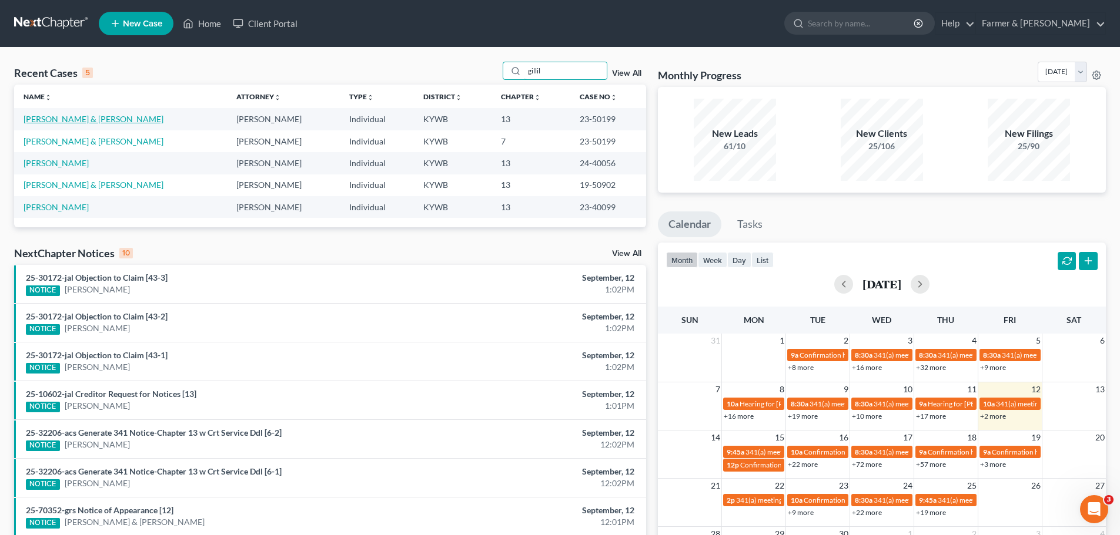
type input "gillil"
click at [55, 116] on link "[PERSON_NAME] & [PERSON_NAME]" at bounding box center [94, 119] width 140 height 10
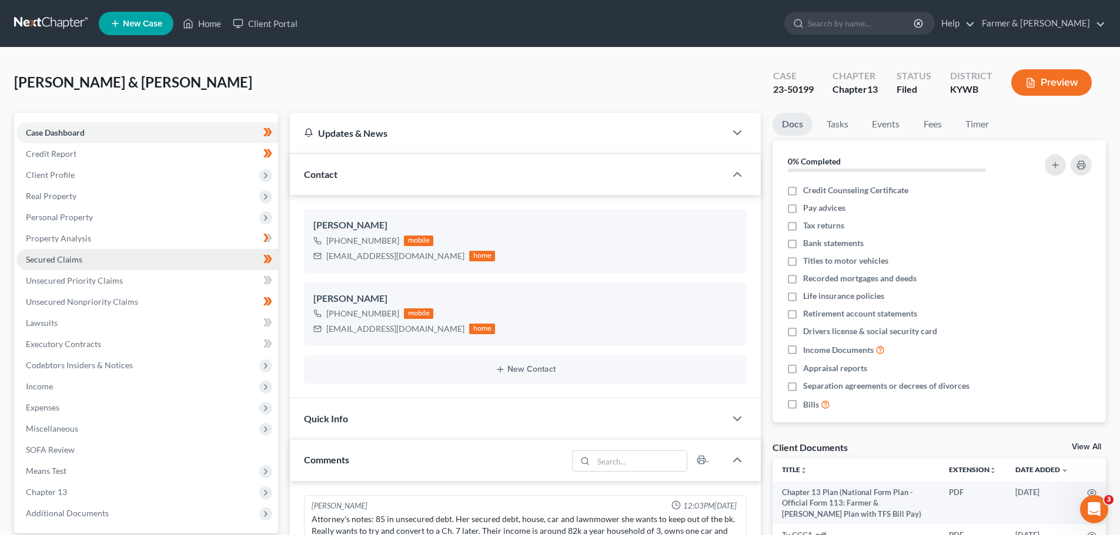
click at [54, 257] on span "Secured Claims" at bounding box center [54, 259] width 56 height 10
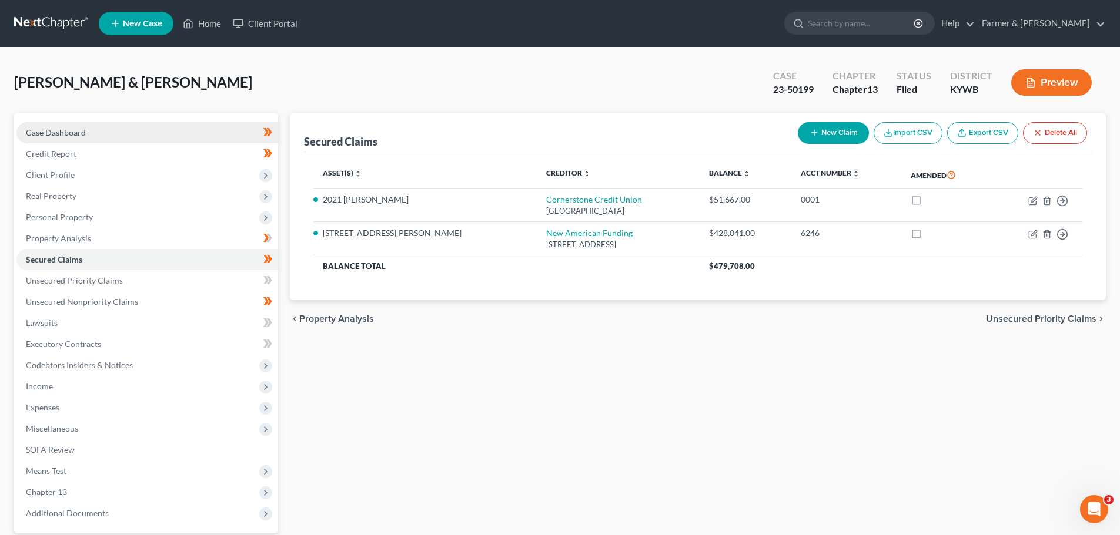
click at [72, 129] on span "Case Dashboard" at bounding box center [56, 133] width 60 height 10
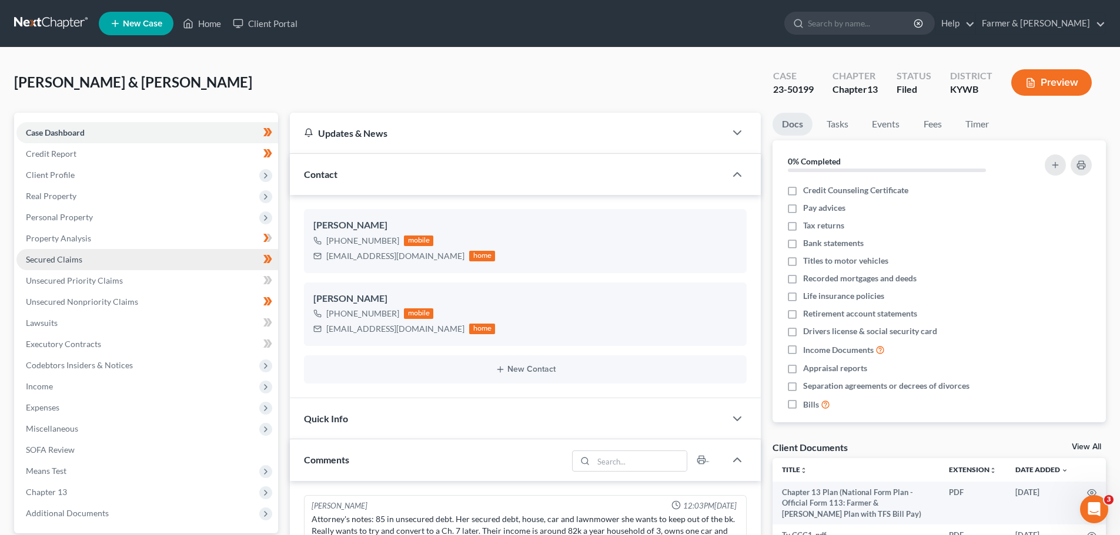
click at [56, 255] on span "Secured Claims" at bounding box center [54, 259] width 56 height 10
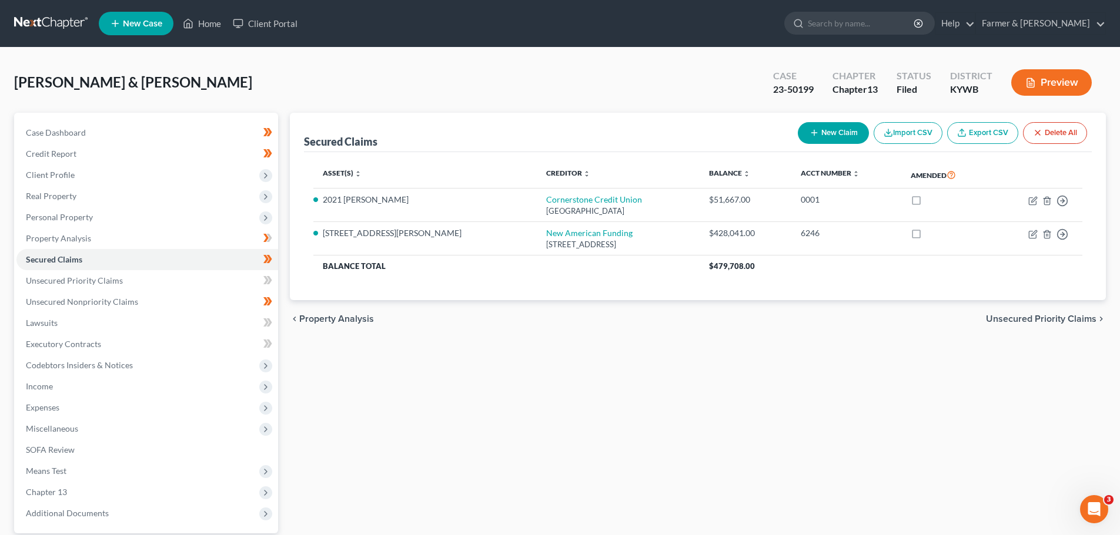
click at [299, 286] on div "Secured Claims New Claim Import CSV Export CSV Delete All Asset(s) expand_more …" at bounding box center [698, 207] width 816 height 188
click at [301, 118] on div "Secured Claims New Claim Import CSV Export CSV Delete All Asset(s) expand_more …" at bounding box center [698, 207] width 816 height 188
click at [297, 125] on div "Secured Claims New Claim Import CSV Export CSV Delete All Asset(s) expand_more …" at bounding box center [698, 207] width 816 height 188
click at [209, 19] on link "Home" at bounding box center [202, 23] width 50 height 21
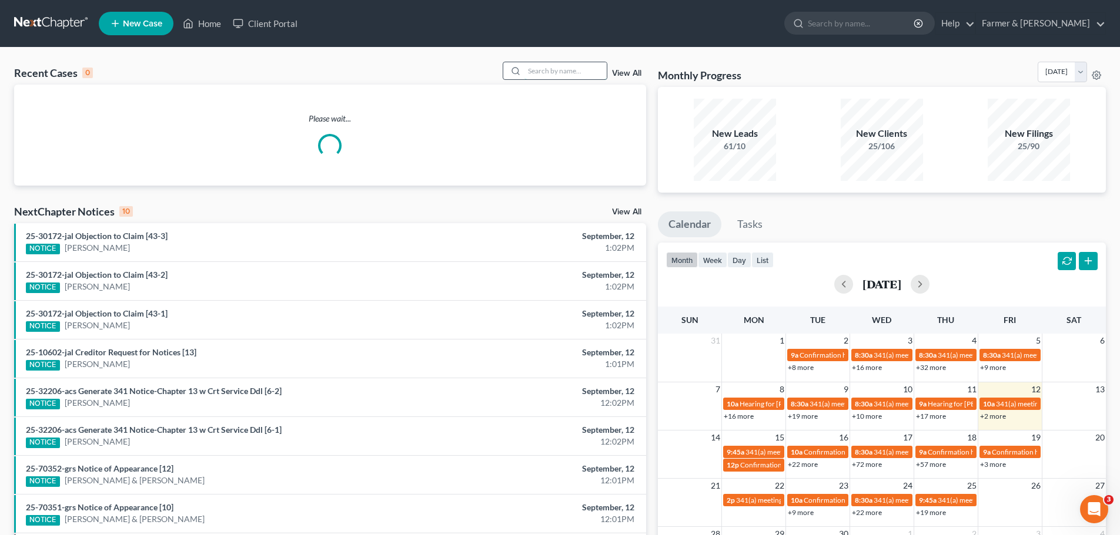
click at [590, 71] on input "search" at bounding box center [565, 70] width 82 height 17
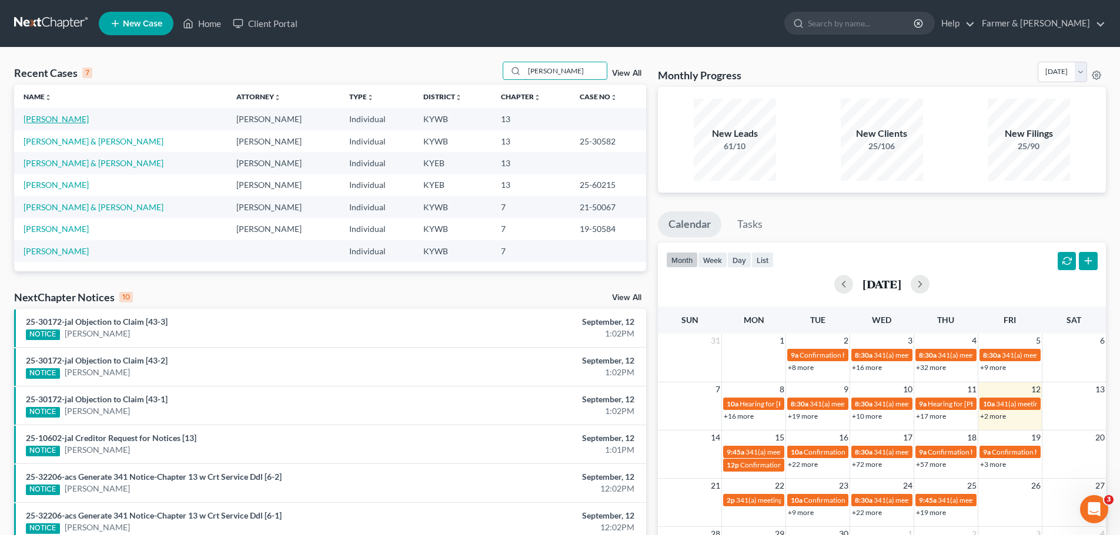
type input "[PERSON_NAME]"
click at [46, 120] on link "[PERSON_NAME]" at bounding box center [56, 119] width 65 height 10
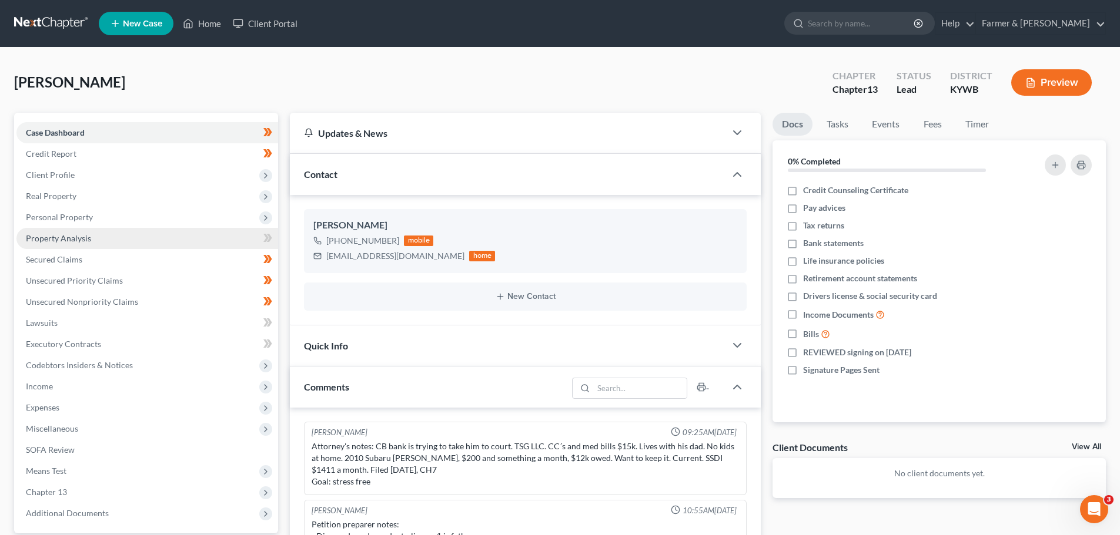
scroll to position [10, 0]
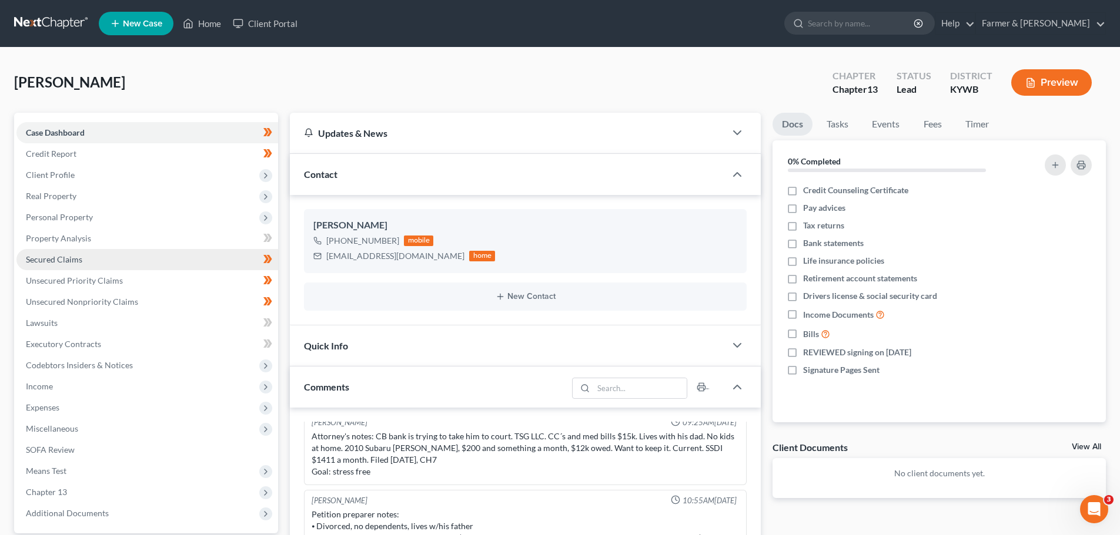
click at [62, 260] on span "Secured Claims" at bounding box center [54, 259] width 56 height 10
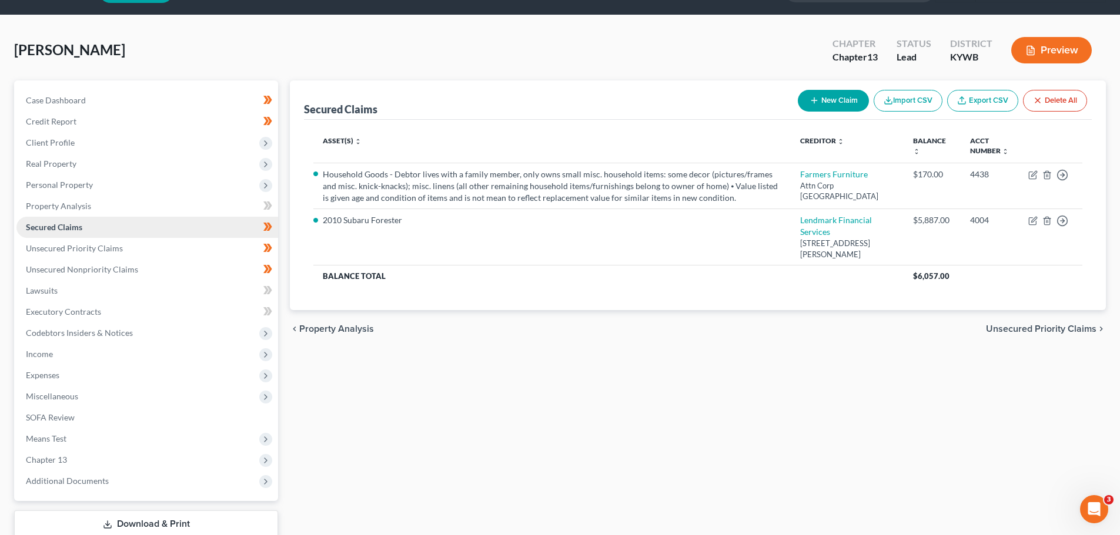
scroll to position [59, 0]
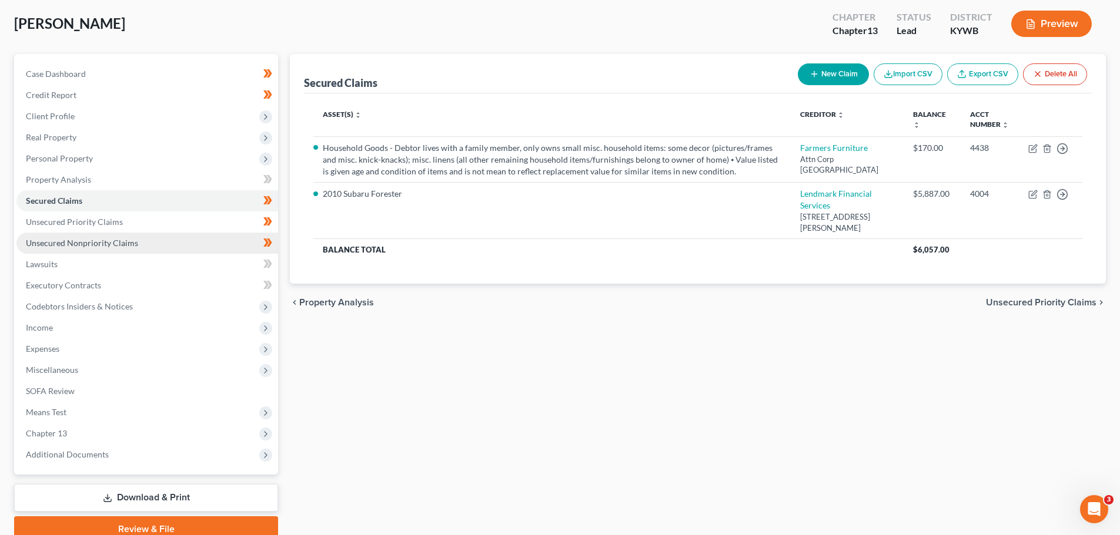
click at [67, 241] on span "Unsecured Nonpriority Claims" at bounding box center [82, 243] width 112 height 10
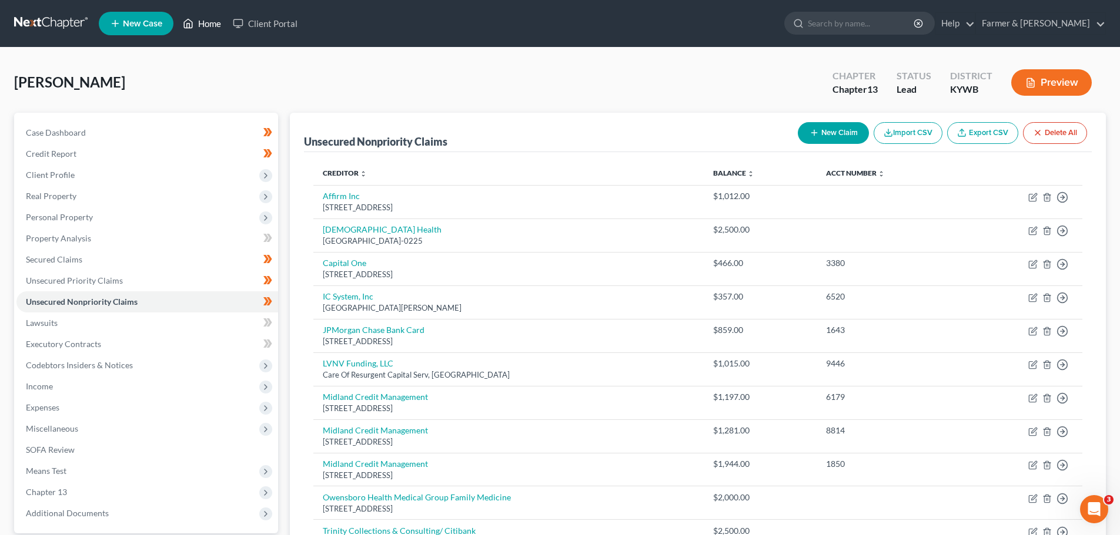
click at [207, 21] on link "Home" at bounding box center [202, 23] width 50 height 21
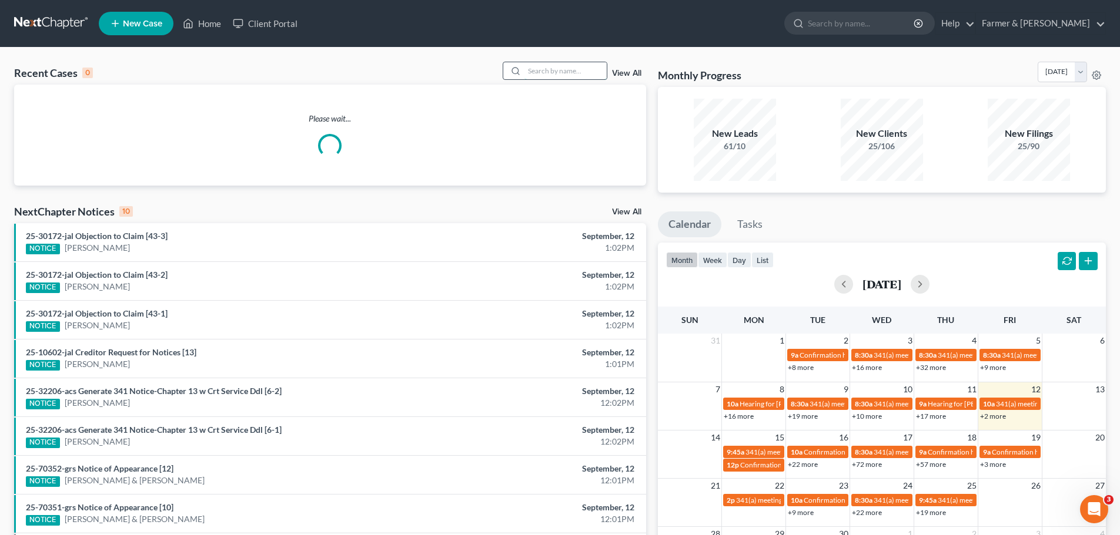
click at [557, 69] on input "search" at bounding box center [565, 70] width 82 height 17
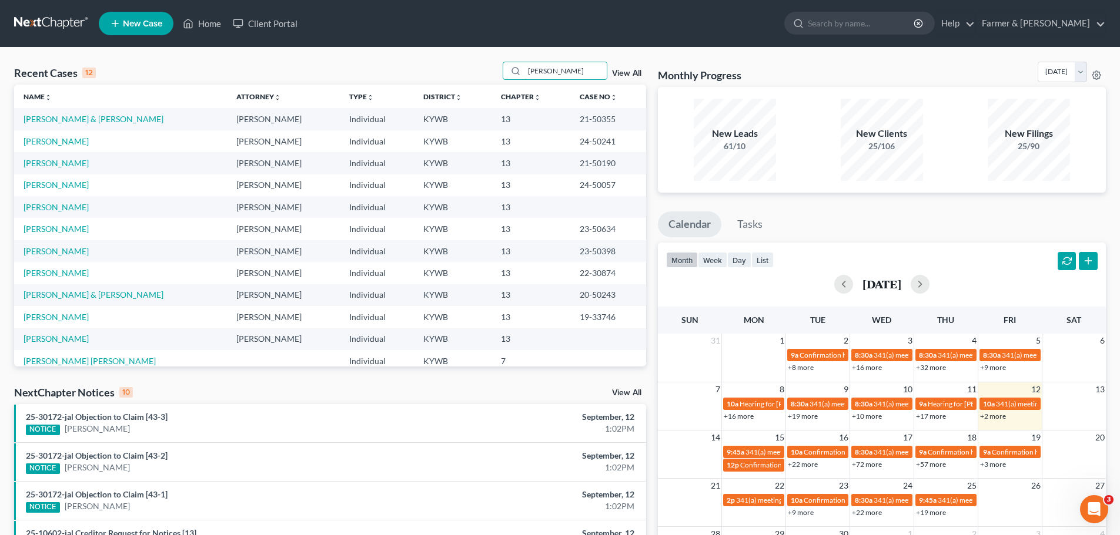
drag, startPoint x: 563, startPoint y: 71, endPoint x: 493, endPoint y: 64, distance: 70.3
click at [494, 64] on div "Recent Cases 12 [PERSON_NAME] View All" at bounding box center [330, 73] width 632 height 23
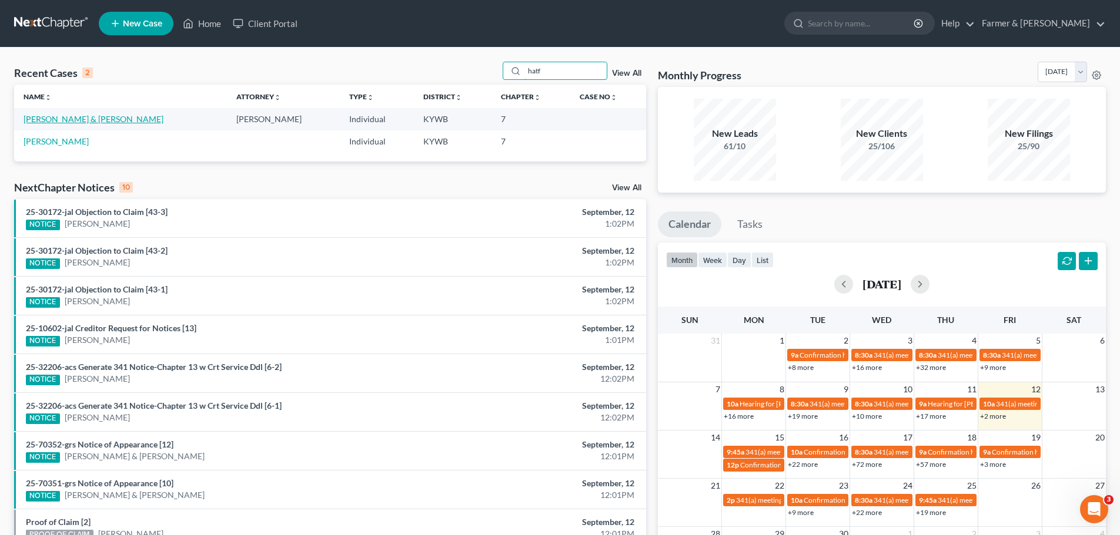
type input "hatf"
click at [73, 117] on link "[PERSON_NAME] & [PERSON_NAME]" at bounding box center [94, 119] width 140 height 10
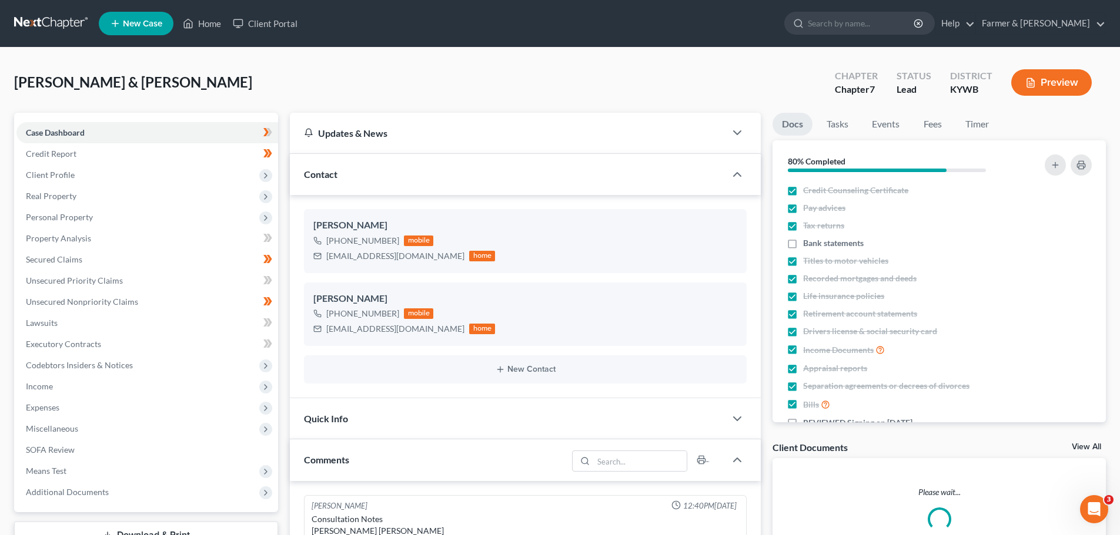
scroll to position [109, 0]
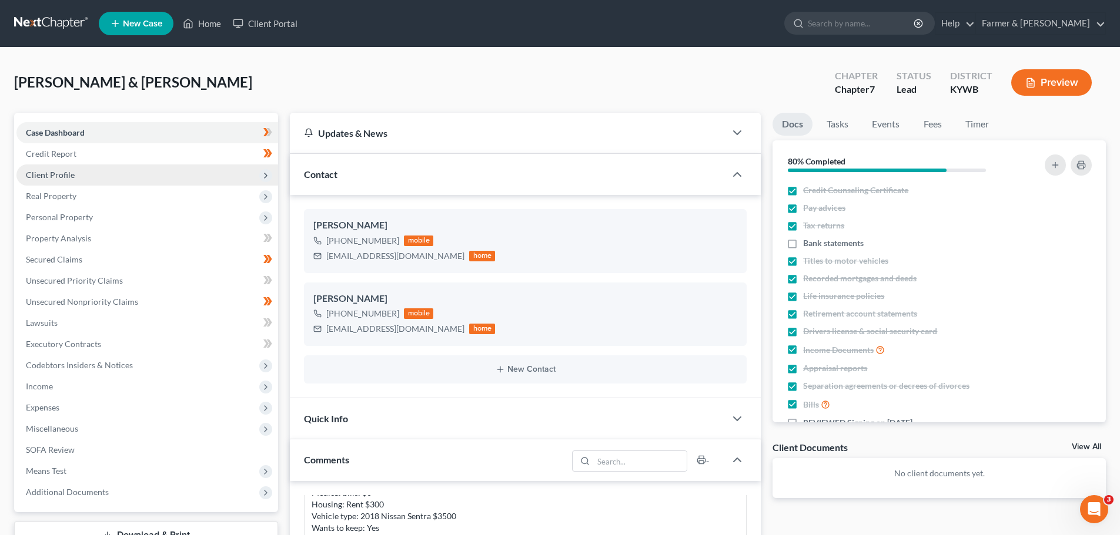
click at [56, 176] on span "Client Profile" at bounding box center [50, 175] width 49 height 10
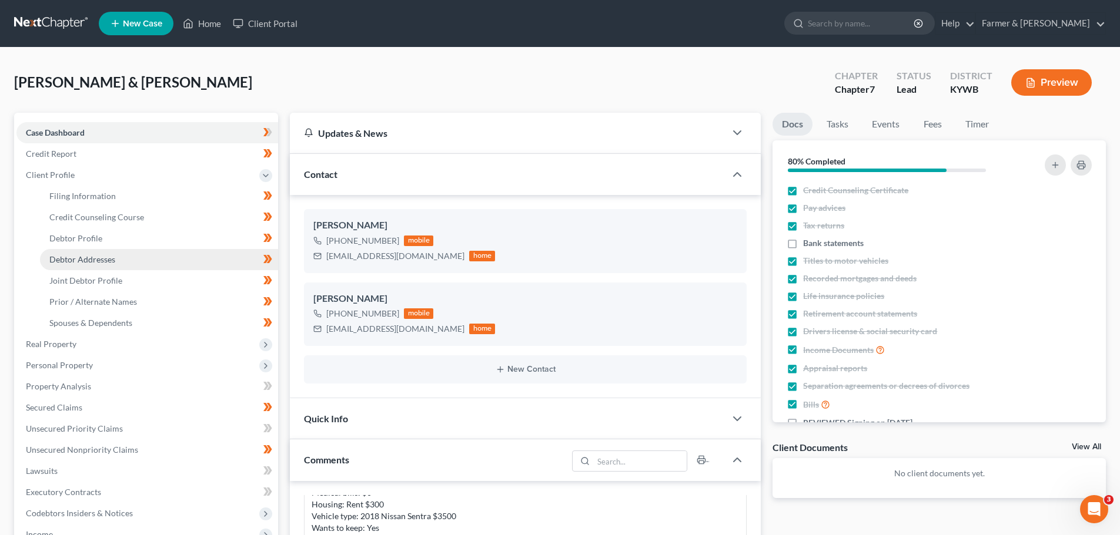
click at [62, 260] on span "Debtor Addresses" at bounding box center [82, 259] width 66 height 10
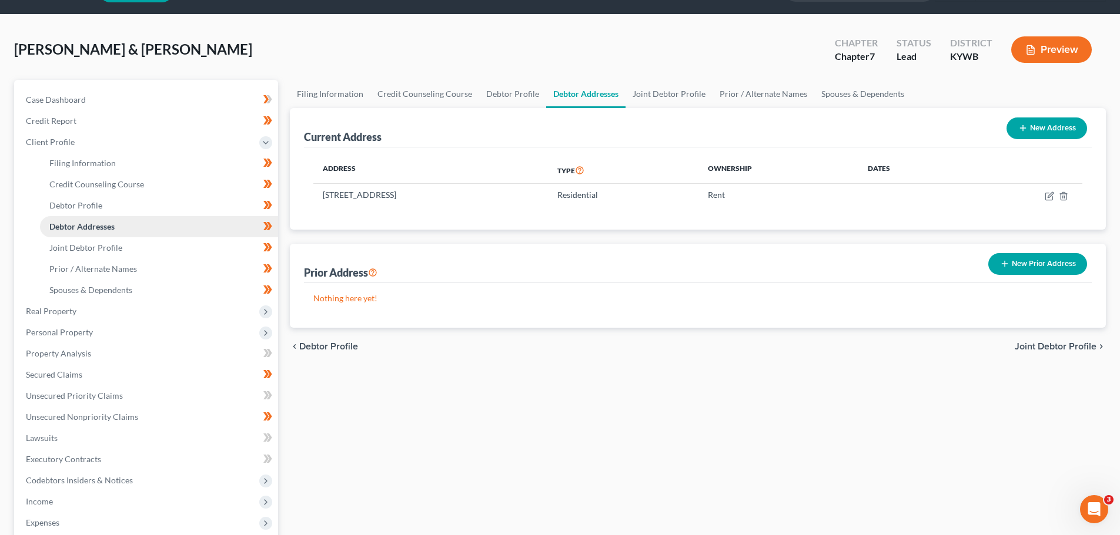
scroll to position [118, 0]
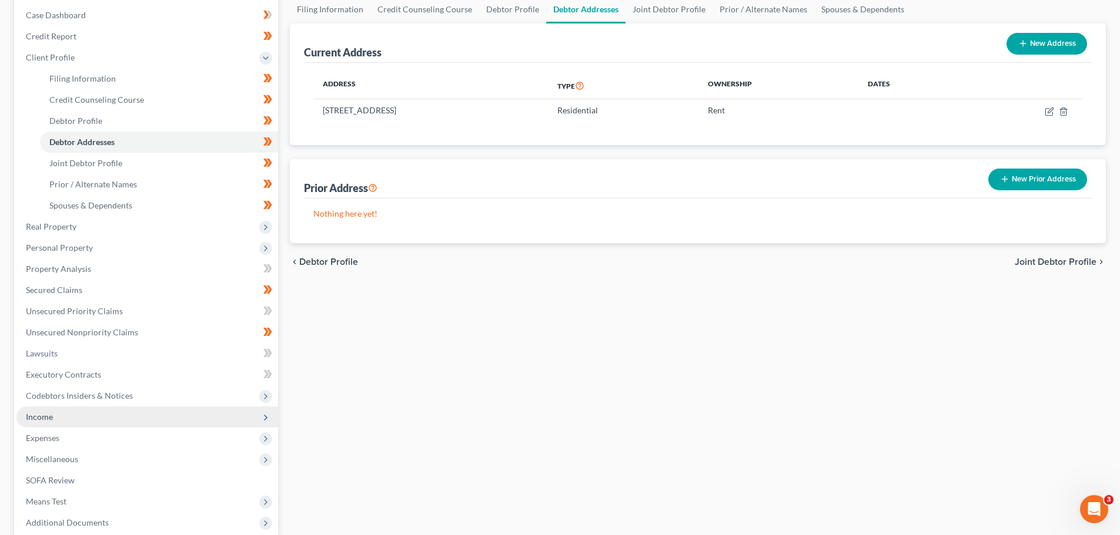
click at [68, 423] on span "Income" at bounding box center [147, 417] width 262 height 21
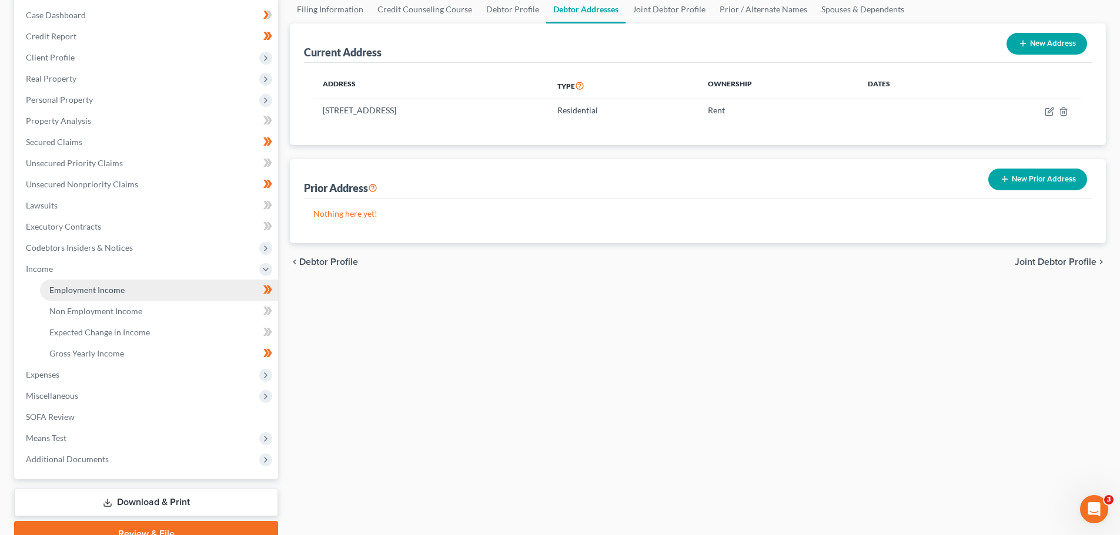
click at [72, 283] on link "Employment Income" at bounding box center [159, 290] width 238 height 21
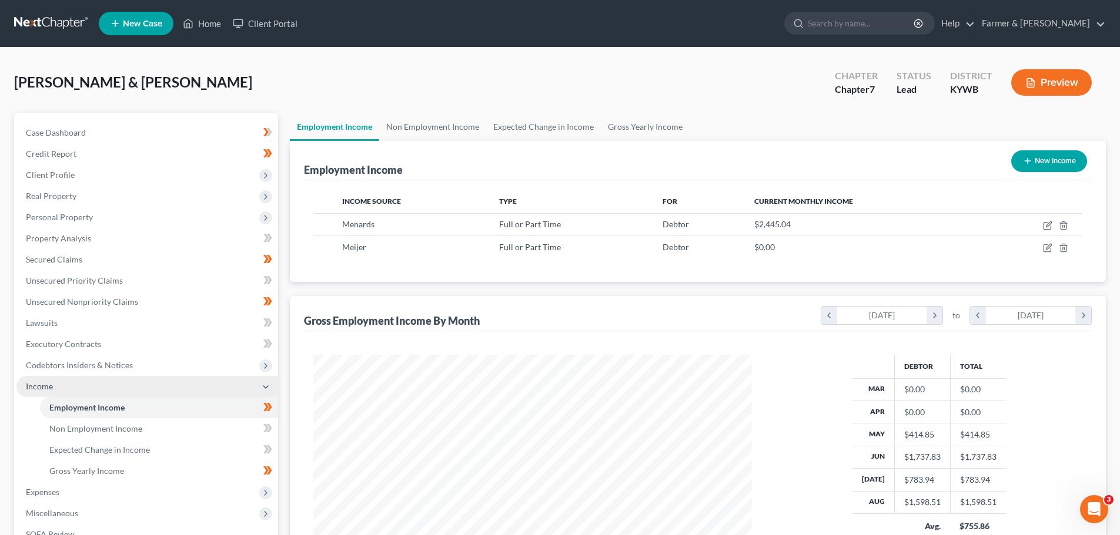
scroll to position [219, 462]
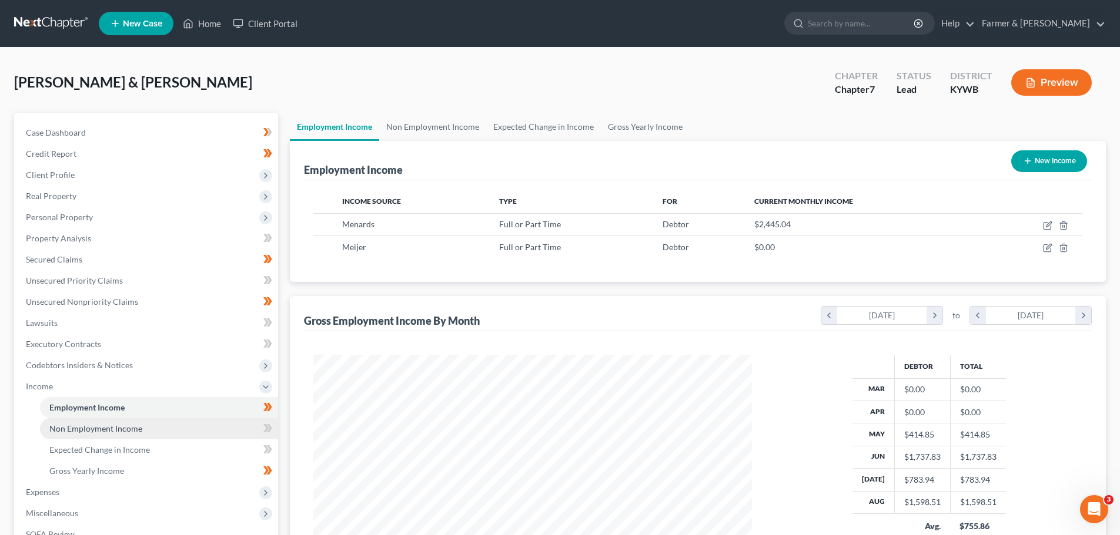
click at [126, 423] on link "Non Employment Income" at bounding box center [159, 428] width 238 height 21
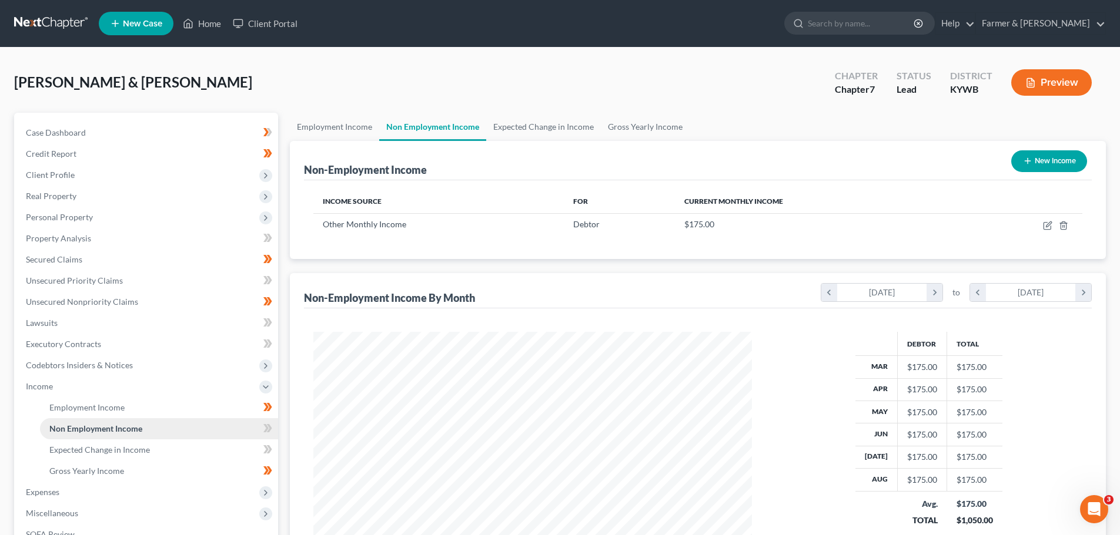
scroll to position [219, 462]
click at [78, 404] on span "Employment Income" at bounding box center [86, 408] width 75 height 10
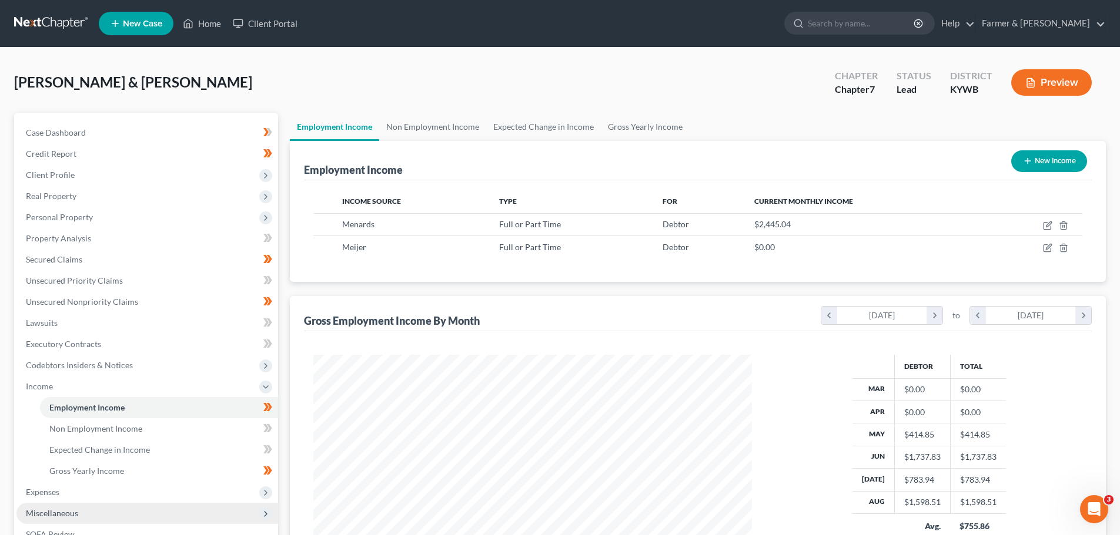
scroll to position [219, 462]
click at [631, 274] on div "Income Source Type For Current Monthly Income Menards Full or Part Time Debtor …" at bounding box center [698, 231] width 788 height 102
click at [617, 290] on div "Employment Income New Income Income Source Type For Current Monthly Income Mena…" at bounding box center [698, 371] width 816 height 461
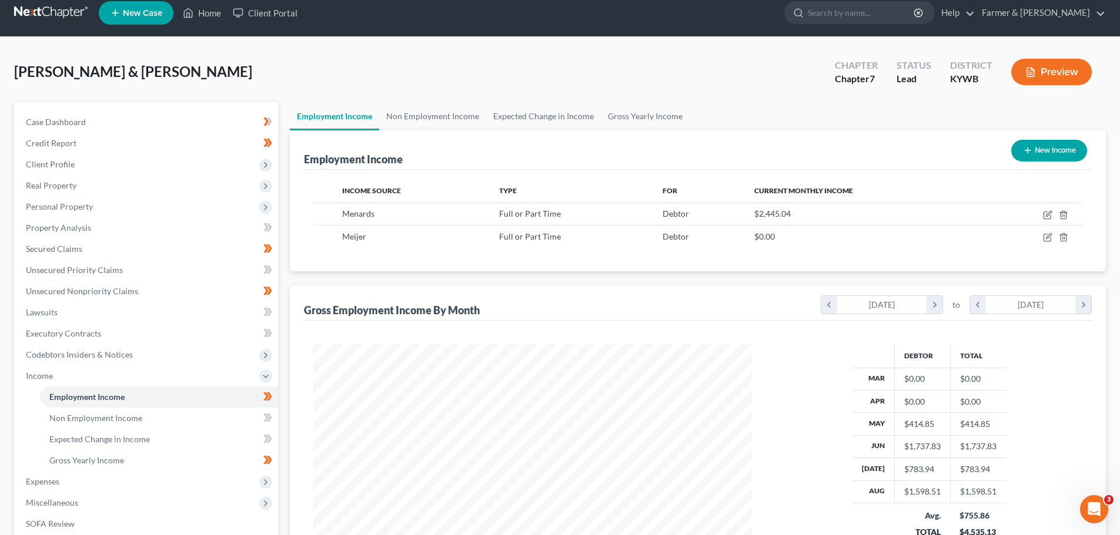
scroll to position [0, 0]
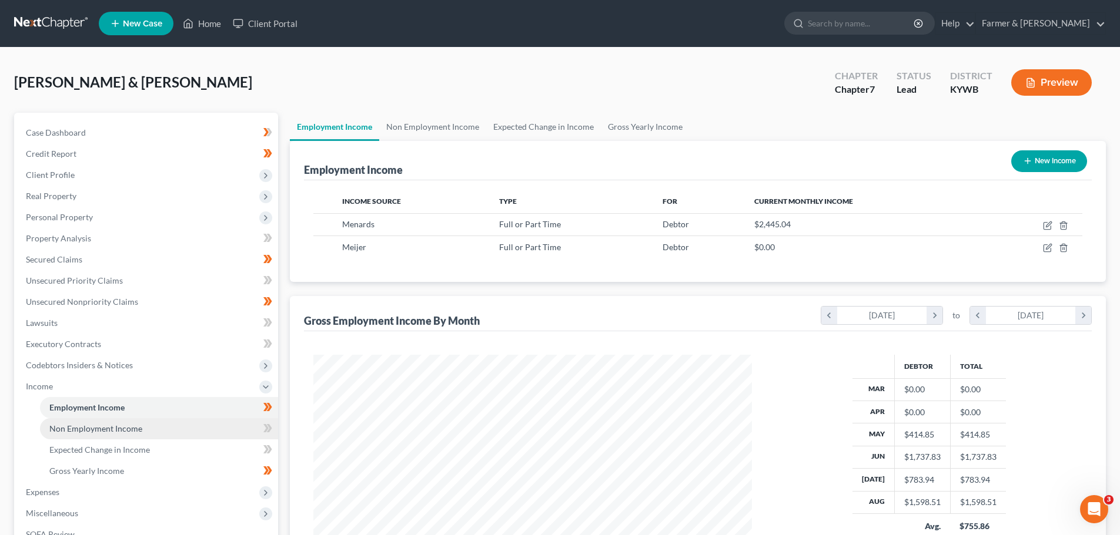
click at [115, 428] on span "Non Employment Income" at bounding box center [95, 429] width 93 height 10
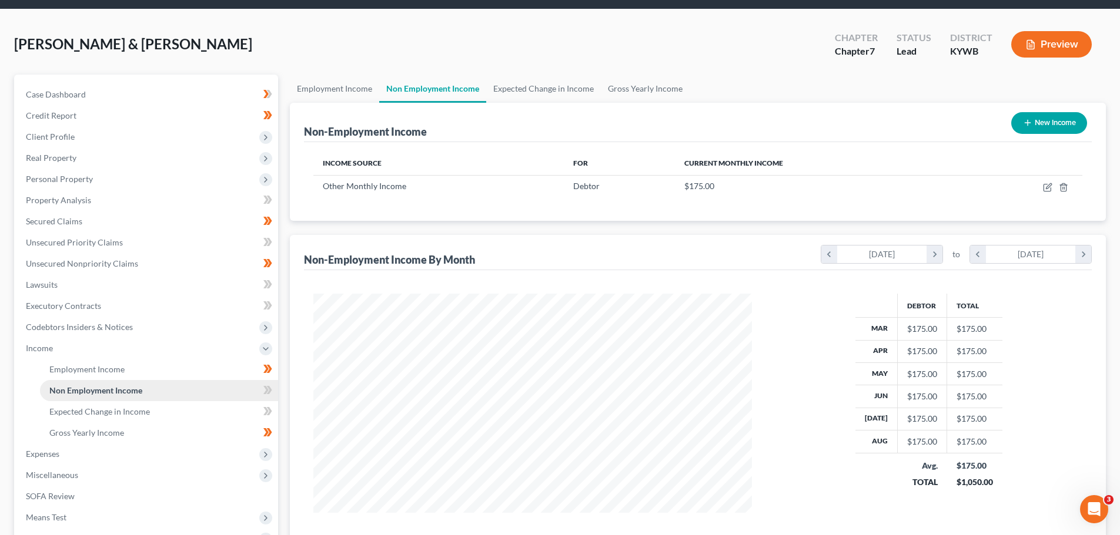
scroll to position [59, 0]
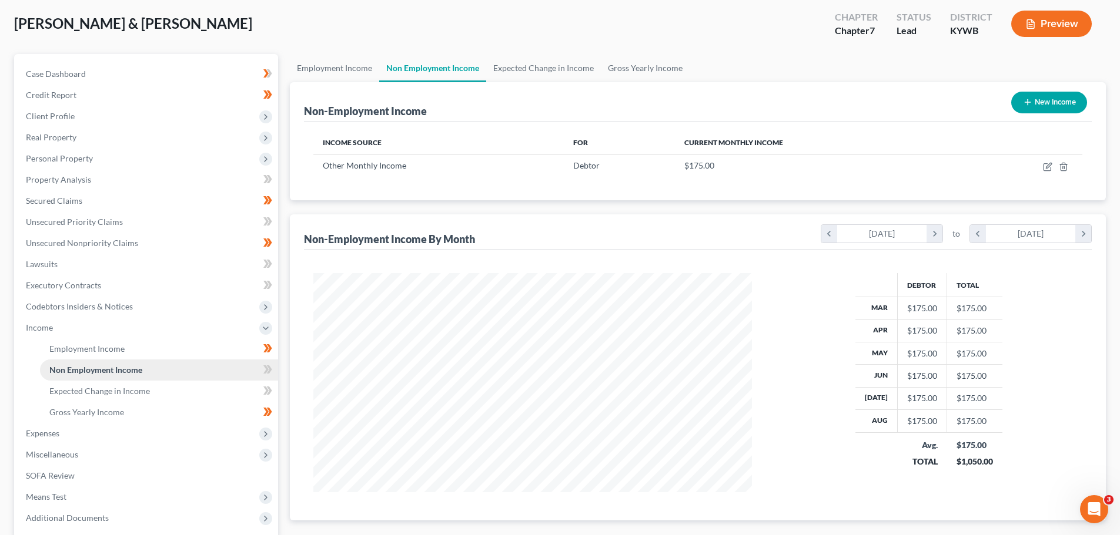
click at [124, 379] on link "Non Employment Income" at bounding box center [159, 370] width 238 height 21
click at [49, 442] on span "Expenses" at bounding box center [147, 433] width 262 height 21
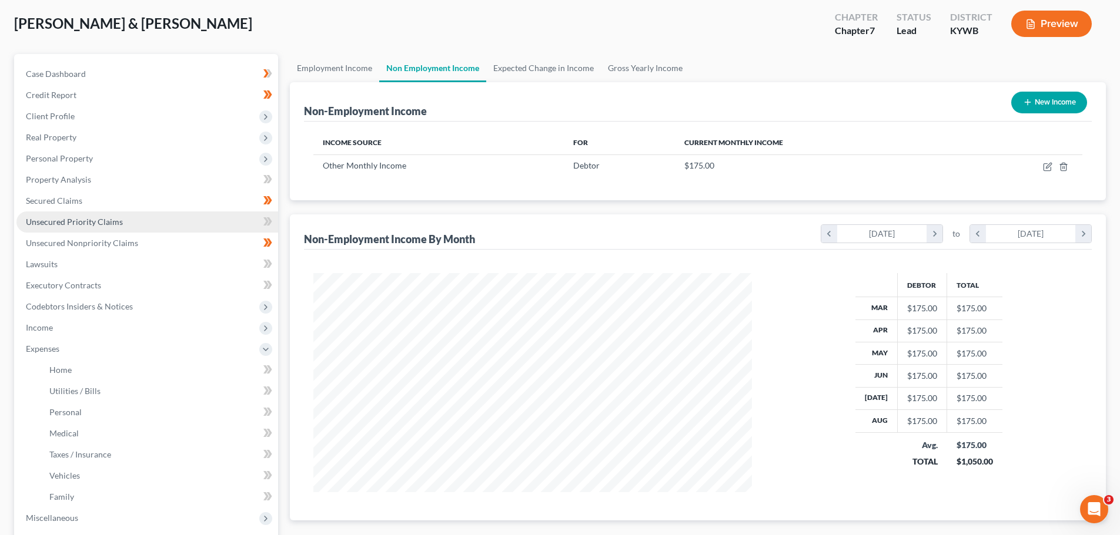
click at [90, 217] on span "Unsecured Priority Claims" at bounding box center [74, 222] width 97 height 10
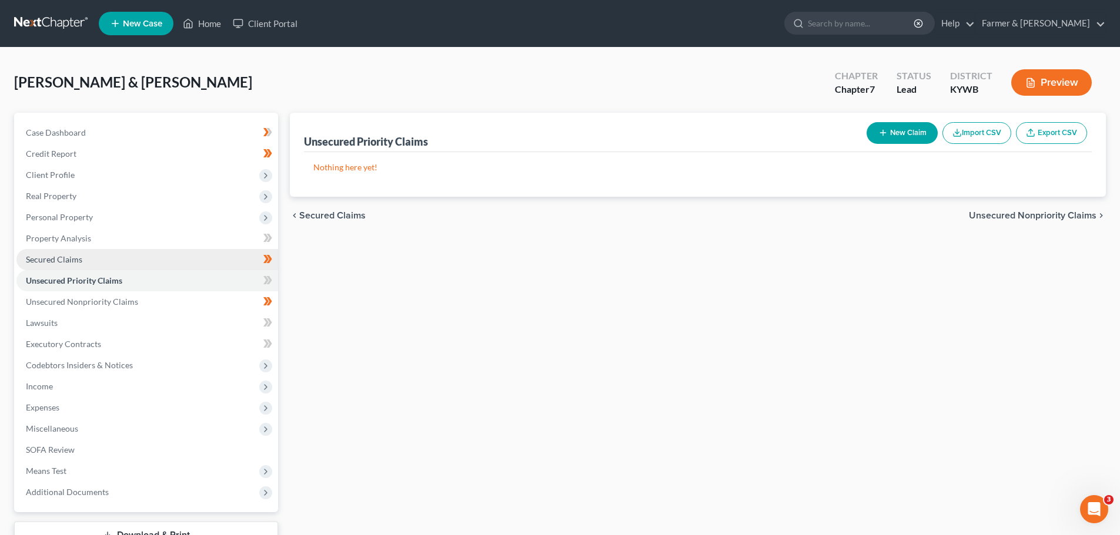
click at [85, 257] on link "Secured Claims" at bounding box center [147, 259] width 262 height 21
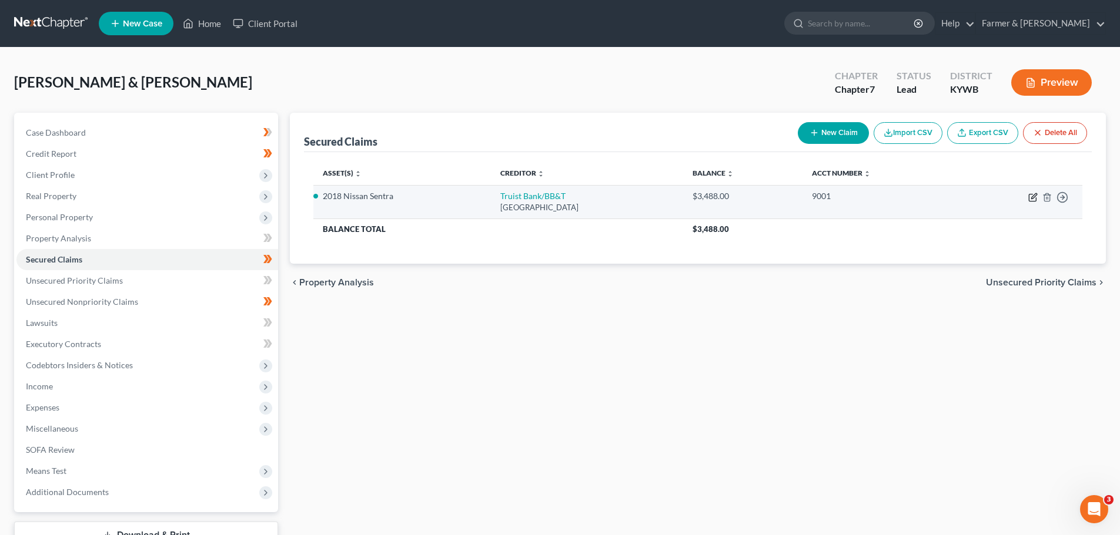
click at [1033, 201] on icon "button" at bounding box center [1032, 198] width 7 height 7
select select "4"
select select "2"
select select "0"
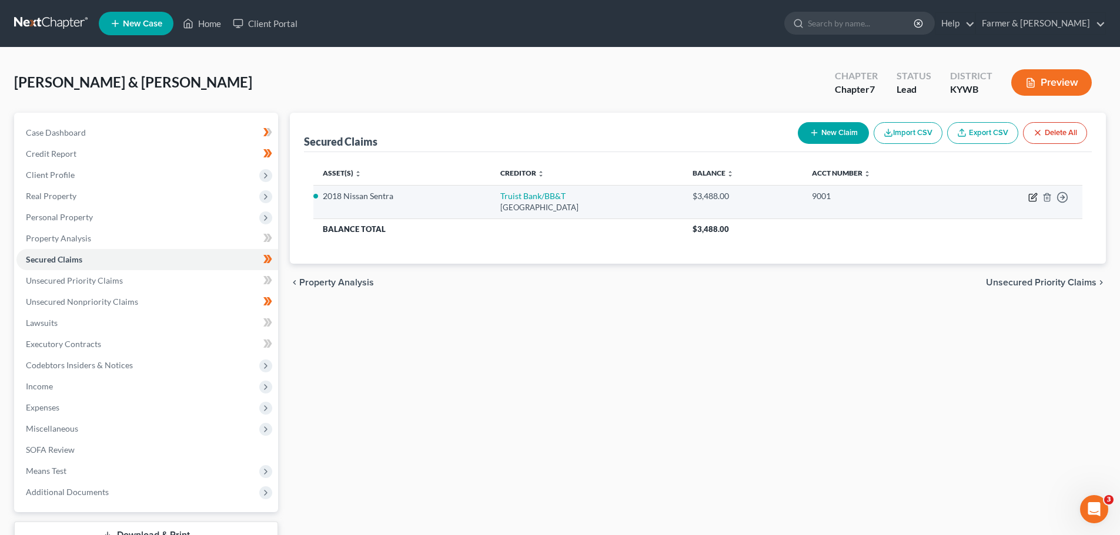
select select "0"
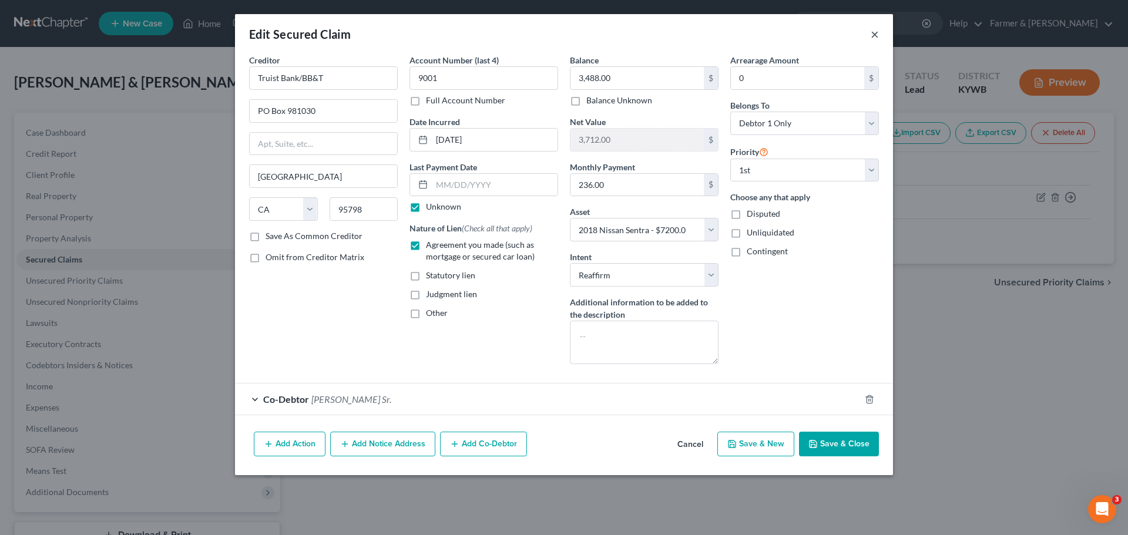
click at [875, 33] on button "×" at bounding box center [875, 34] width 8 height 14
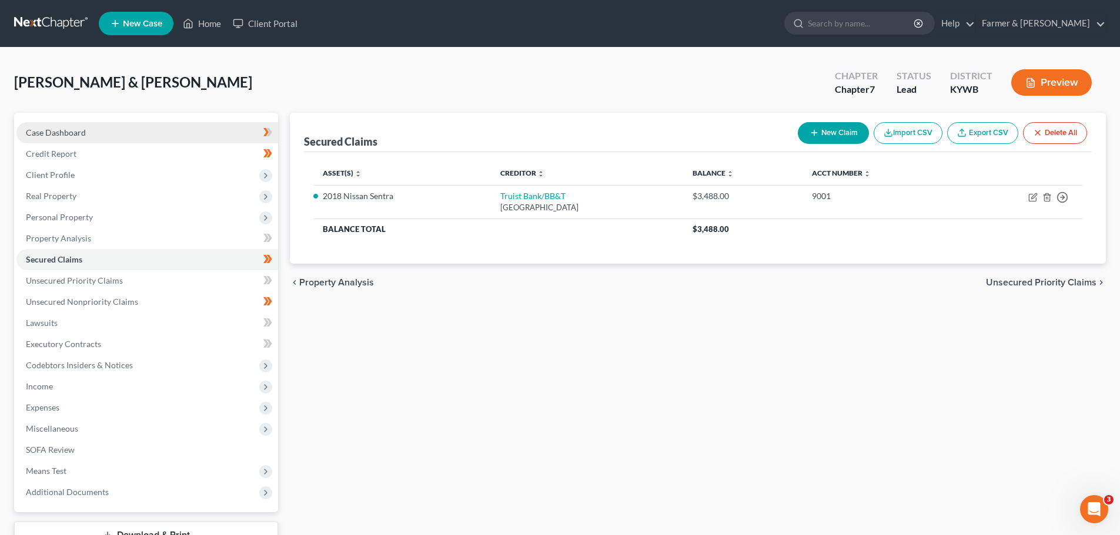
click at [75, 129] on span "Case Dashboard" at bounding box center [56, 133] width 60 height 10
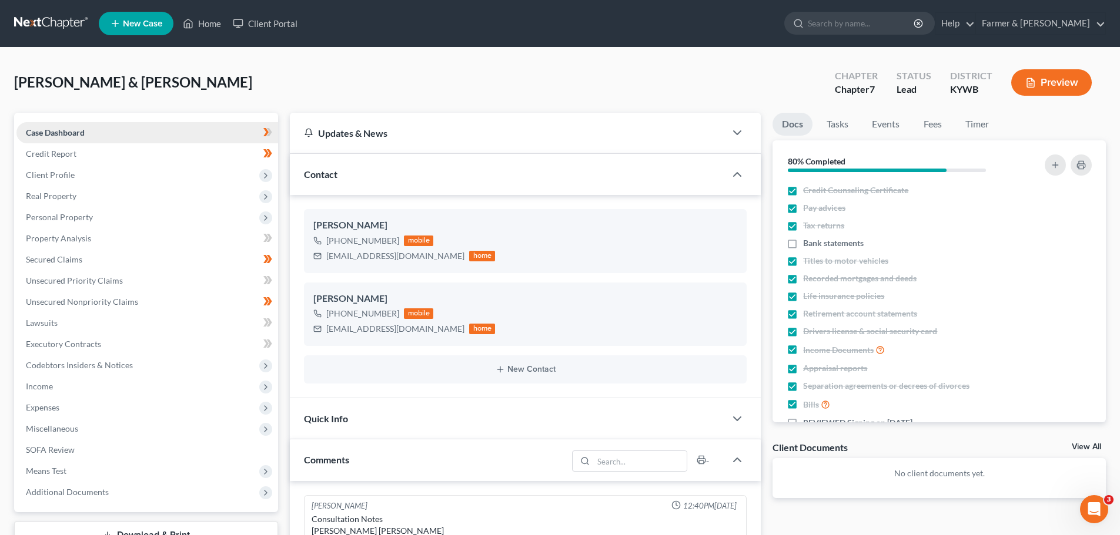
scroll to position [109, 0]
click at [219, 12] on ul "New Case Home Client Portal - No Result - See all results Or Press Enter... Hel…" at bounding box center [602, 23] width 1007 height 31
click at [215, 28] on link "Home" at bounding box center [202, 23] width 50 height 21
click at [210, 22] on link "Home" at bounding box center [202, 23] width 50 height 21
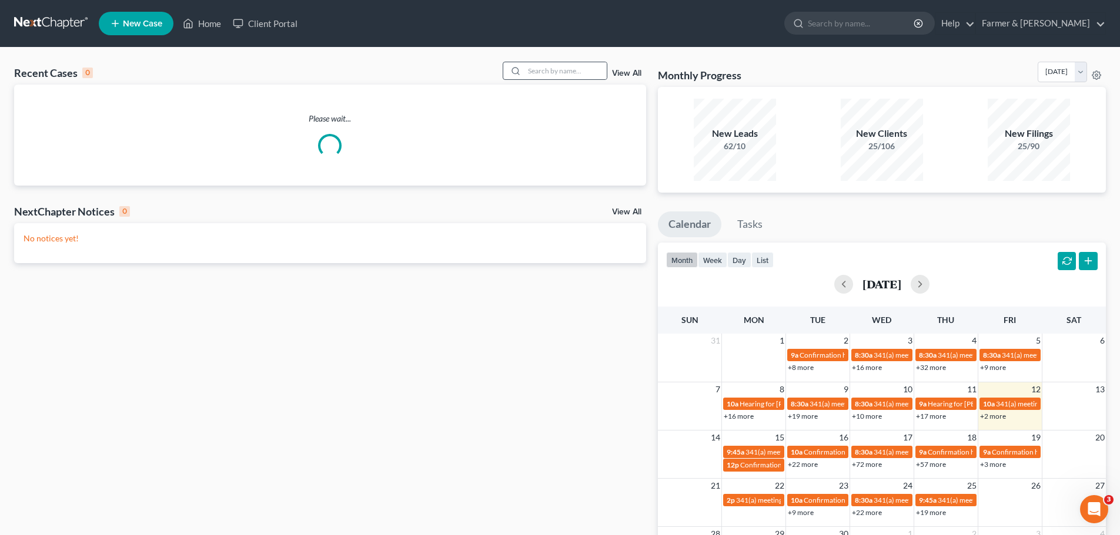
click at [555, 62] on div at bounding box center [554, 71] width 105 height 18
click at [550, 67] on input "search" at bounding box center [565, 70] width 82 height 17
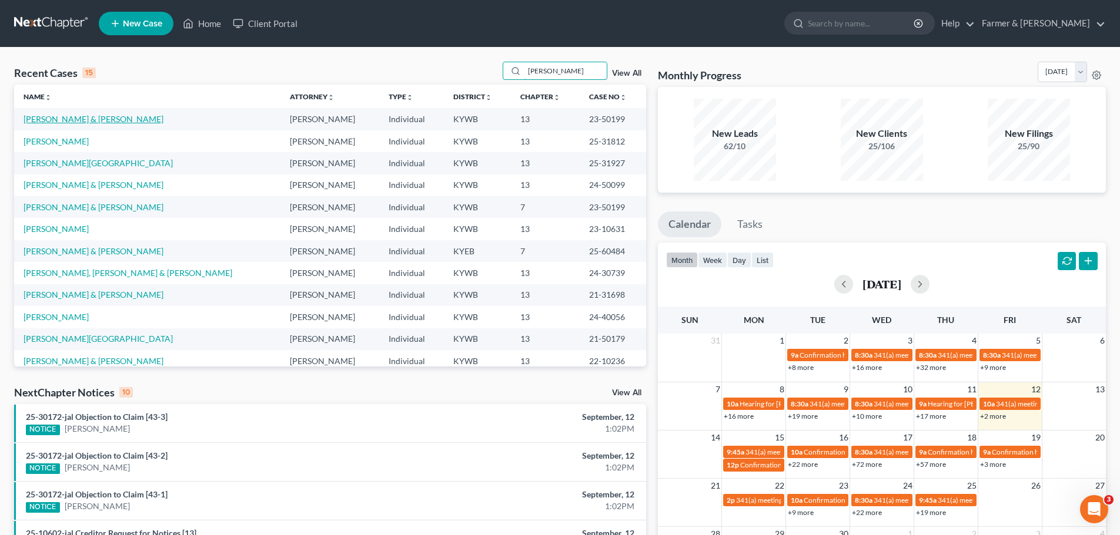
type input "[PERSON_NAME]"
click at [88, 123] on link "[PERSON_NAME] & [PERSON_NAME]" at bounding box center [94, 119] width 140 height 10
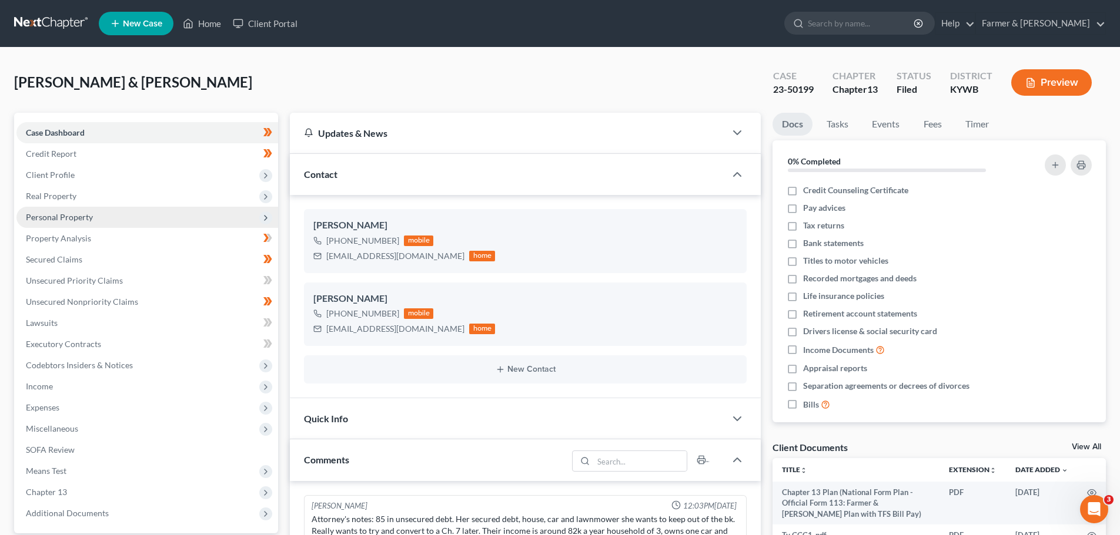
click at [70, 214] on span "Personal Property" at bounding box center [59, 217] width 67 height 10
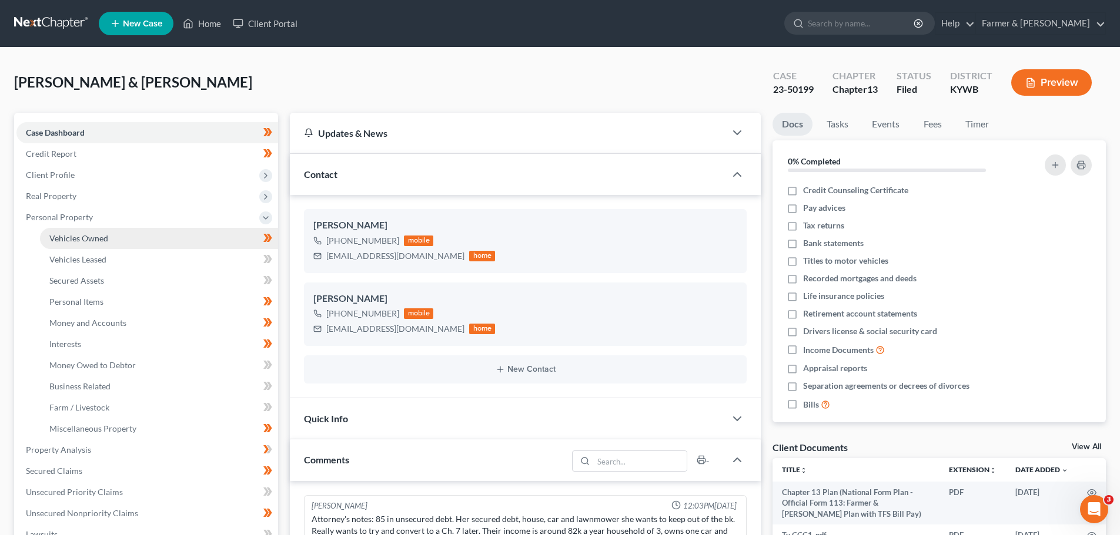
click at [85, 236] on span "Vehicles Owned" at bounding box center [78, 238] width 59 height 10
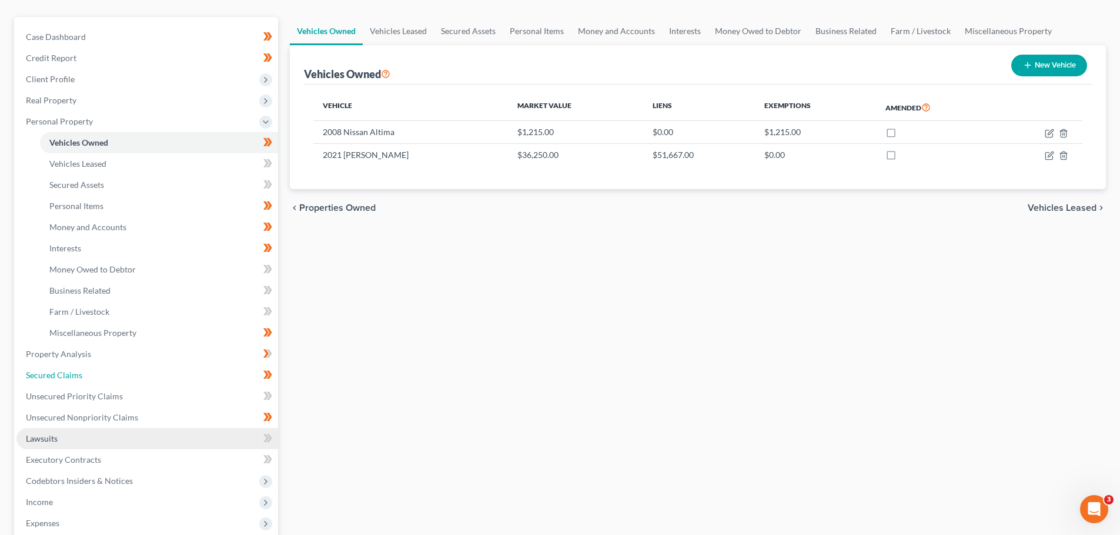
scroll to position [118, 0]
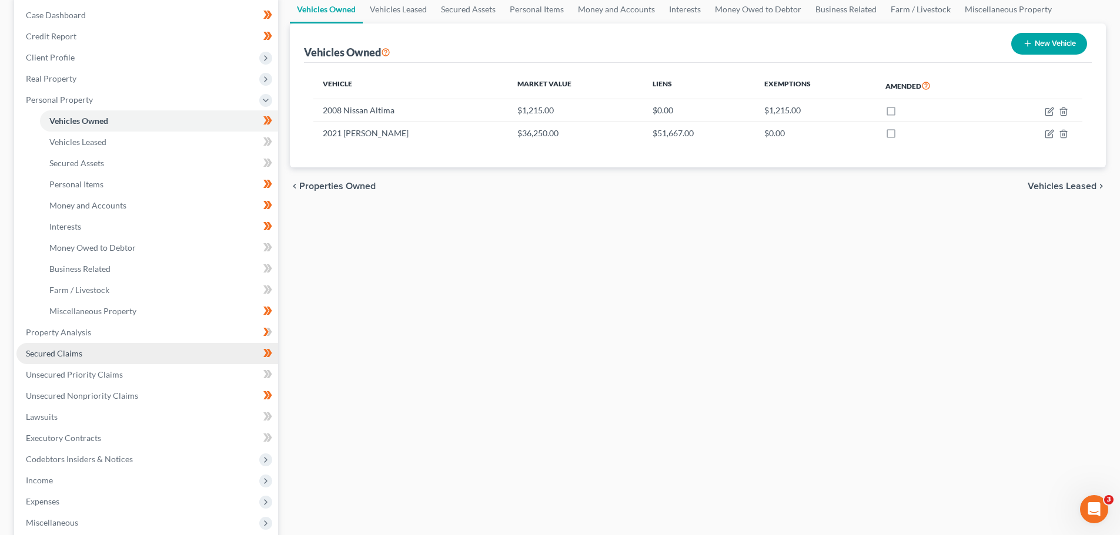
click at [79, 354] on span "Secured Claims" at bounding box center [54, 354] width 56 height 10
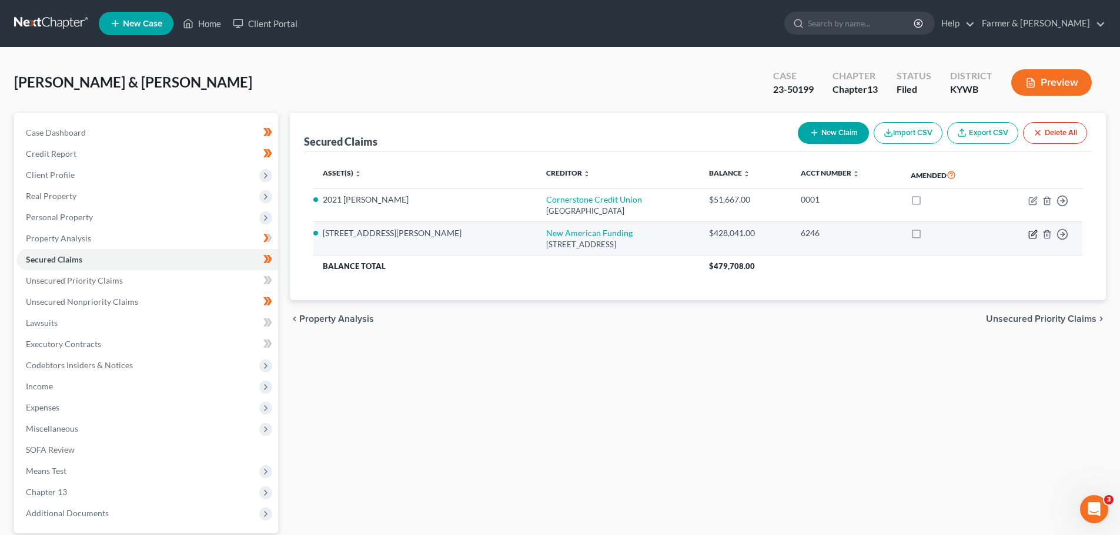
click at [1031, 237] on icon "button" at bounding box center [1032, 234] width 9 height 9
select select "45"
select select "3"
select select "4"
select select "2"
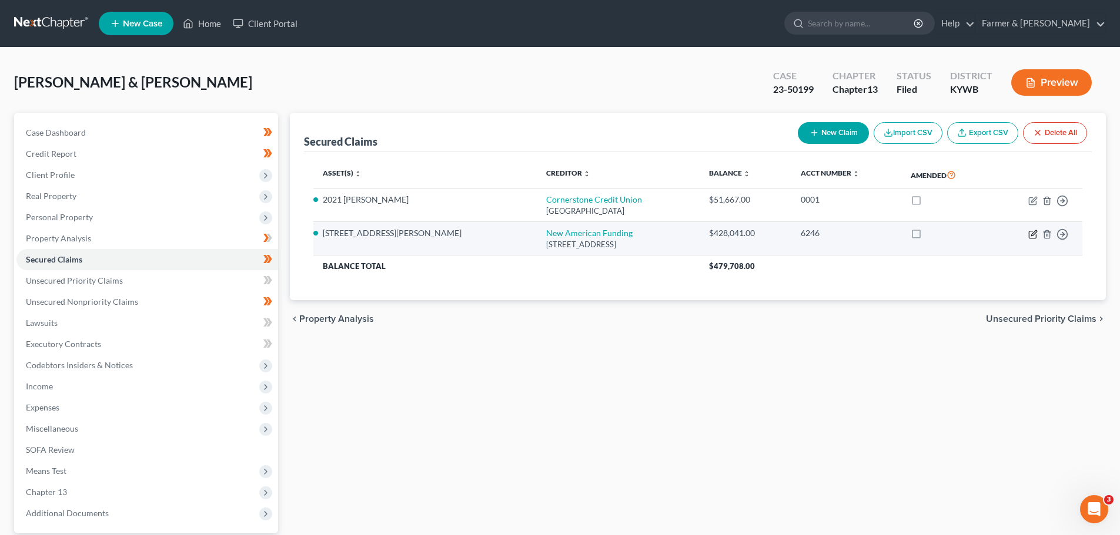
select select "0"
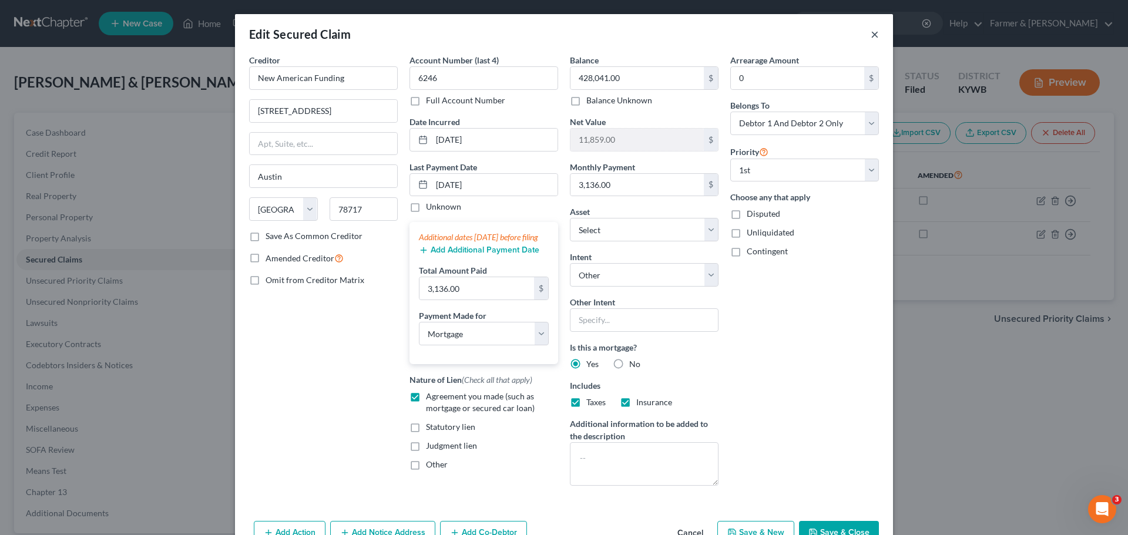
click at [871, 32] on button "×" at bounding box center [875, 34] width 8 height 14
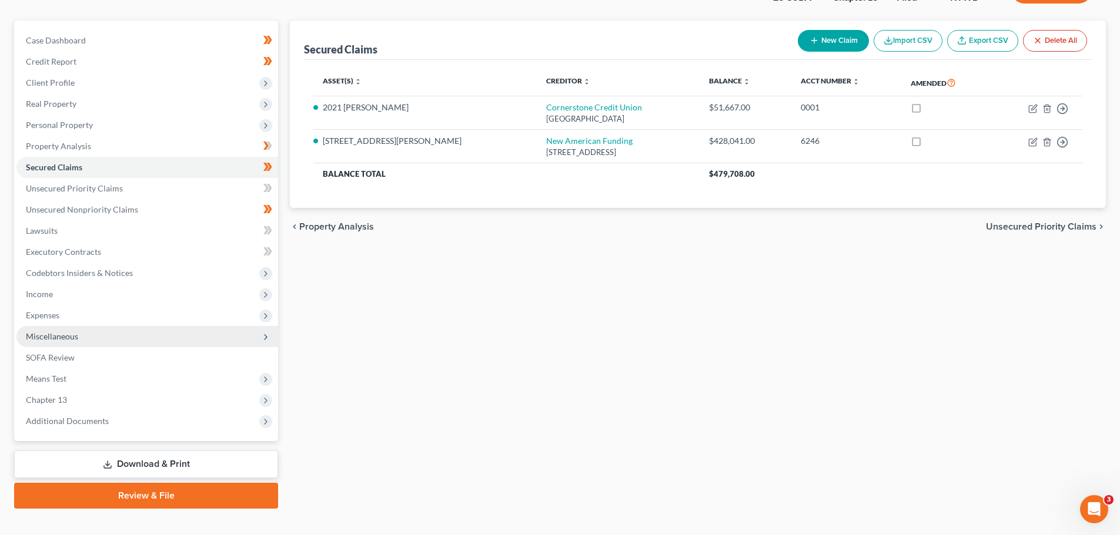
scroll to position [110, 0]
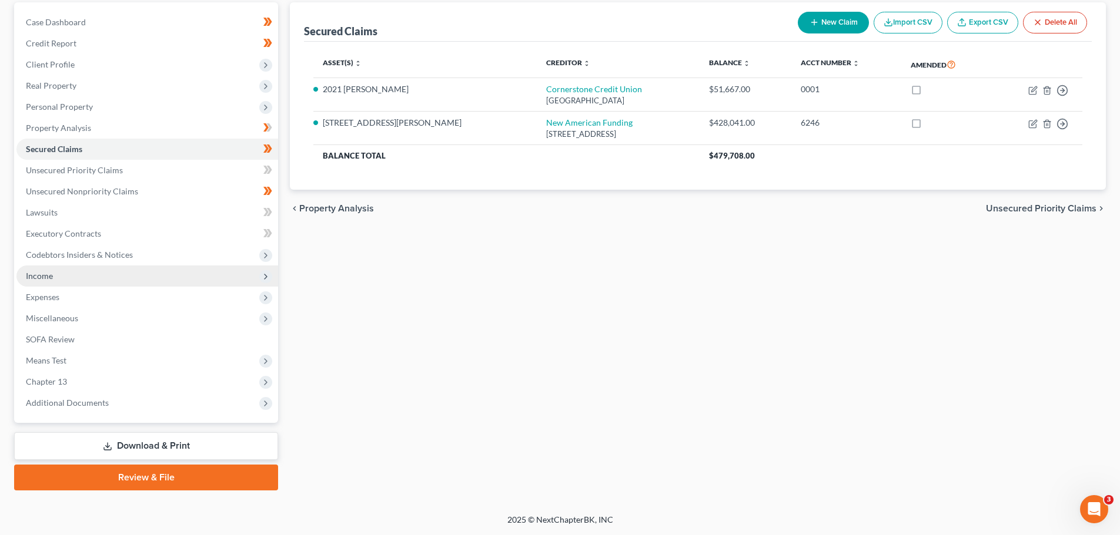
click at [157, 274] on span "Income" at bounding box center [147, 276] width 262 height 21
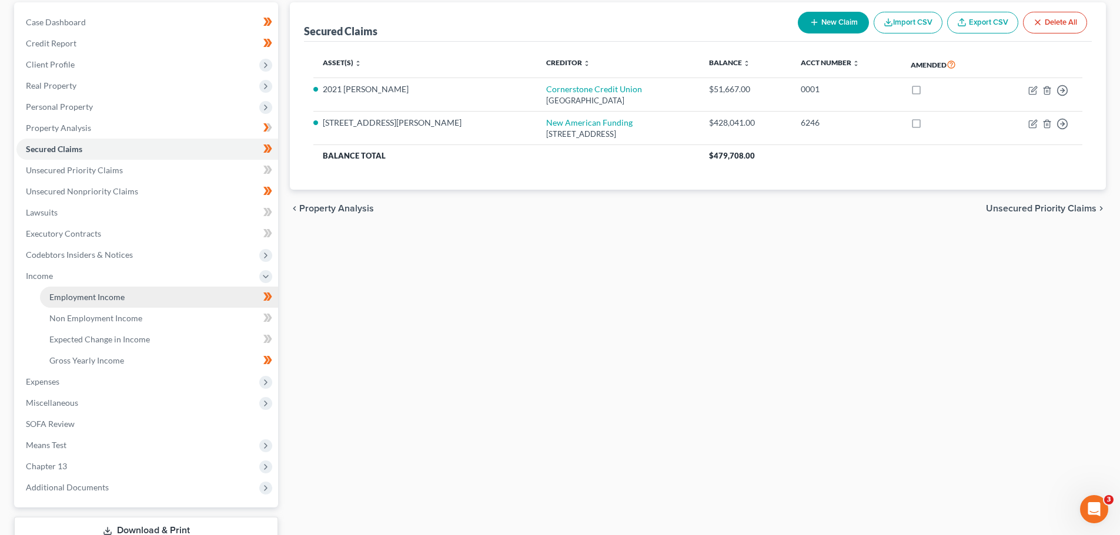
click at [139, 303] on link "Employment Income" at bounding box center [159, 297] width 238 height 21
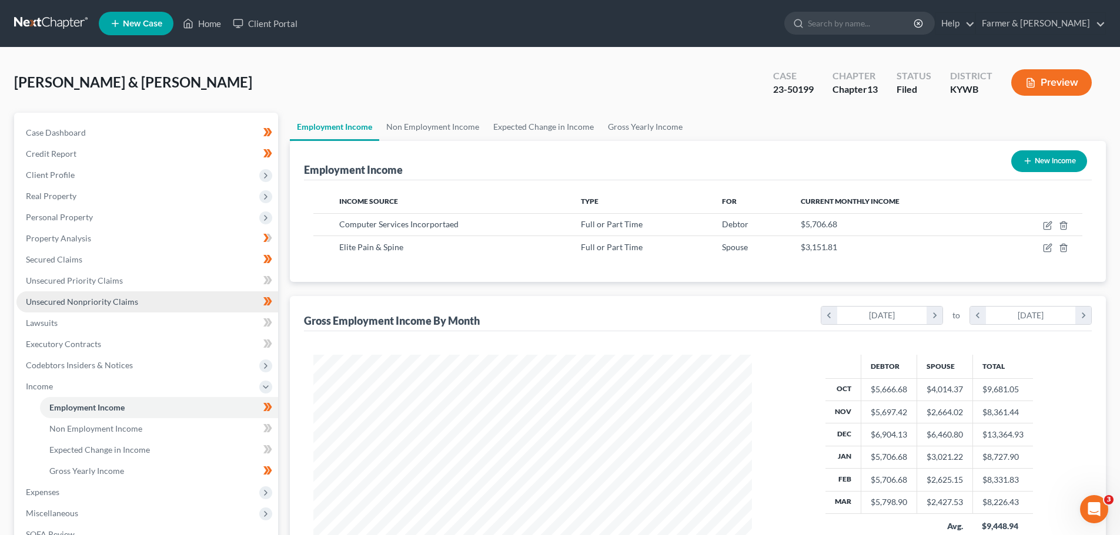
scroll to position [219, 462]
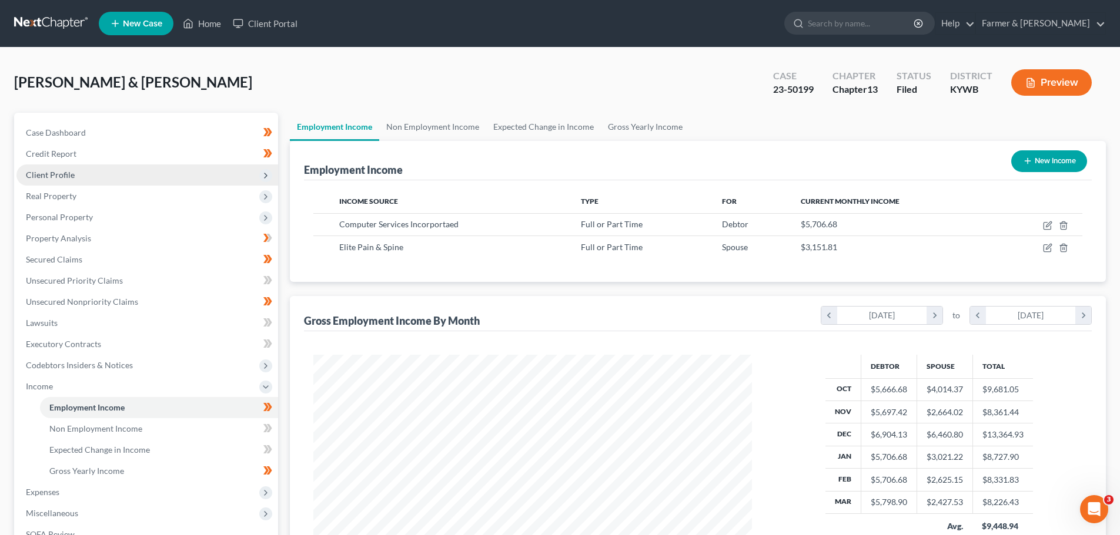
click at [71, 174] on span "Client Profile" at bounding box center [50, 175] width 49 height 10
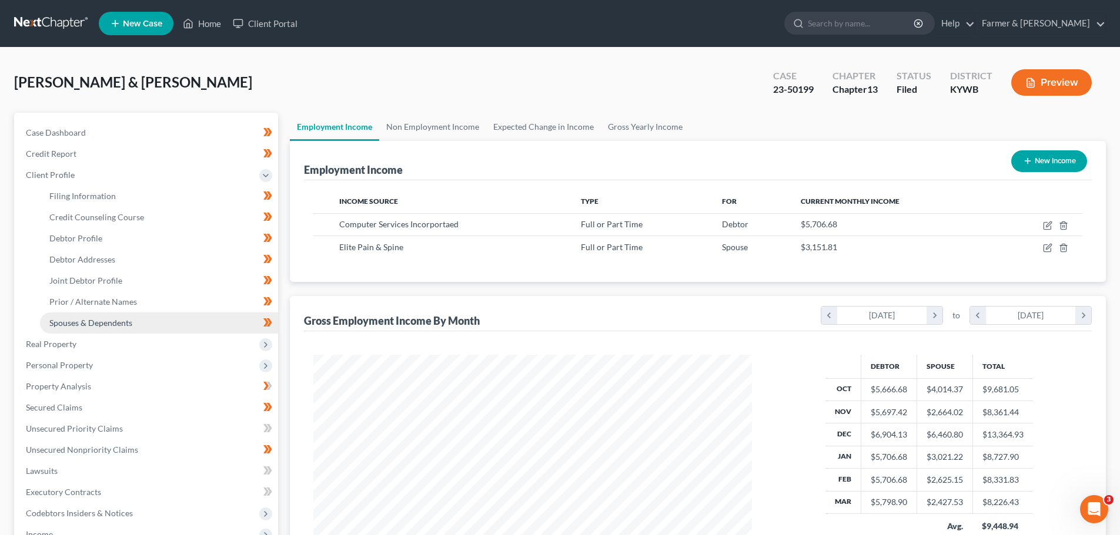
click at [99, 321] on span "Spouses & Dependents" at bounding box center [90, 323] width 83 height 10
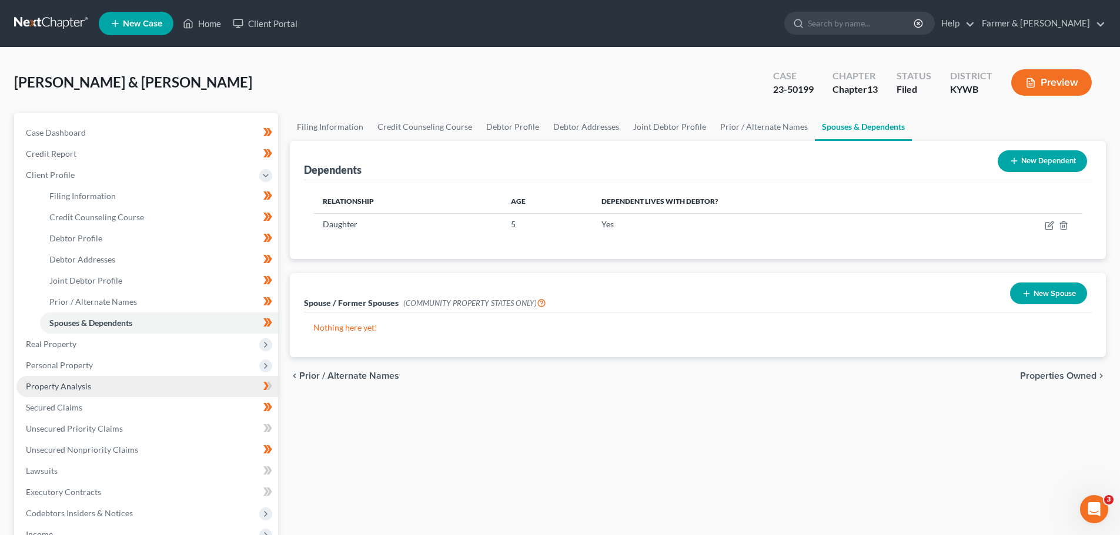
click at [100, 381] on link "Property Analysis" at bounding box center [147, 386] width 262 height 21
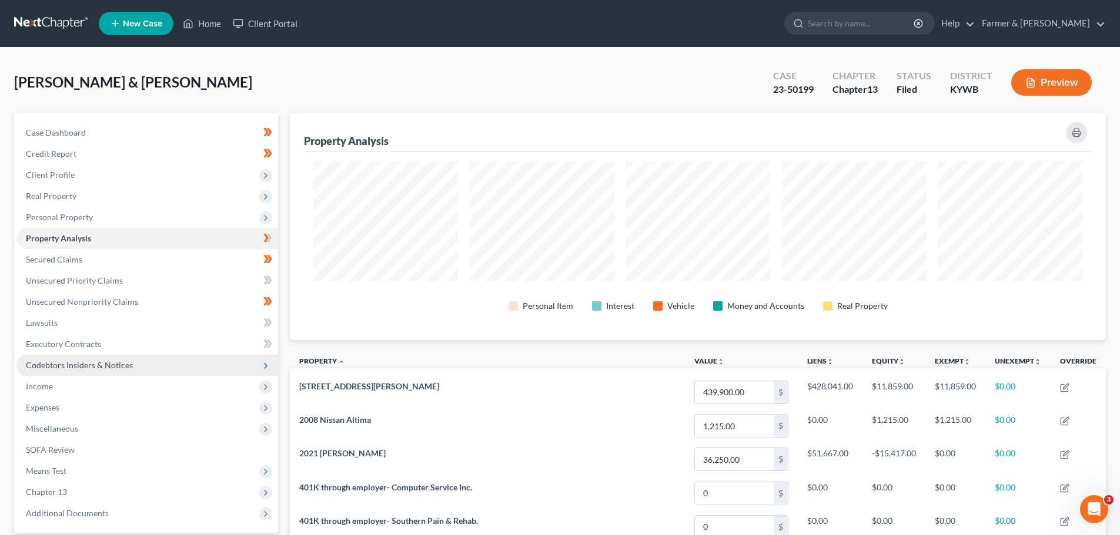
scroll to position [227, 816]
click at [210, 25] on link "Home" at bounding box center [202, 23] width 50 height 21
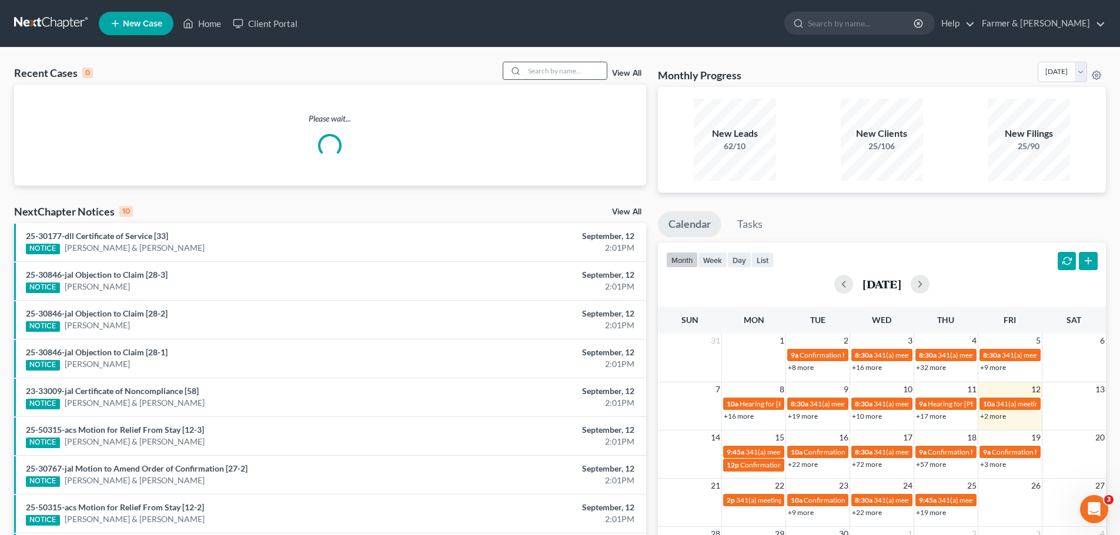
click at [547, 67] on input "search" at bounding box center [565, 70] width 82 height 17
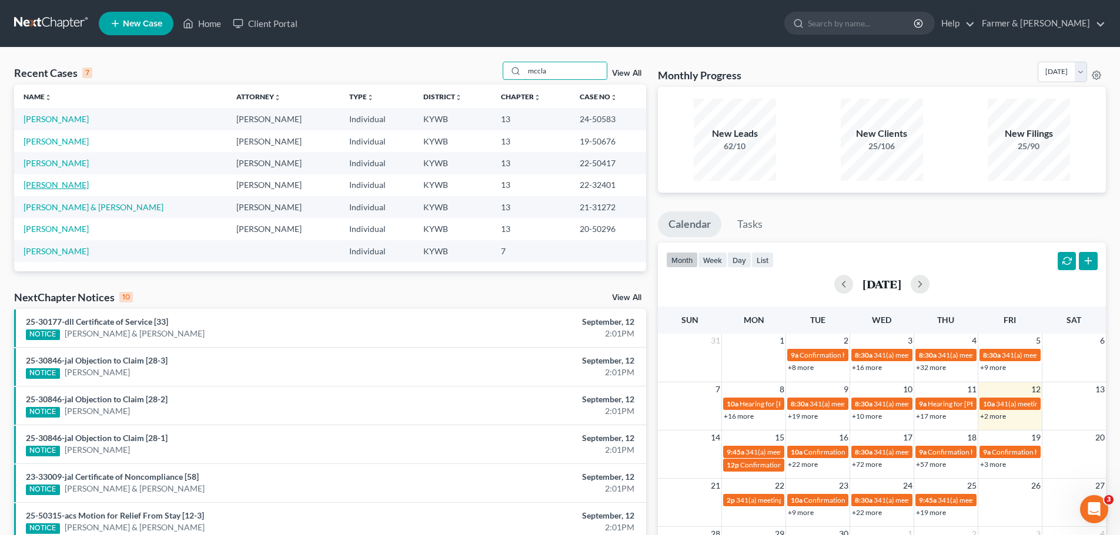
type input "mccla"
click at [61, 184] on link "[PERSON_NAME]" at bounding box center [56, 185] width 65 height 10
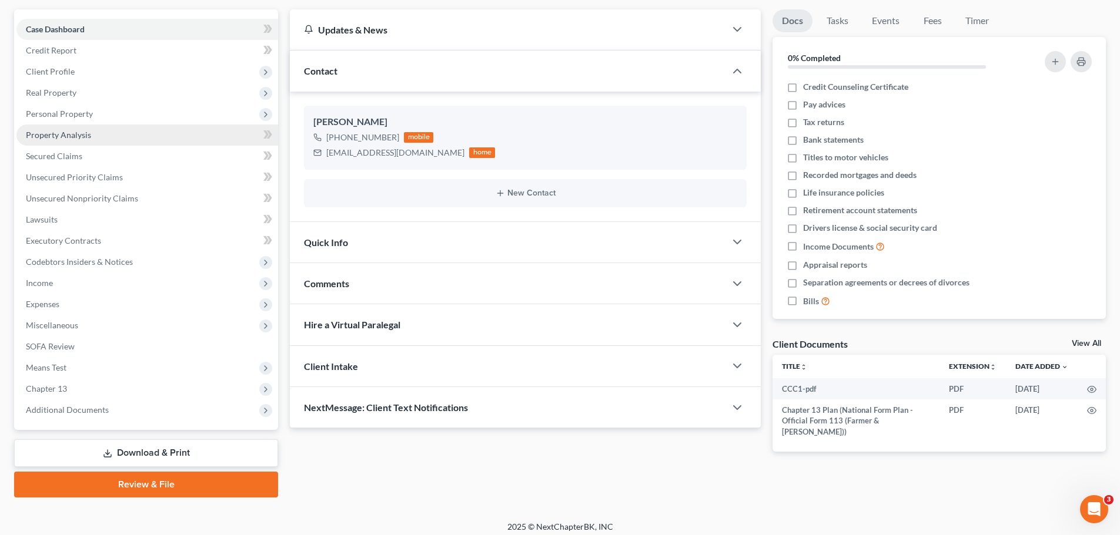
scroll to position [110, 0]
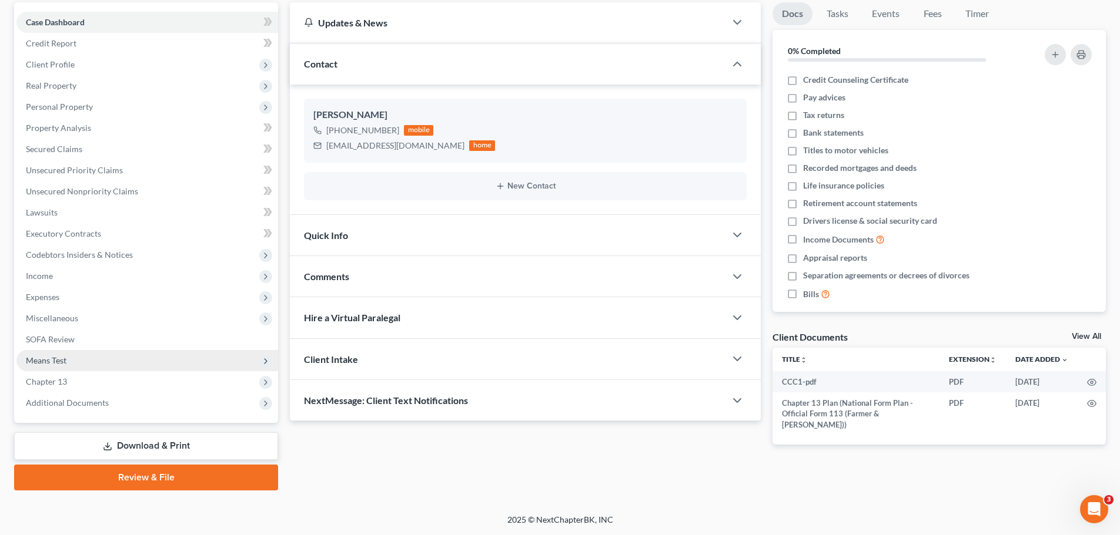
click at [61, 363] on span "Means Test" at bounding box center [46, 361] width 41 height 10
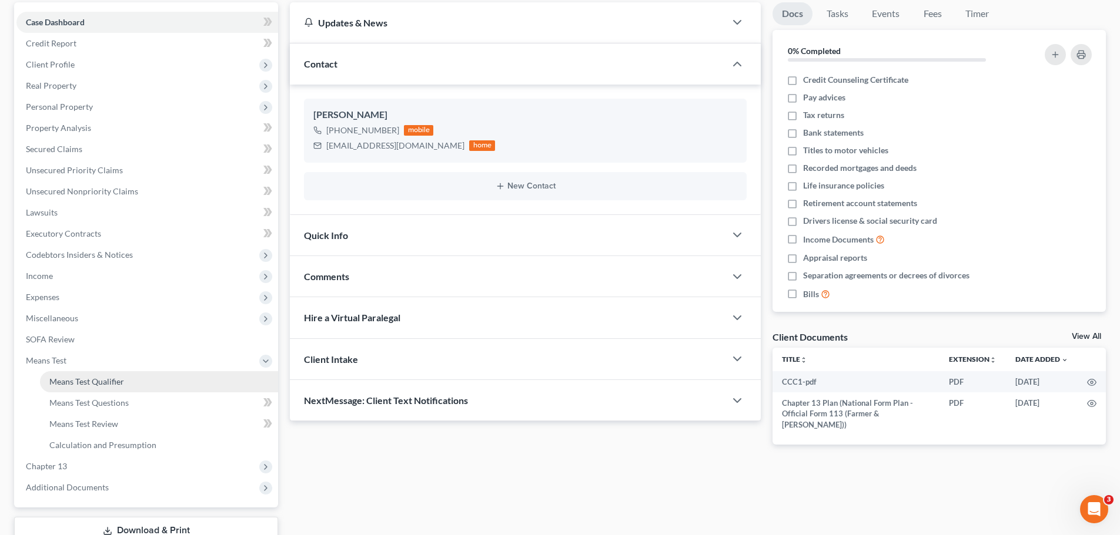
click at [88, 377] on span "Means Test Qualifier" at bounding box center [86, 382] width 75 height 10
